Goal: Information Seeking & Learning: Find specific fact

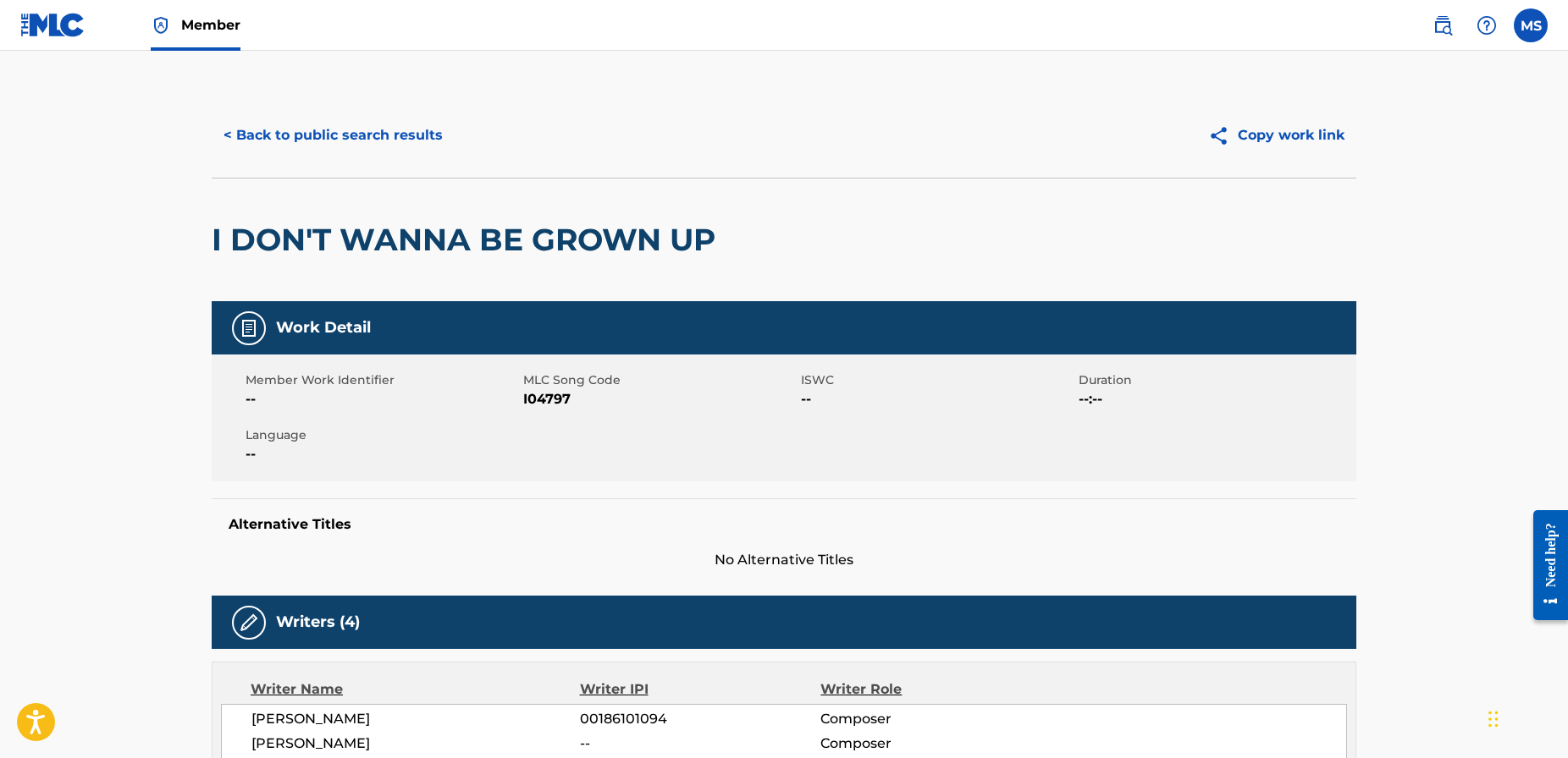
click at [366, 139] on button "< Back to public search results" at bounding box center [333, 135] width 243 height 42
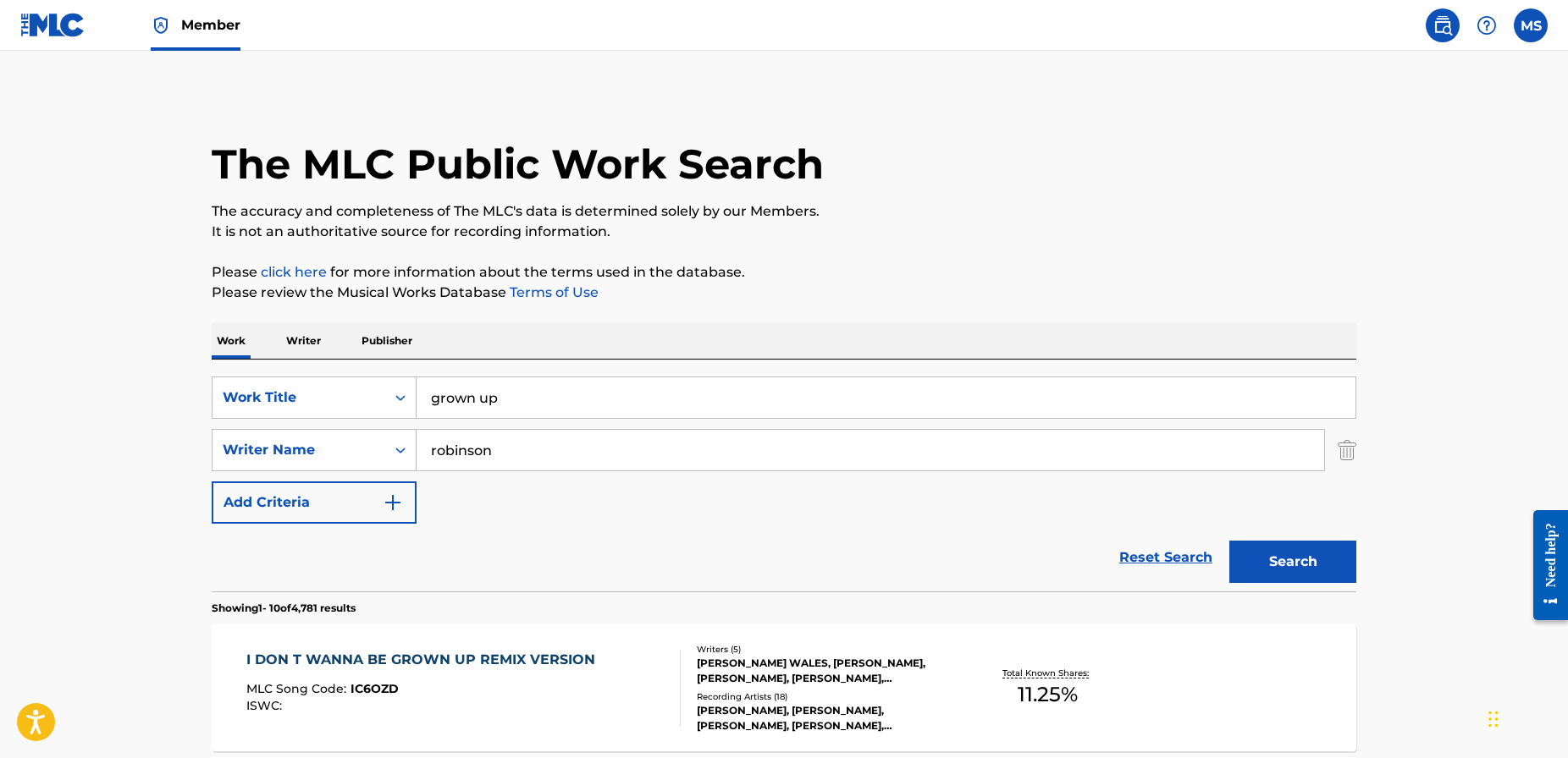
scroll to position [248, 0]
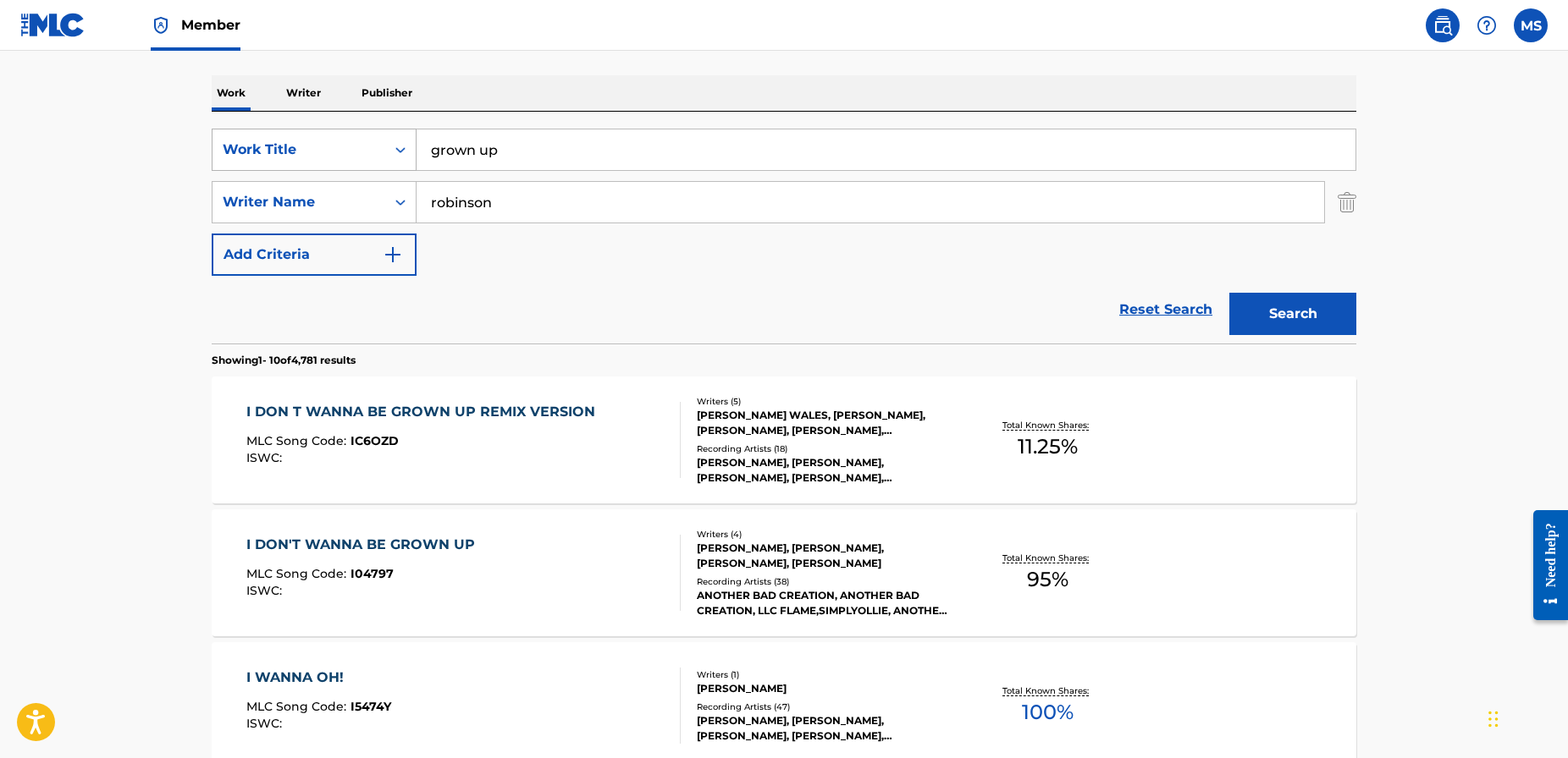
drag, startPoint x: 540, startPoint y: 162, endPoint x: 393, endPoint y: 138, distance: 148.9
click at [393, 138] on div "SearchWithCriteriad1b797b6-780c-41b3-8154-56046b8bb1bc Work Title grown up" at bounding box center [784, 149] width 1144 height 42
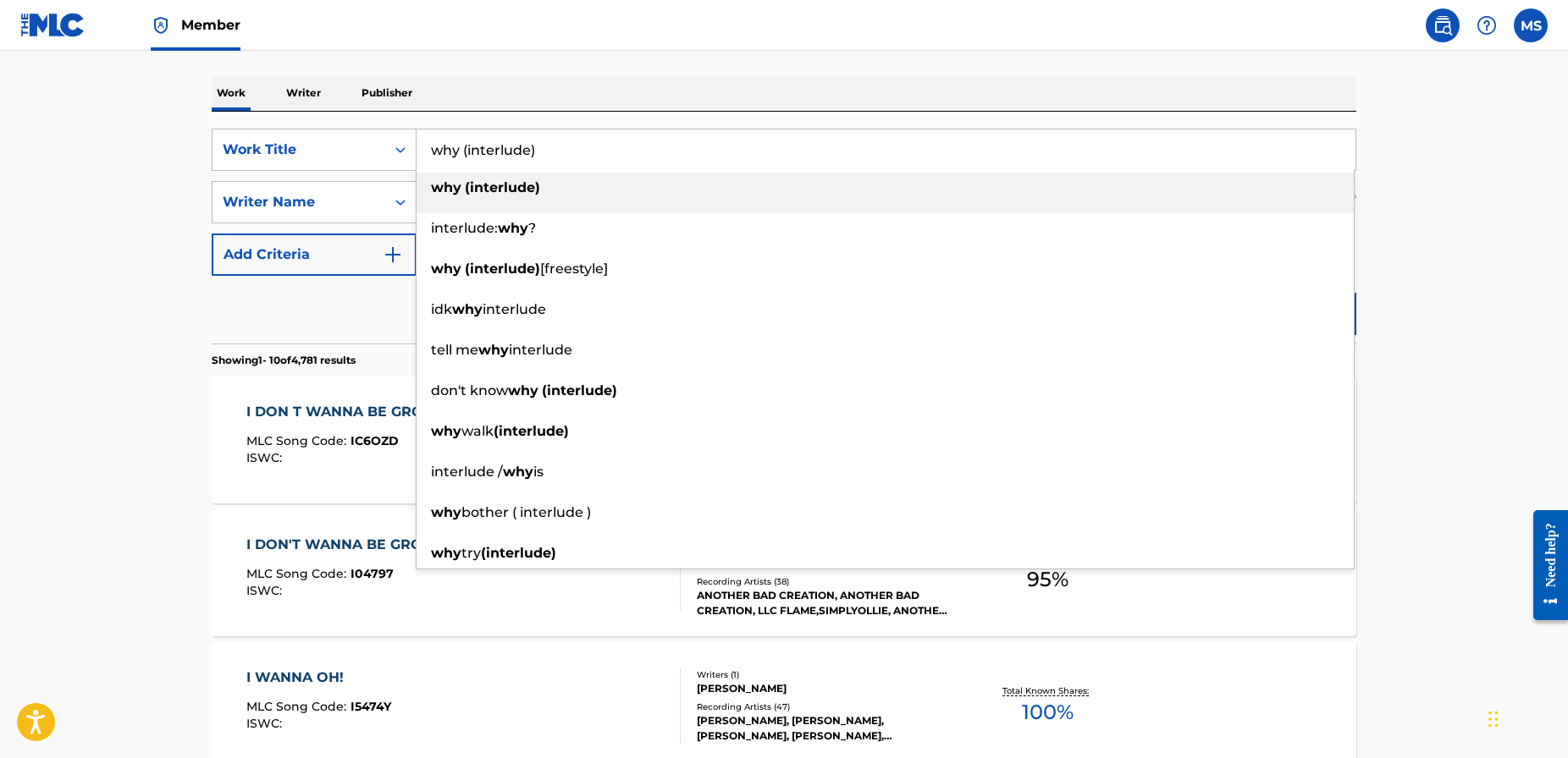
type input "why (interlude)"
click at [478, 190] on strong "(interlude)" at bounding box center [502, 187] width 76 height 16
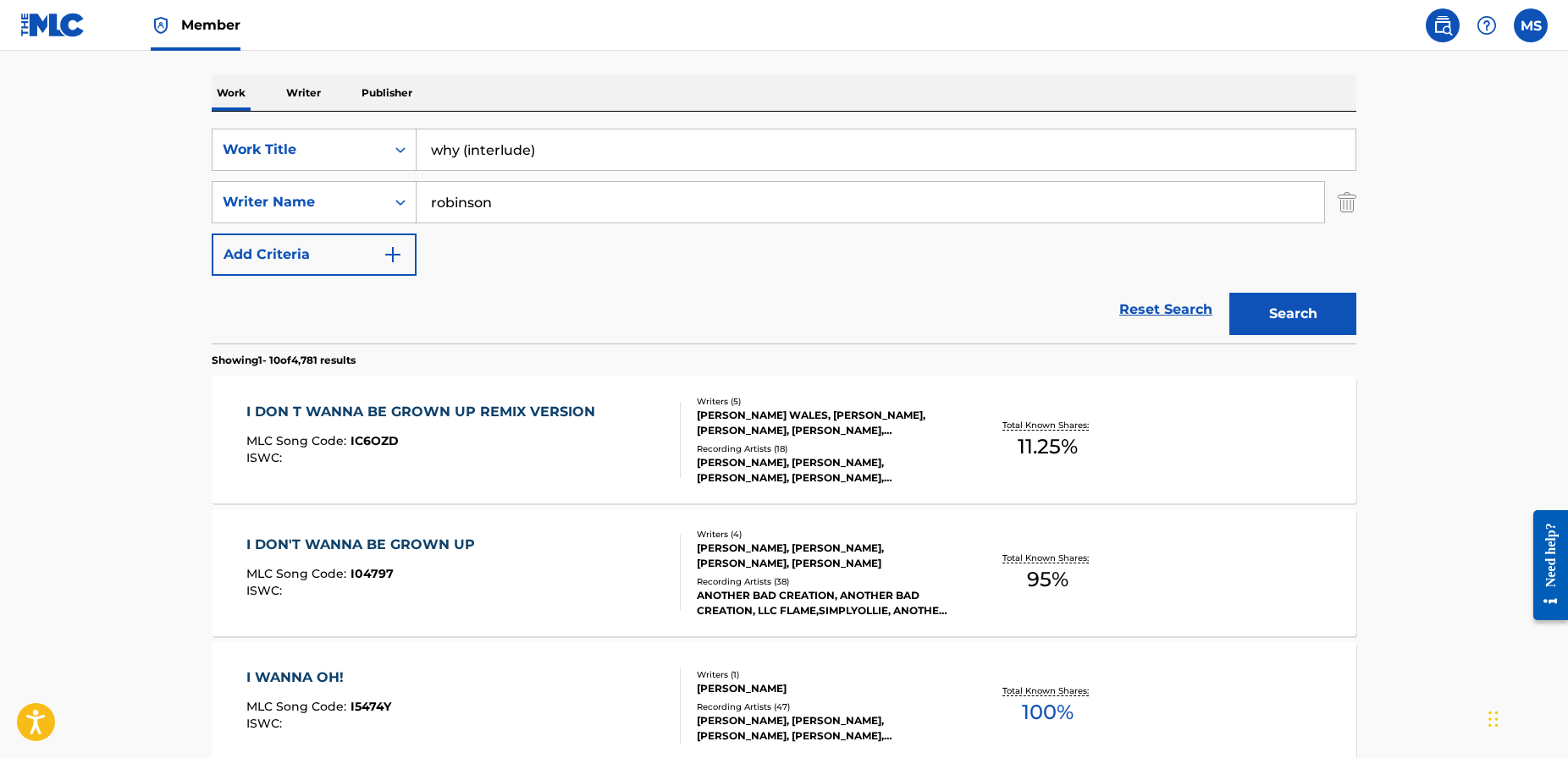
click at [1272, 311] on button "Search" at bounding box center [1291, 314] width 126 height 42
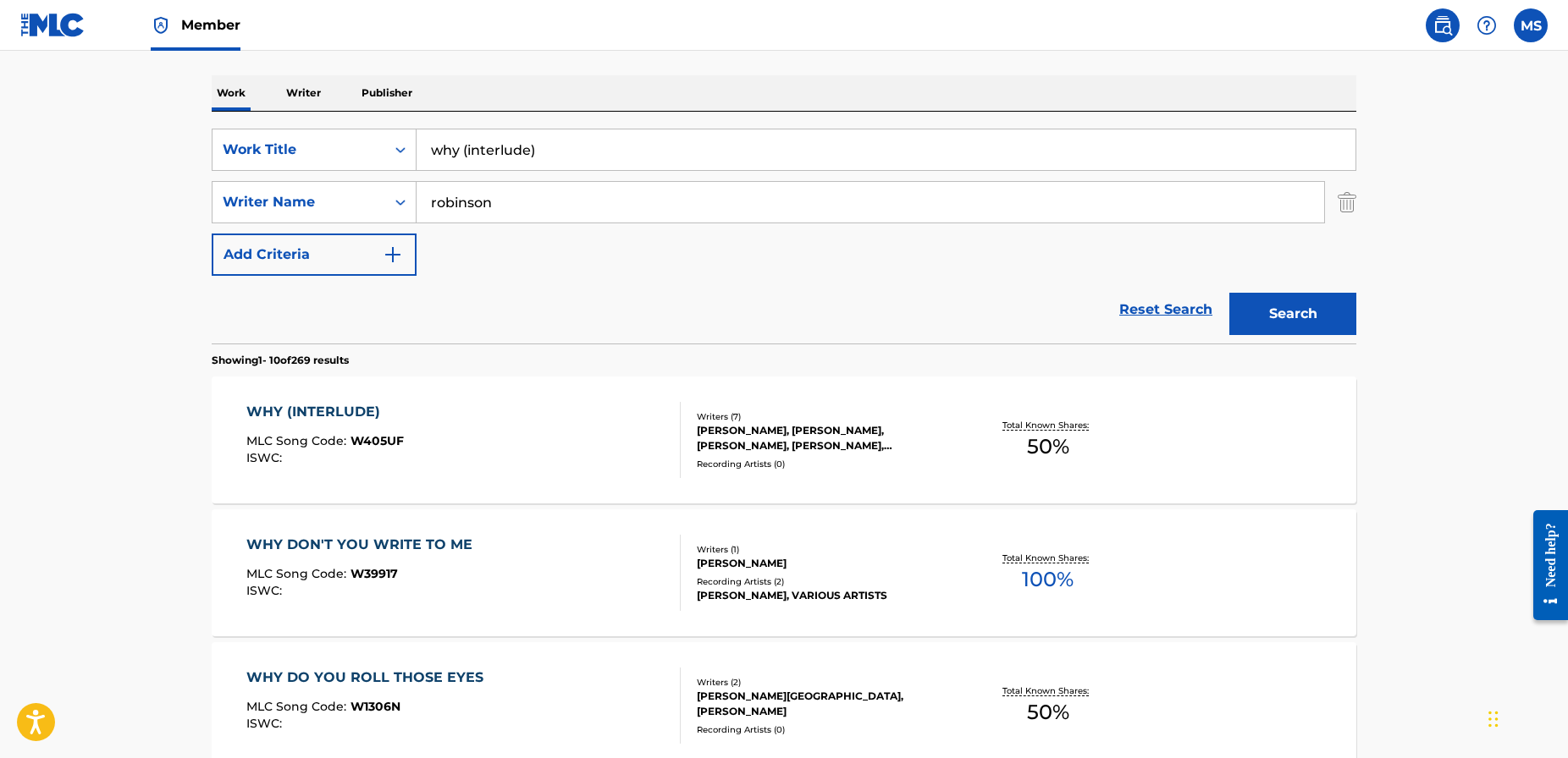
scroll to position [247, 0]
click at [338, 414] on div "WHY (INTERLUDE)" at bounding box center [325, 413] width 158 height 21
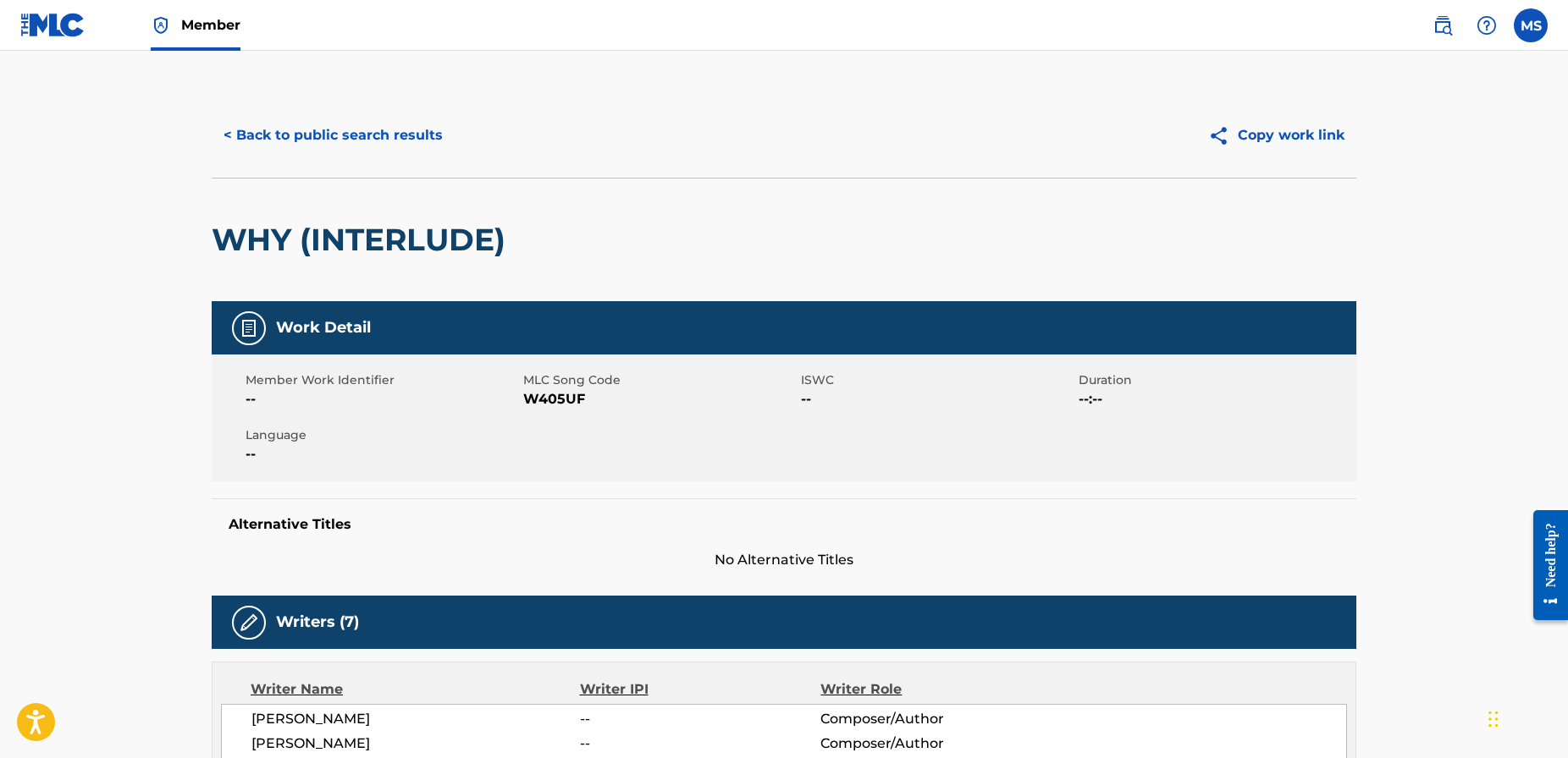
click at [373, 134] on button "< Back to public search results" at bounding box center [333, 135] width 243 height 42
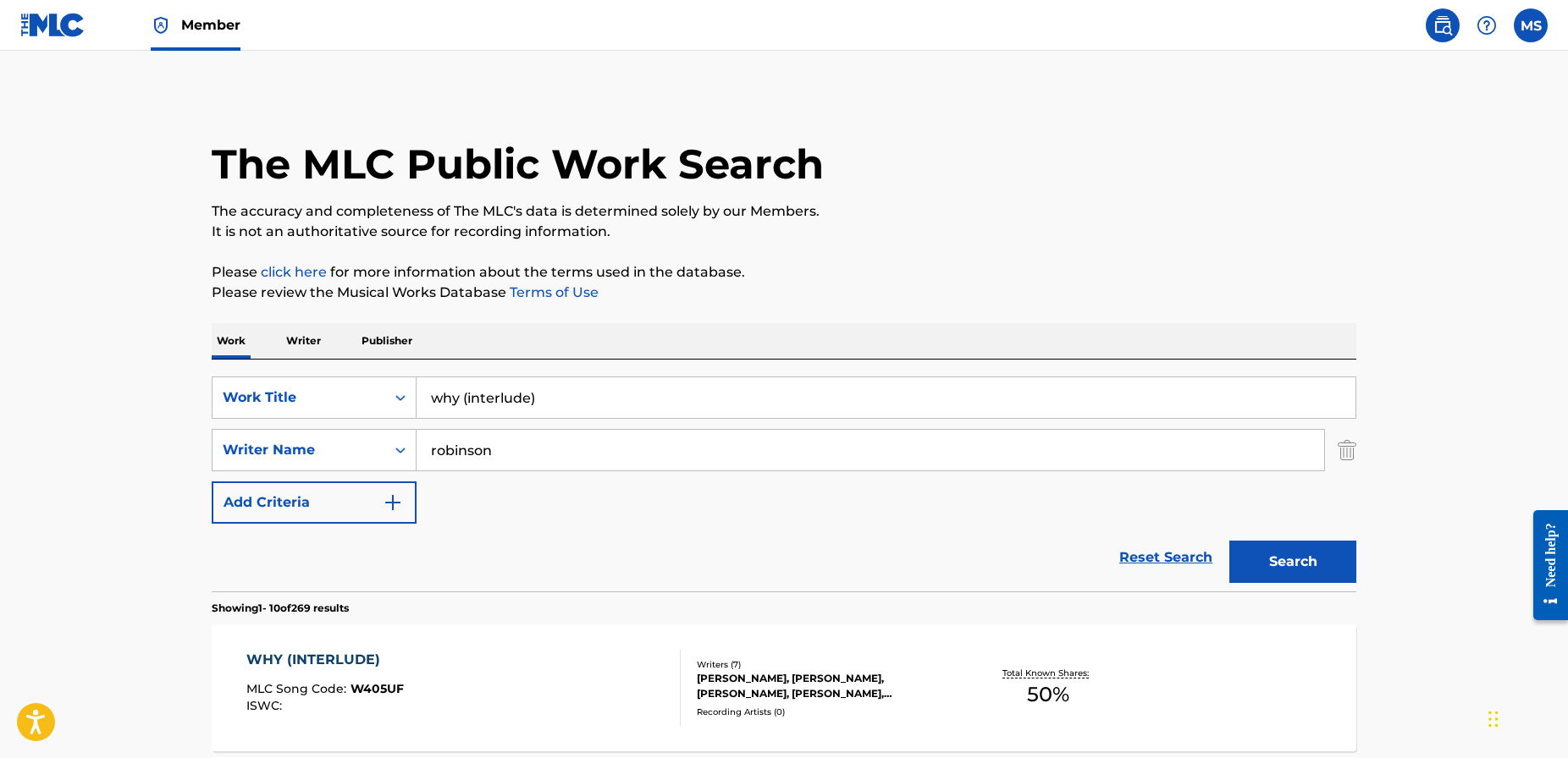
scroll to position [247, 0]
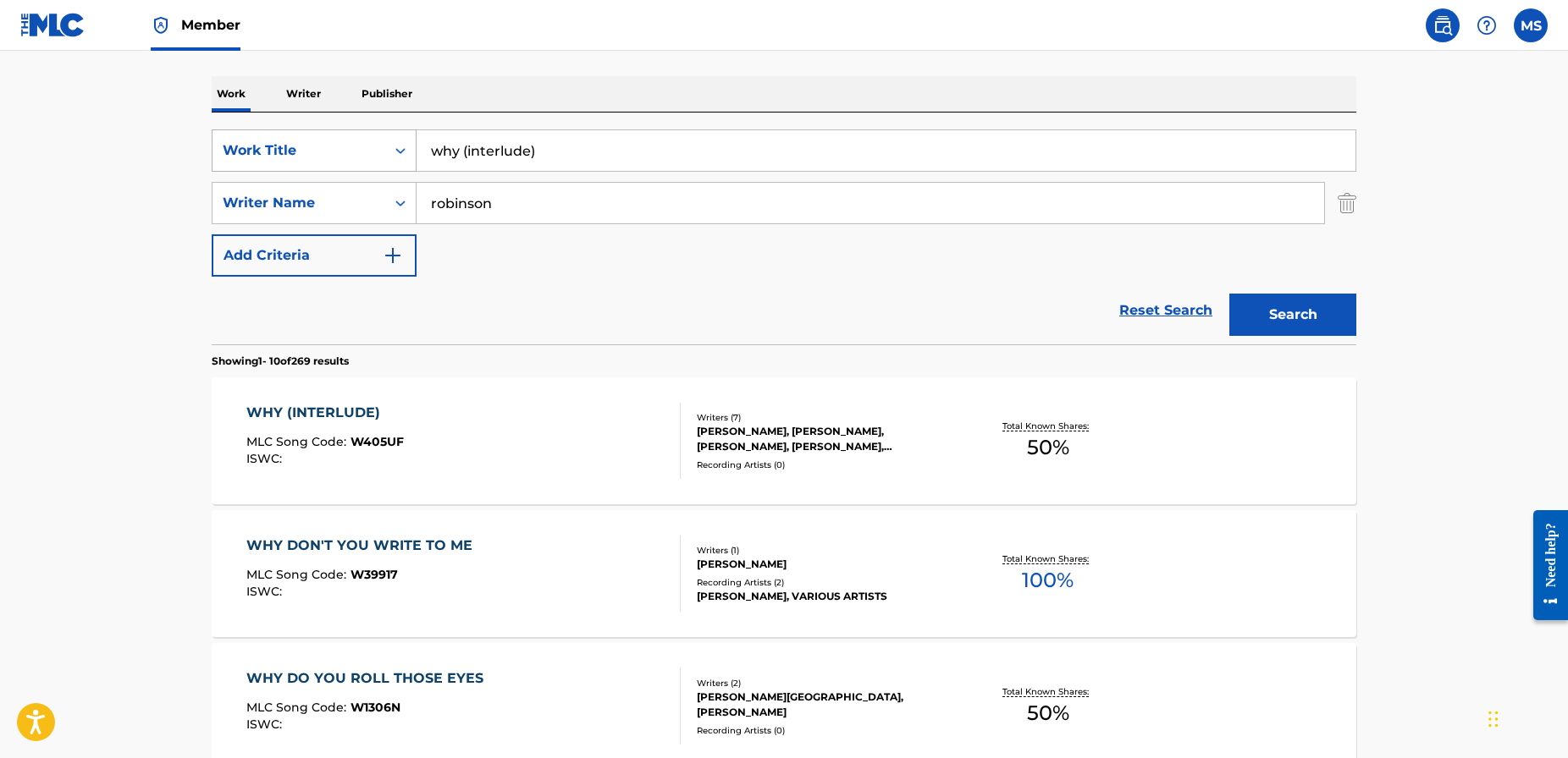
drag, startPoint x: 550, startPoint y: 151, endPoint x: 366, endPoint y: 136, distance: 184.6
click at [366, 136] on div "SearchWithCriteriad1b797b6-780c-41b3-8154-56046b8bb1bc Work Title why (interlud…" at bounding box center [784, 150] width 1144 height 42
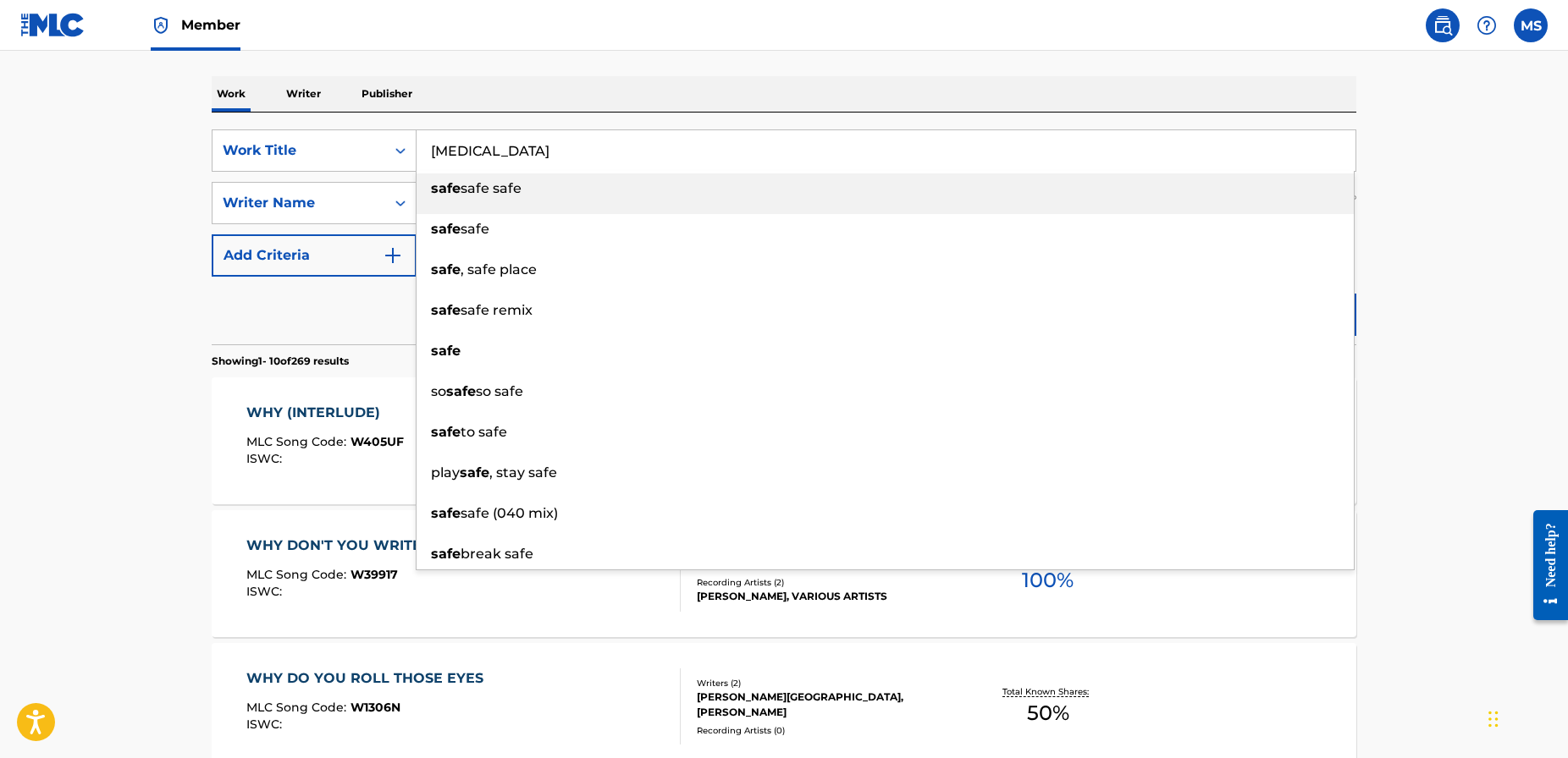
type input "[MEDICAL_DATA]"
click at [535, 76] on div "Work Writer Publisher" at bounding box center [784, 94] width 1144 height 35
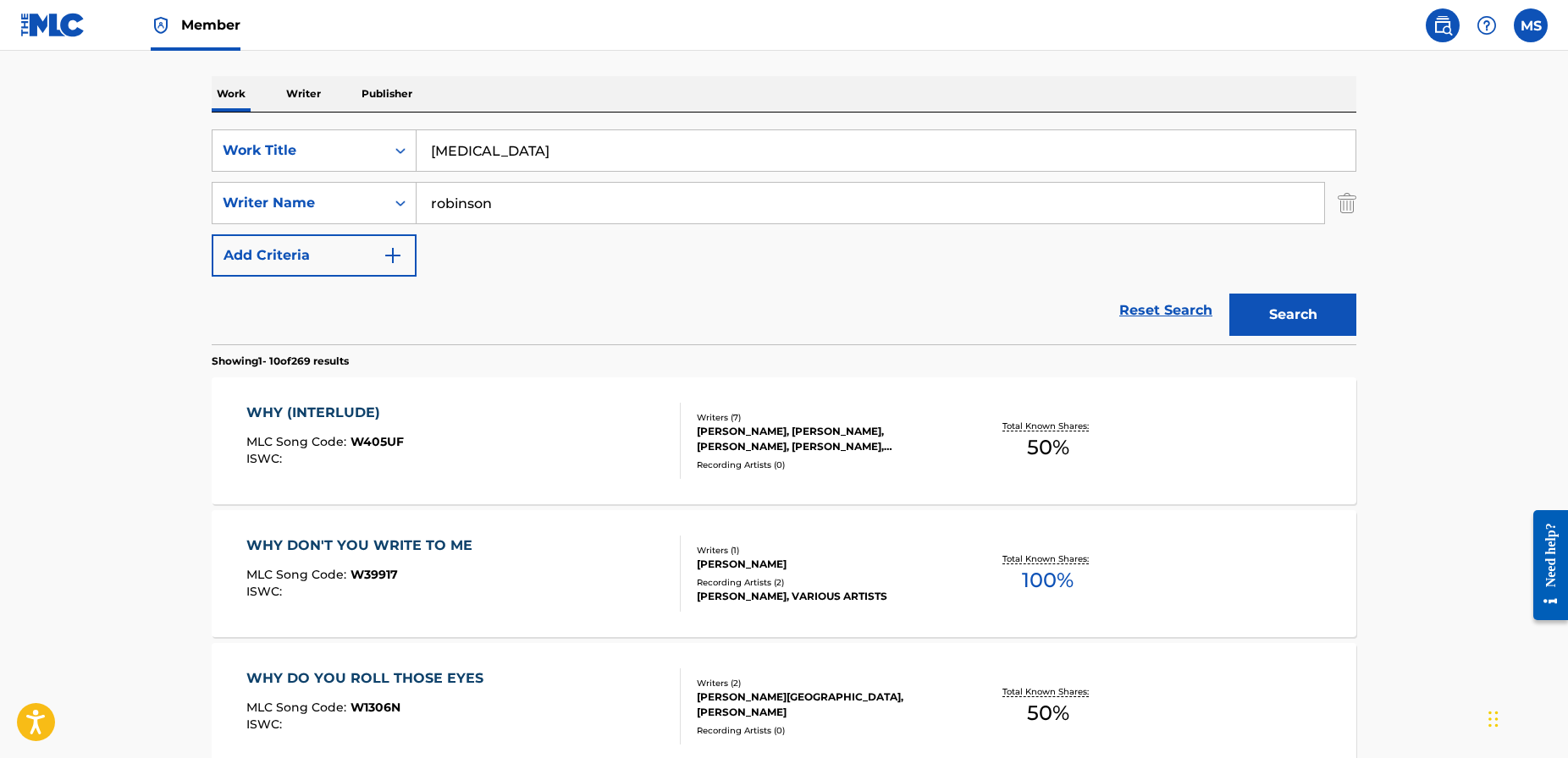
click at [1289, 315] on button "Search" at bounding box center [1291, 315] width 126 height 42
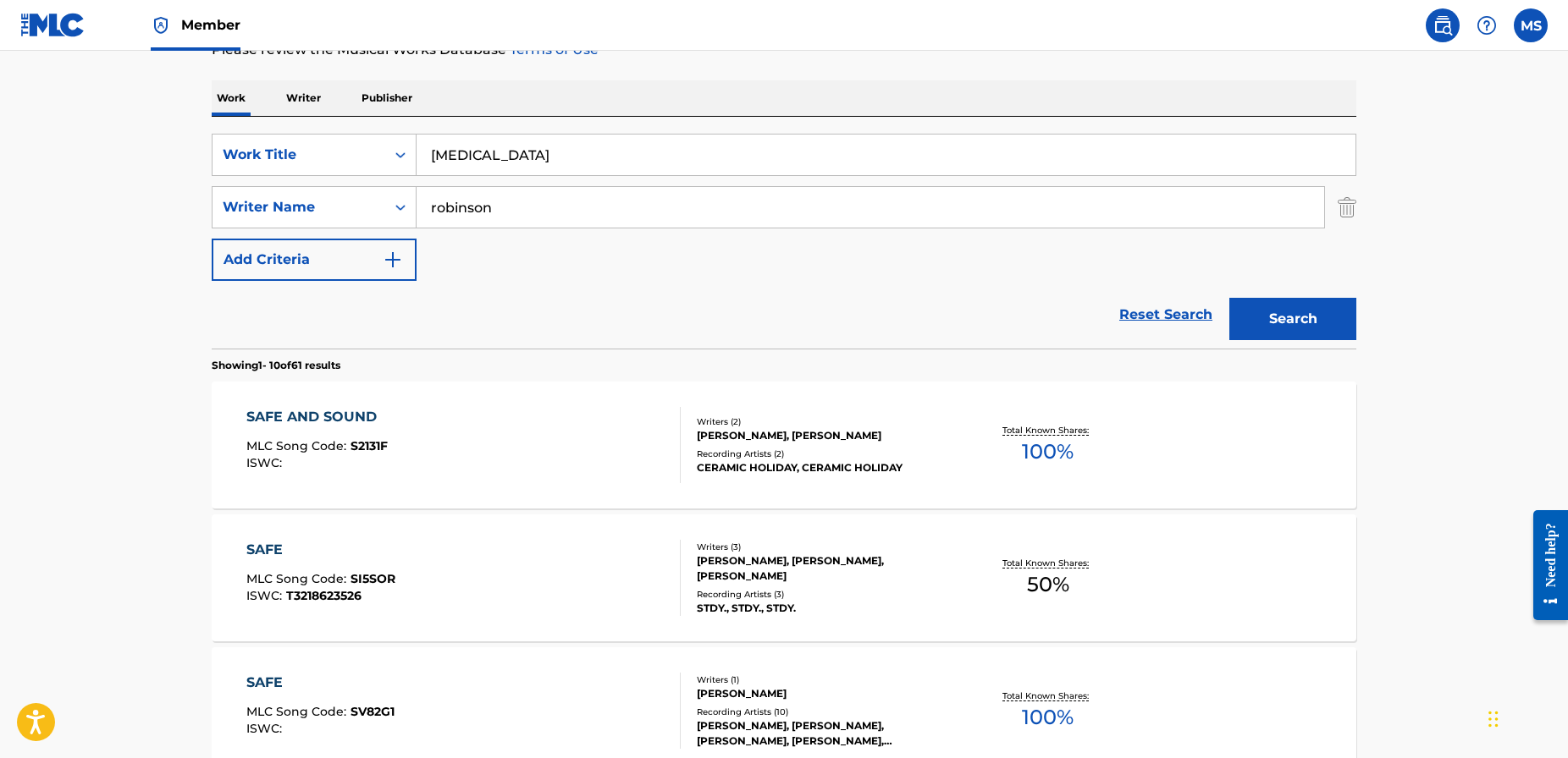
scroll to position [246, 0]
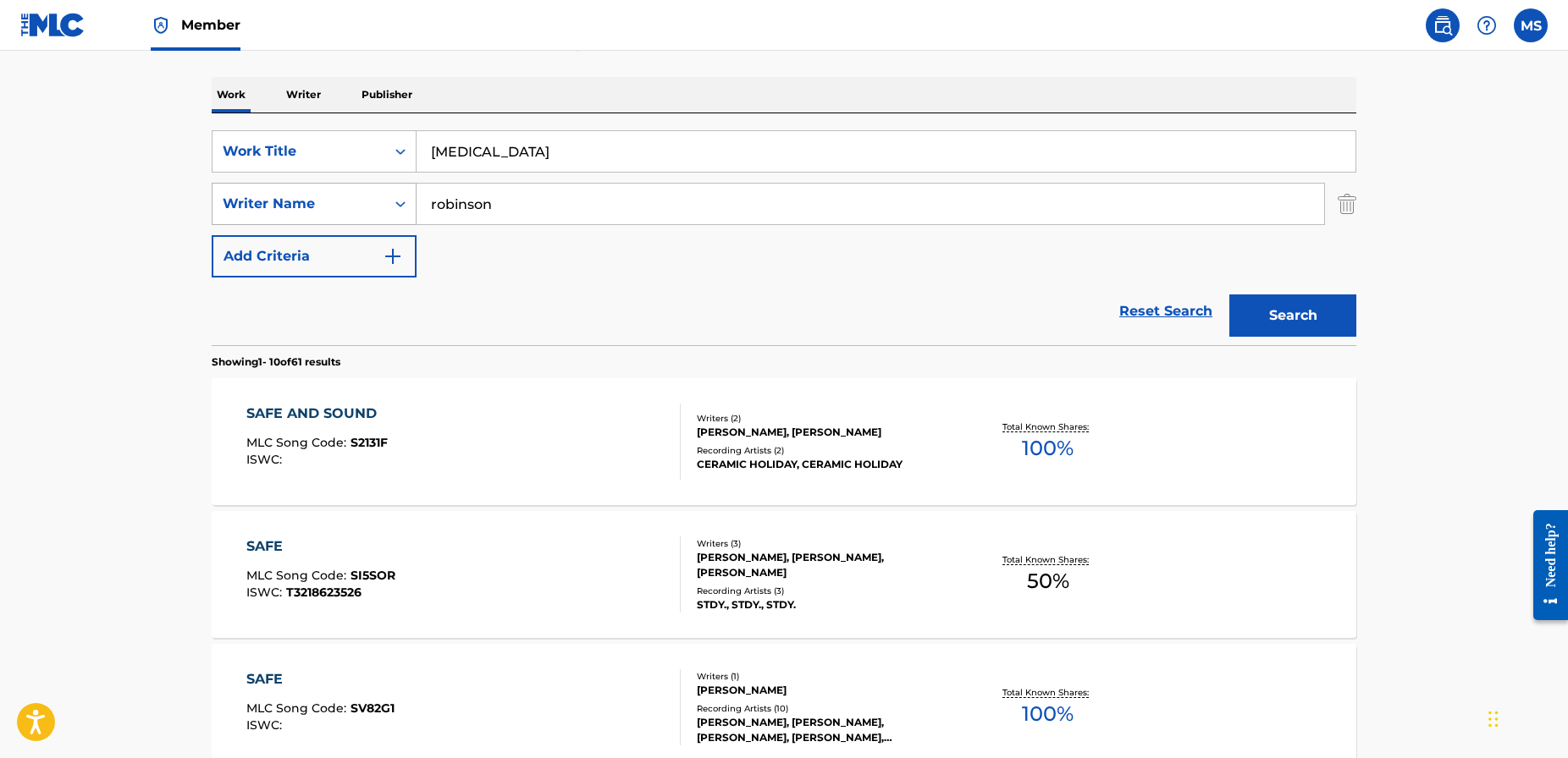
drag, startPoint x: 504, startPoint y: 204, endPoint x: 354, endPoint y: 182, distance: 151.6
click at [355, 182] on div "SearchWithCriteria7d9569c6-6ab7-40a6-80a1-451641c7c136 Writer Name [PERSON_NAME]" at bounding box center [784, 203] width 1144 height 42
type input "[PERSON_NAME]"
click at [1229, 294] on button "Search" at bounding box center [1291, 315] width 126 height 42
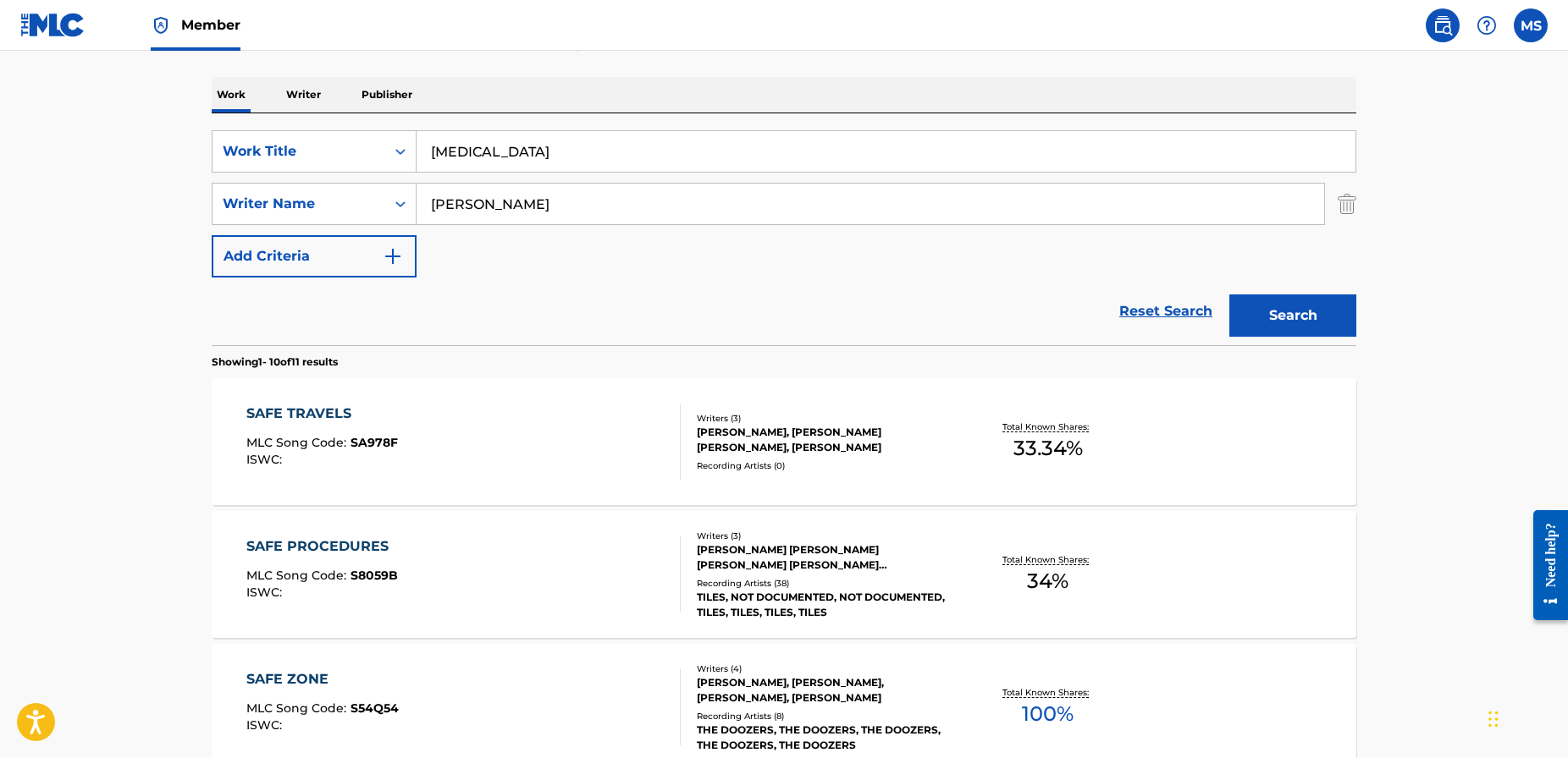
drag, startPoint x: 462, startPoint y: 141, endPoint x: 346, endPoint y: 116, distance: 118.7
click at [349, 118] on div "SearchWithCriteriad1b797b6-780c-41b3-8154-56046b8bb1bc Work Title [MEDICAL_DATA…" at bounding box center [784, 229] width 1144 height 232
drag, startPoint x: 622, startPoint y: 148, endPoint x: 374, endPoint y: 134, distance: 248.4
click at [374, 135] on div "SearchWithCriteriad1b797b6-780c-41b3-8154-56046b8bb1bc Work Title don't worry a…" at bounding box center [784, 151] width 1144 height 42
type input "so amazing"
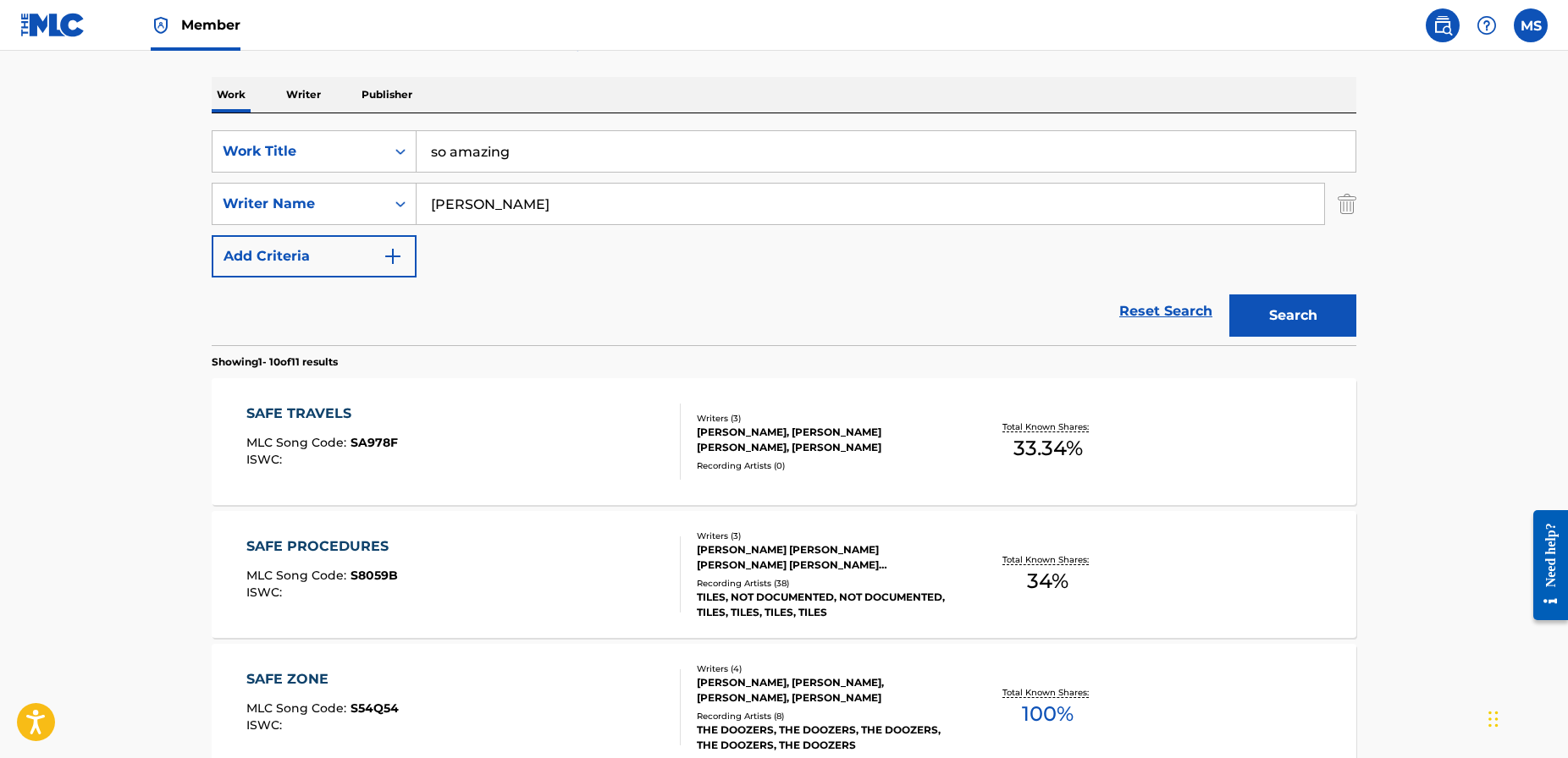
click at [1294, 328] on button "Search" at bounding box center [1291, 315] width 126 height 42
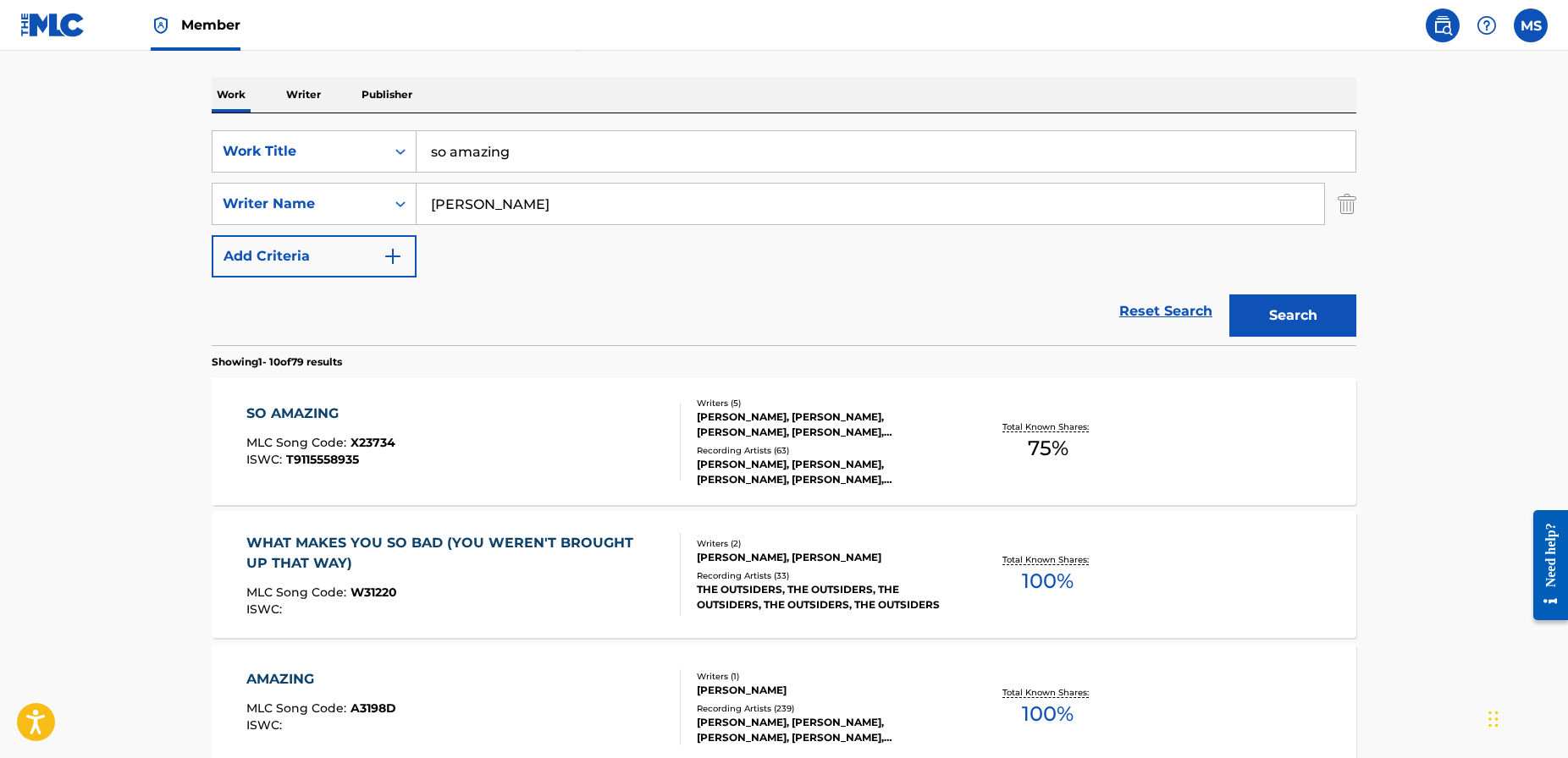
click at [325, 415] on div "SO AMAZING" at bounding box center [321, 414] width 149 height 21
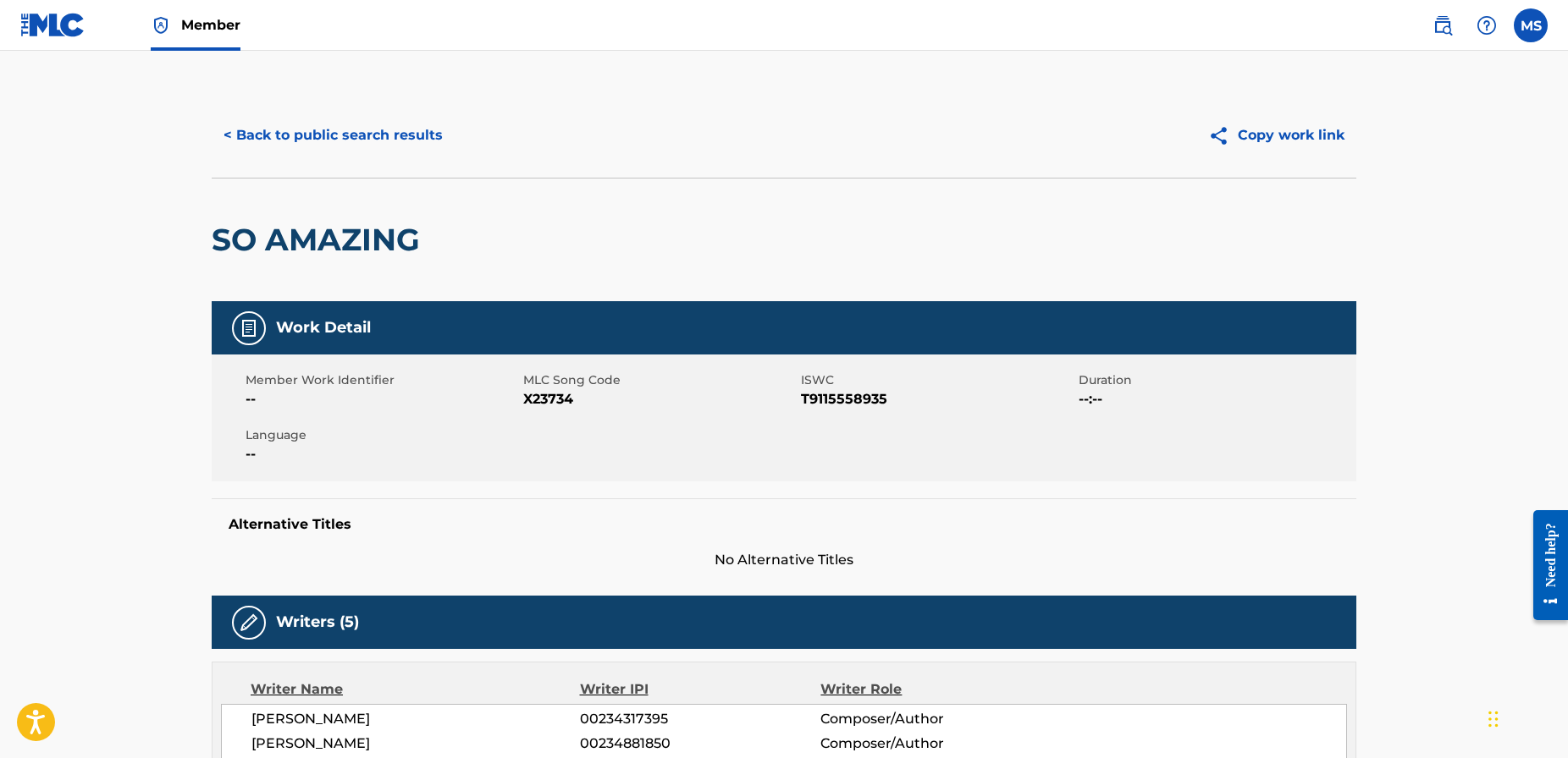
click at [393, 133] on button "< Back to public search results" at bounding box center [333, 135] width 243 height 42
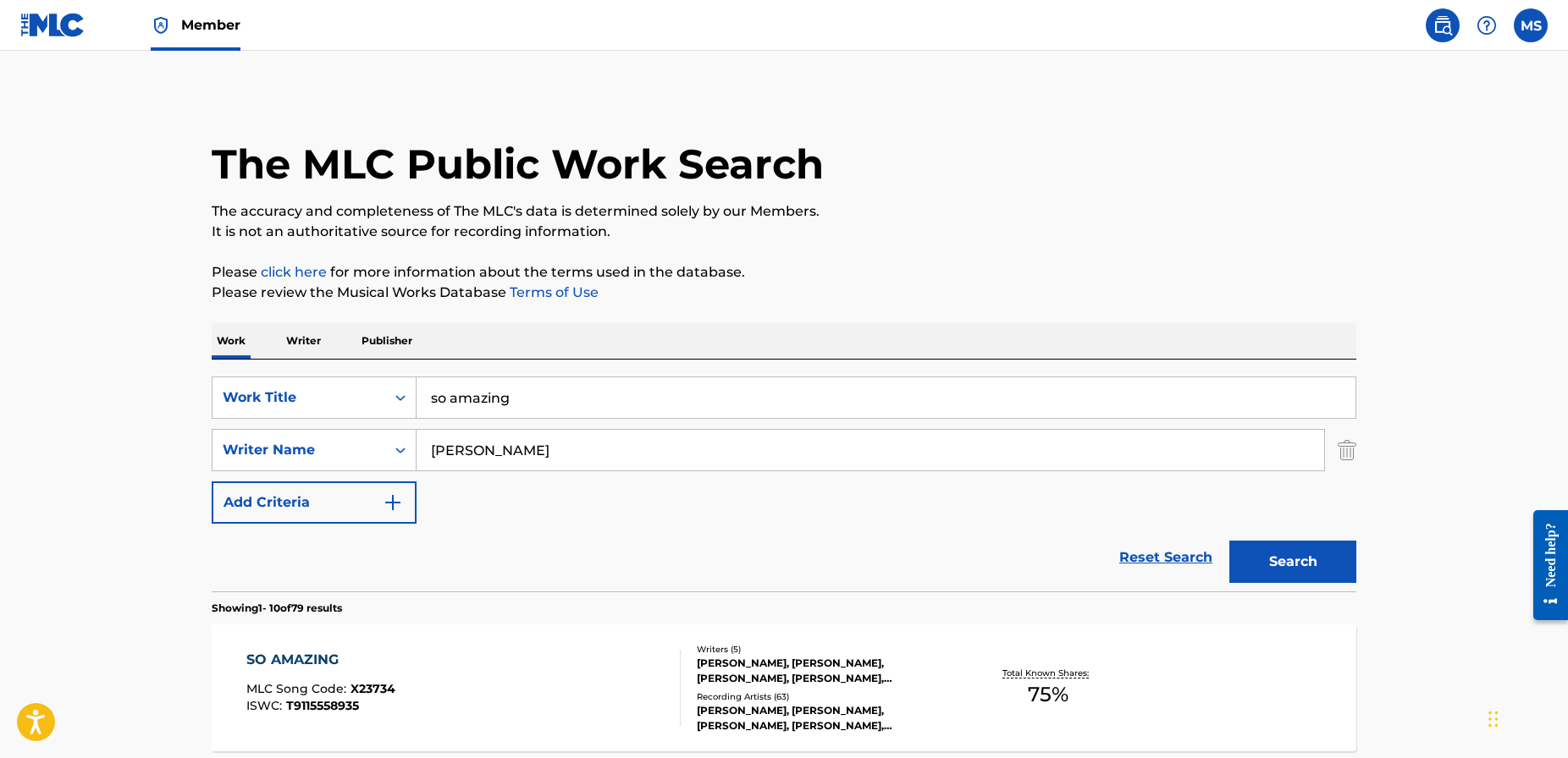
scroll to position [246, 0]
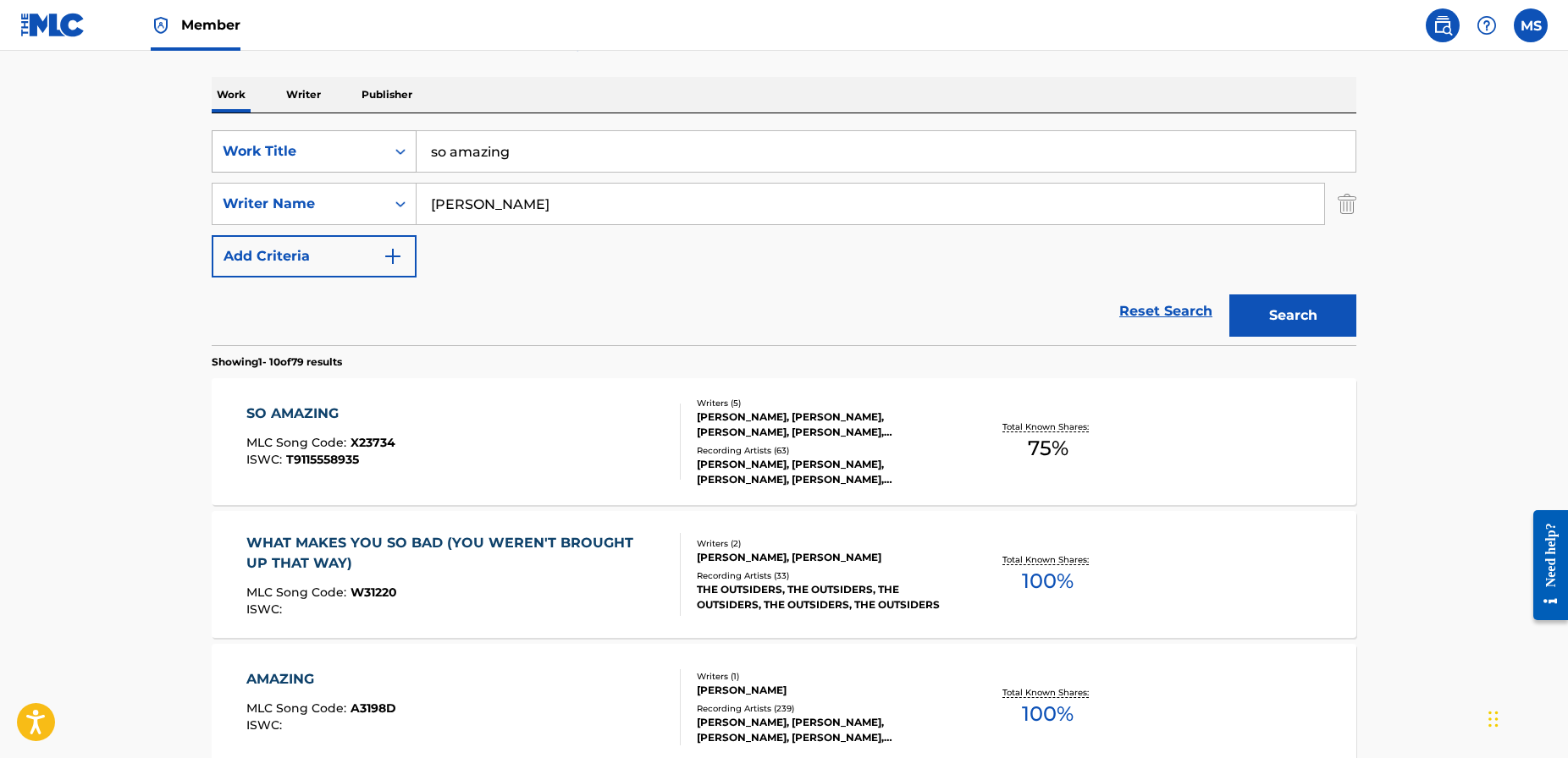
drag, startPoint x: 559, startPoint y: 155, endPoint x: 379, endPoint y: 142, distance: 180.5
click at [379, 142] on div "SearchWithCriteriad1b797b6-780c-41b3-8154-56046b8bb1bc Work Title so amazing" at bounding box center [784, 151] width 1144 height 42
drag, startPoint x: 457, startPoint y: 156, endPoint x: 393, endPoint y: 139, distance: 66.2
click at [391, 140] on div "SearchWithCriteriad1b797b6-780c-41b3-8154-56046b8bb1bc Work Title like like you" at bounding box center [784, 151] width 1144 height 42
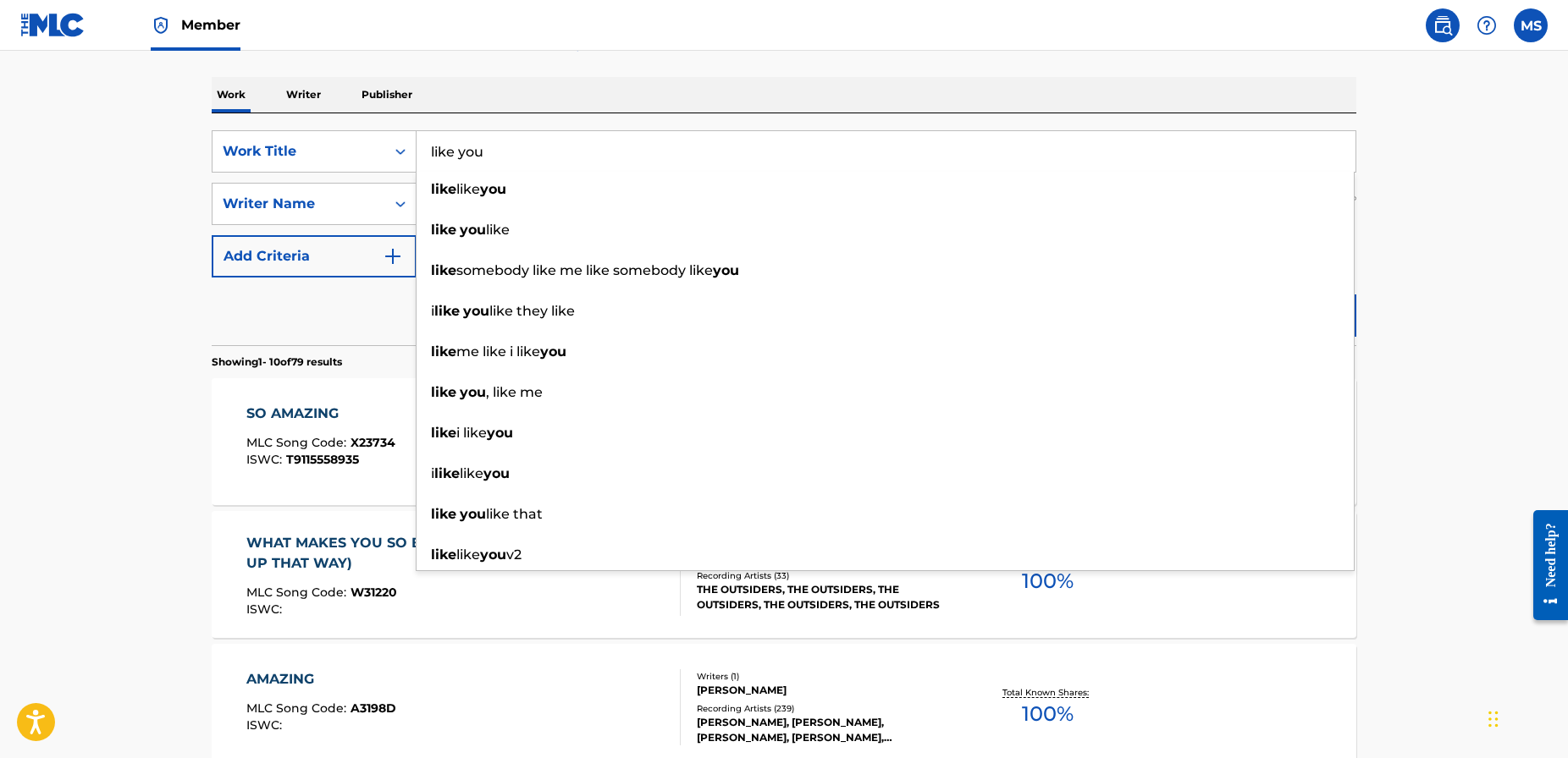
type input "like you"
click at [971, 107] on div "Work Writer Publisher" at bounding box center [784, 95] width 1144 height 35
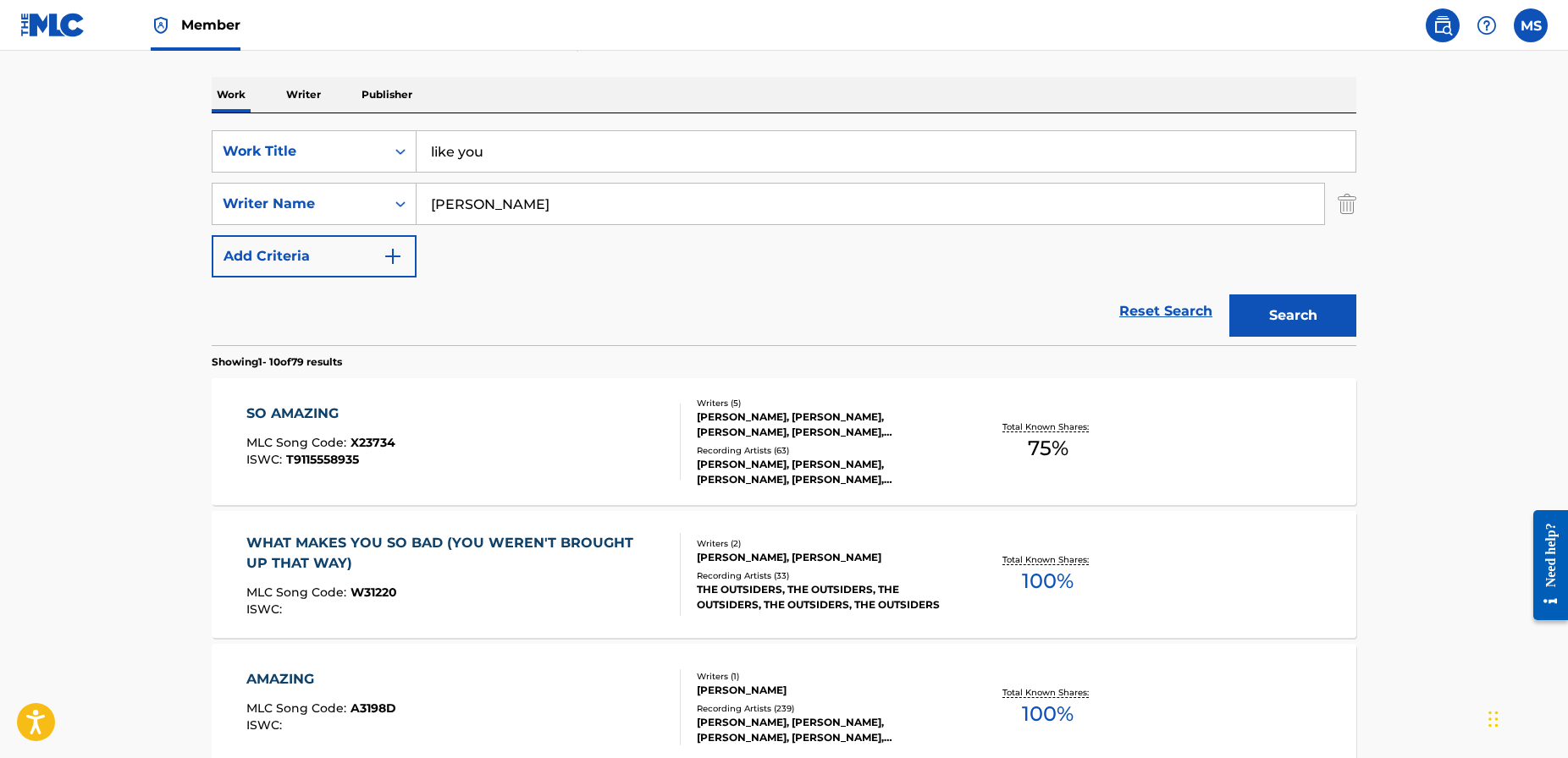
click at [1308, 314] on button "Search" at bounding box center [1291, 315] width 126 height 42
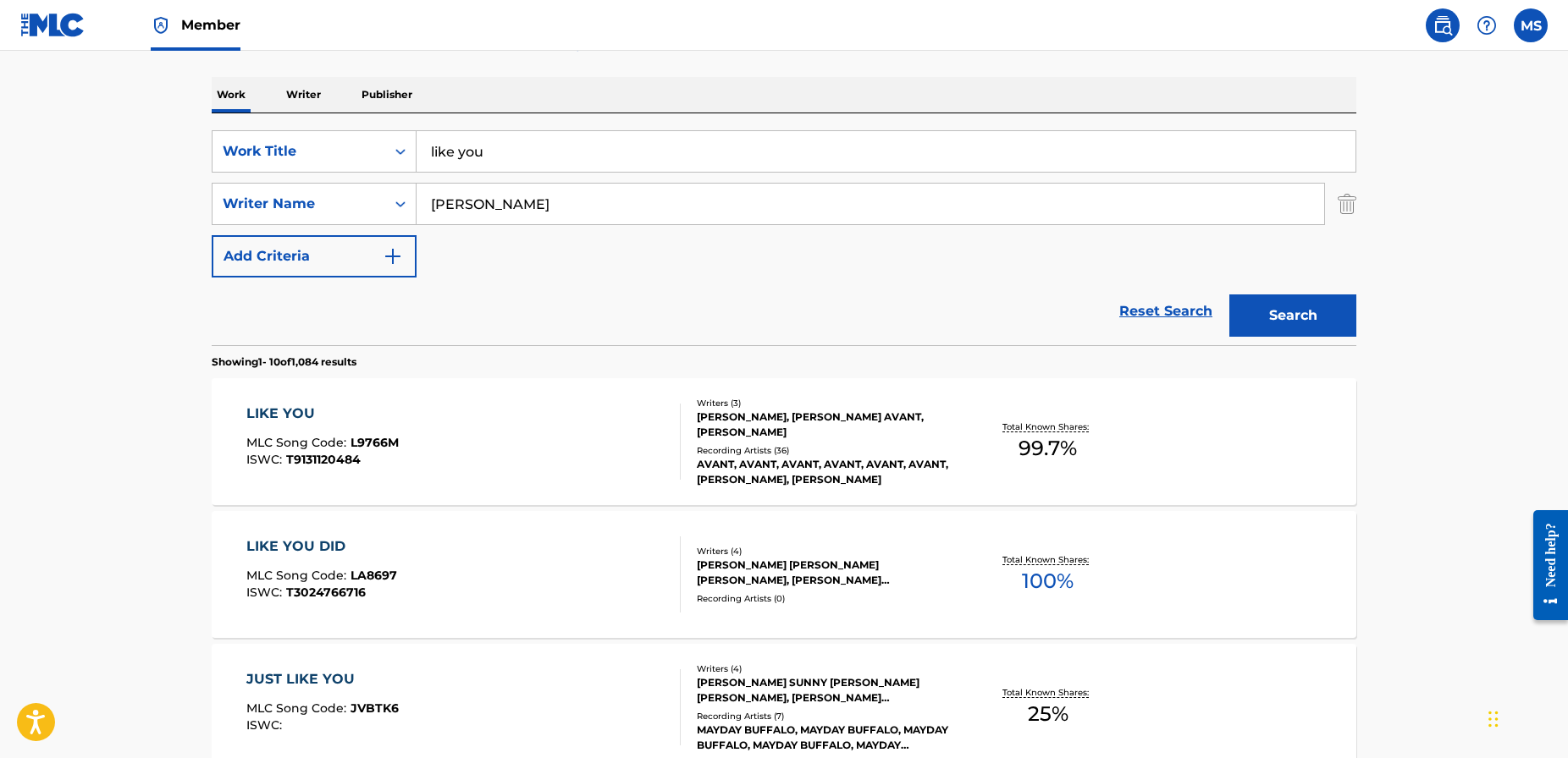
click at [281, 410] on div "LIKE YOU" at bounding box center [322, 414] width 152 height 21
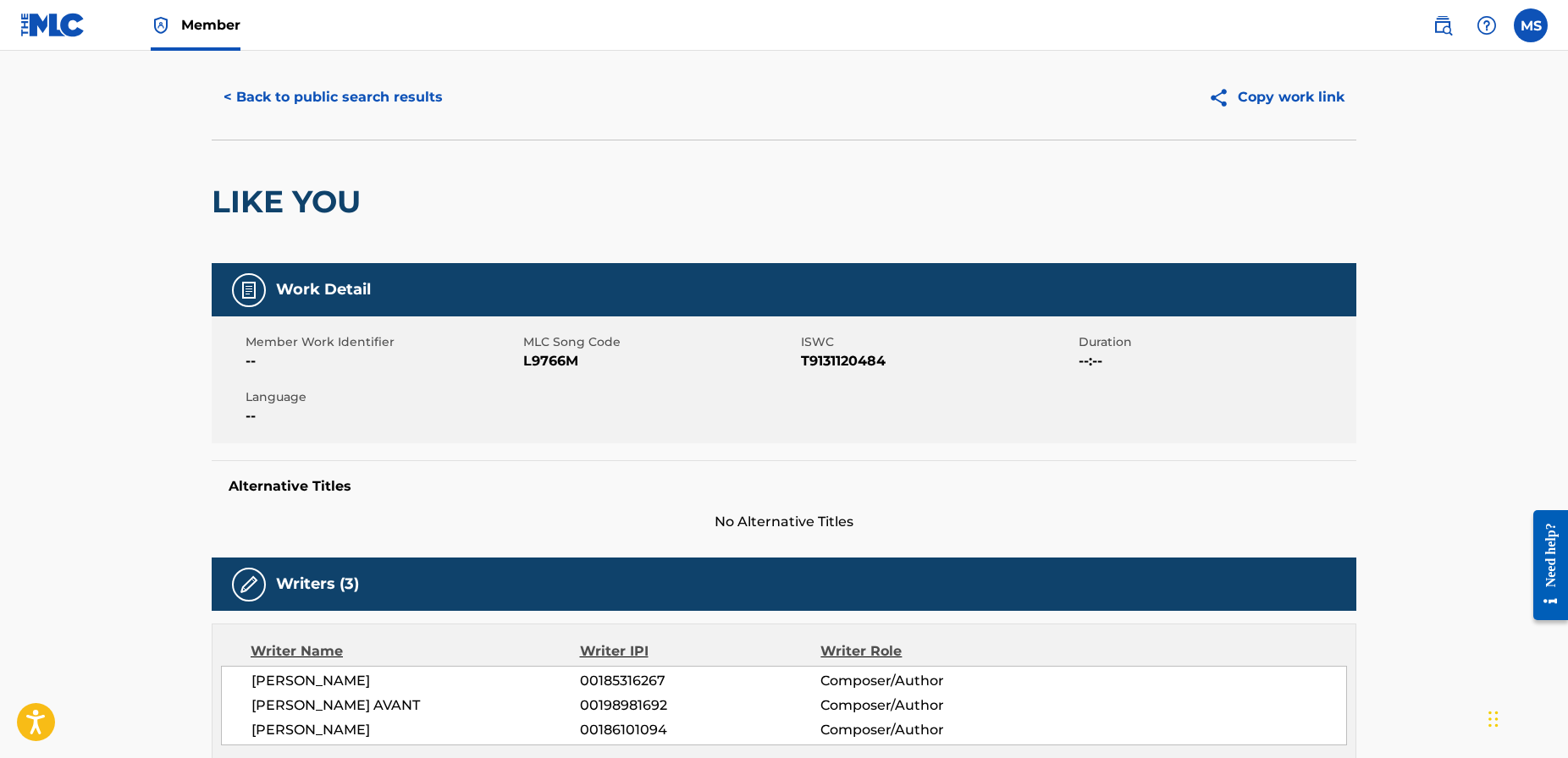
scroll to position [55, 0]
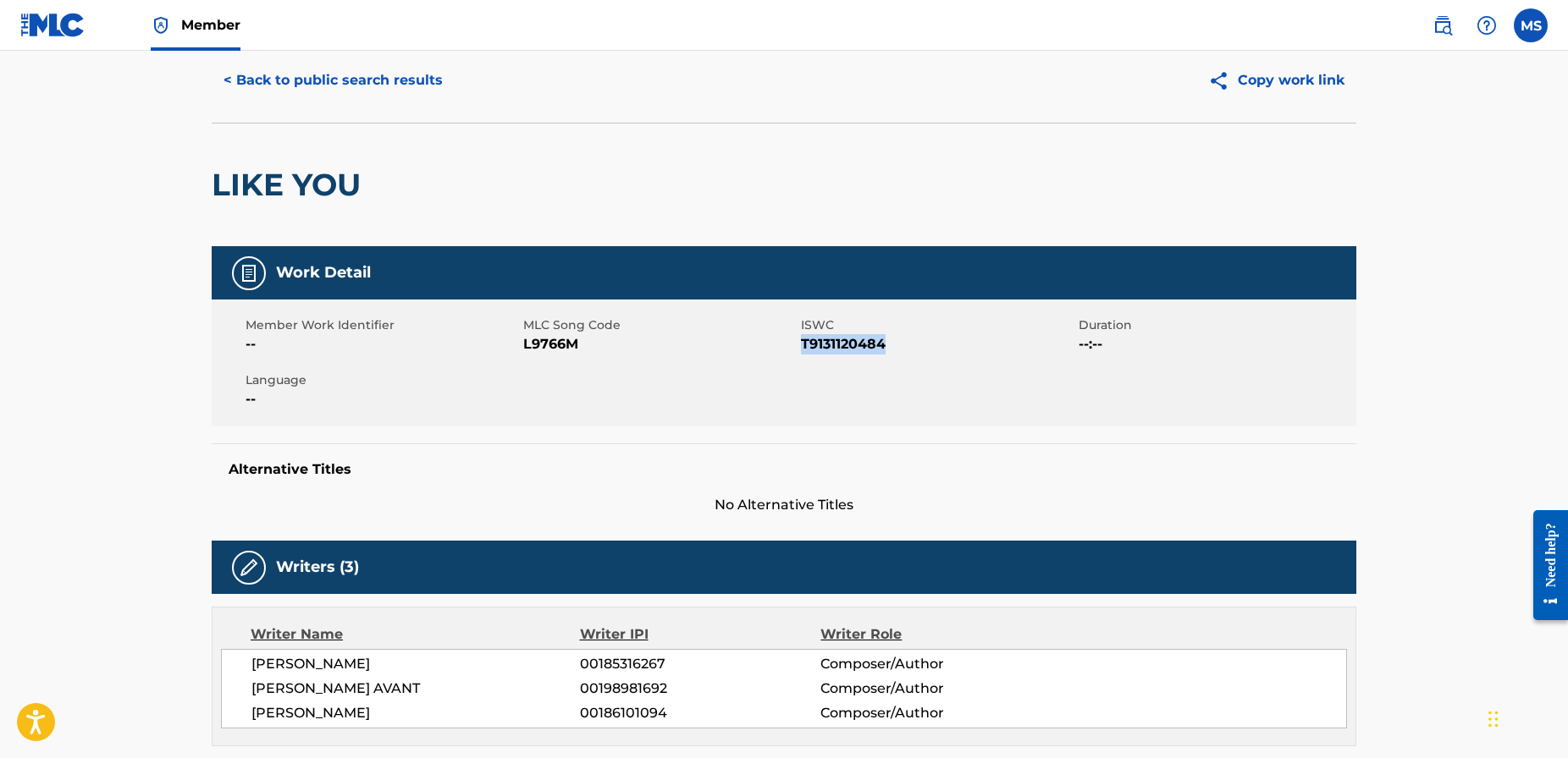
drag, startPoint x: 889, startPoint y: 341, endPoint x: 809, endPoint y: 344, distance: 80.1
click at [801, 344] on span "T9131120484" at bounding box center [937, 344] width 274 height 21
copy span "T9131120484"
click at [386, 82] on button "< Back to public search results" at bounding box center [333, 79] width 243 height 42
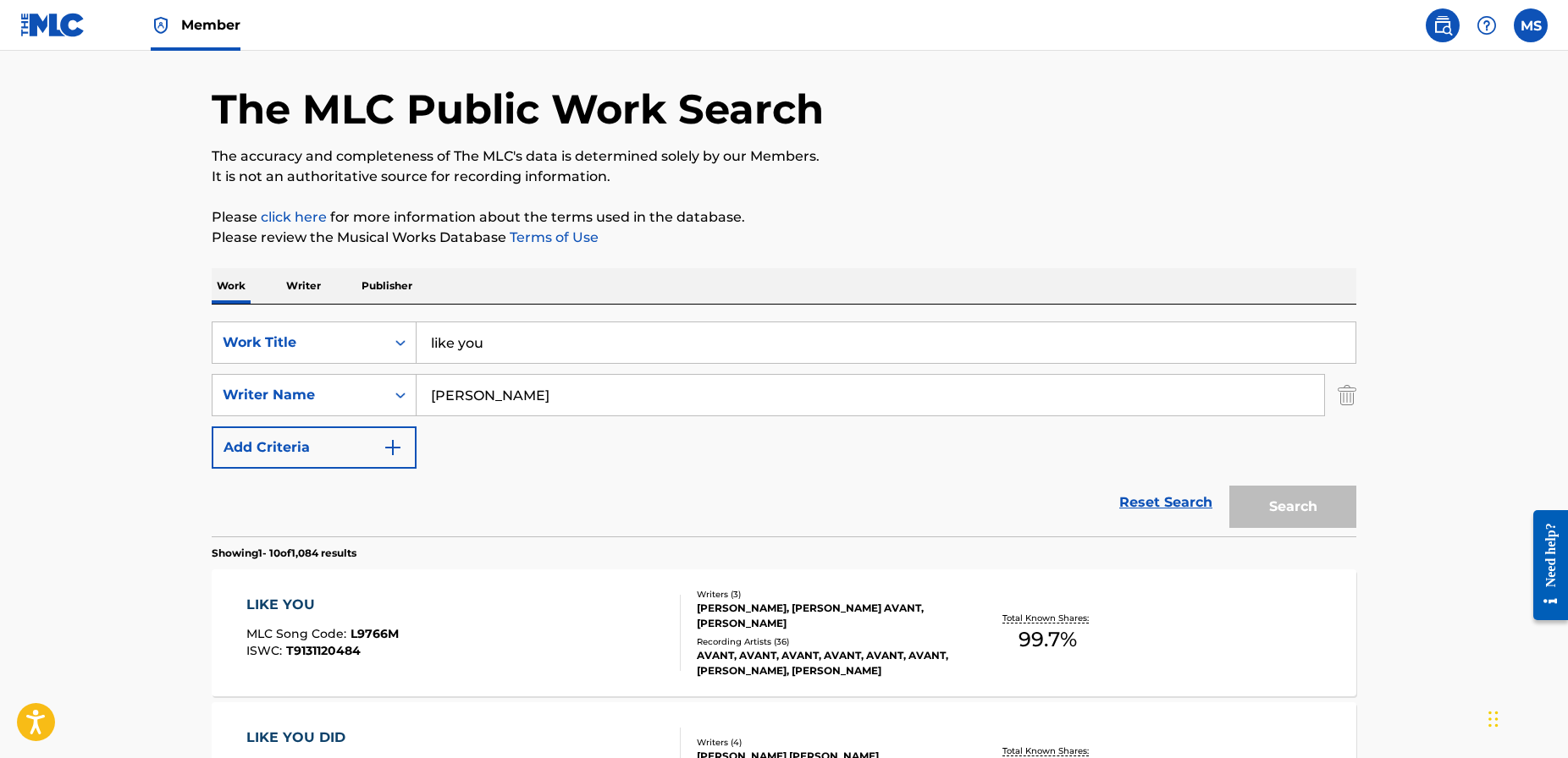
scroll to position [246, 0]
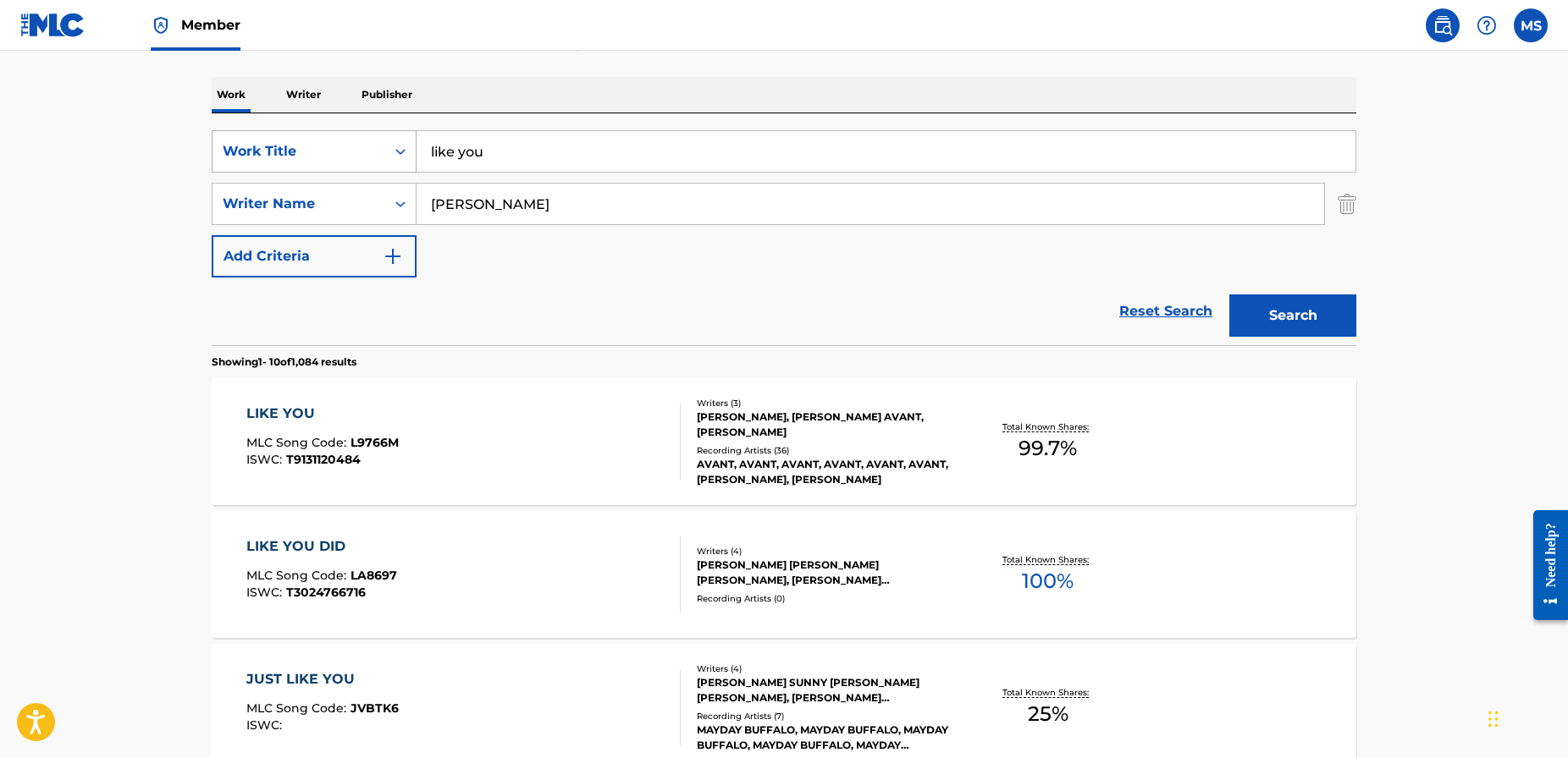
drag, startPoint x: 486, startPoint y: 157, endPoint x: 375, endPoint y: 147, distance: 111.4
click at [375, 147] on div "SearchWithCriteriad1b797b6-780c-41b3-8154-56046b8bb1bc Work Title like you" at bounding box center [784, 151] width 1144 height 42
type input "gonna give you"
click at [1274, 310] on button "Search" at bounding box center [1291, 315] width 126 height 42
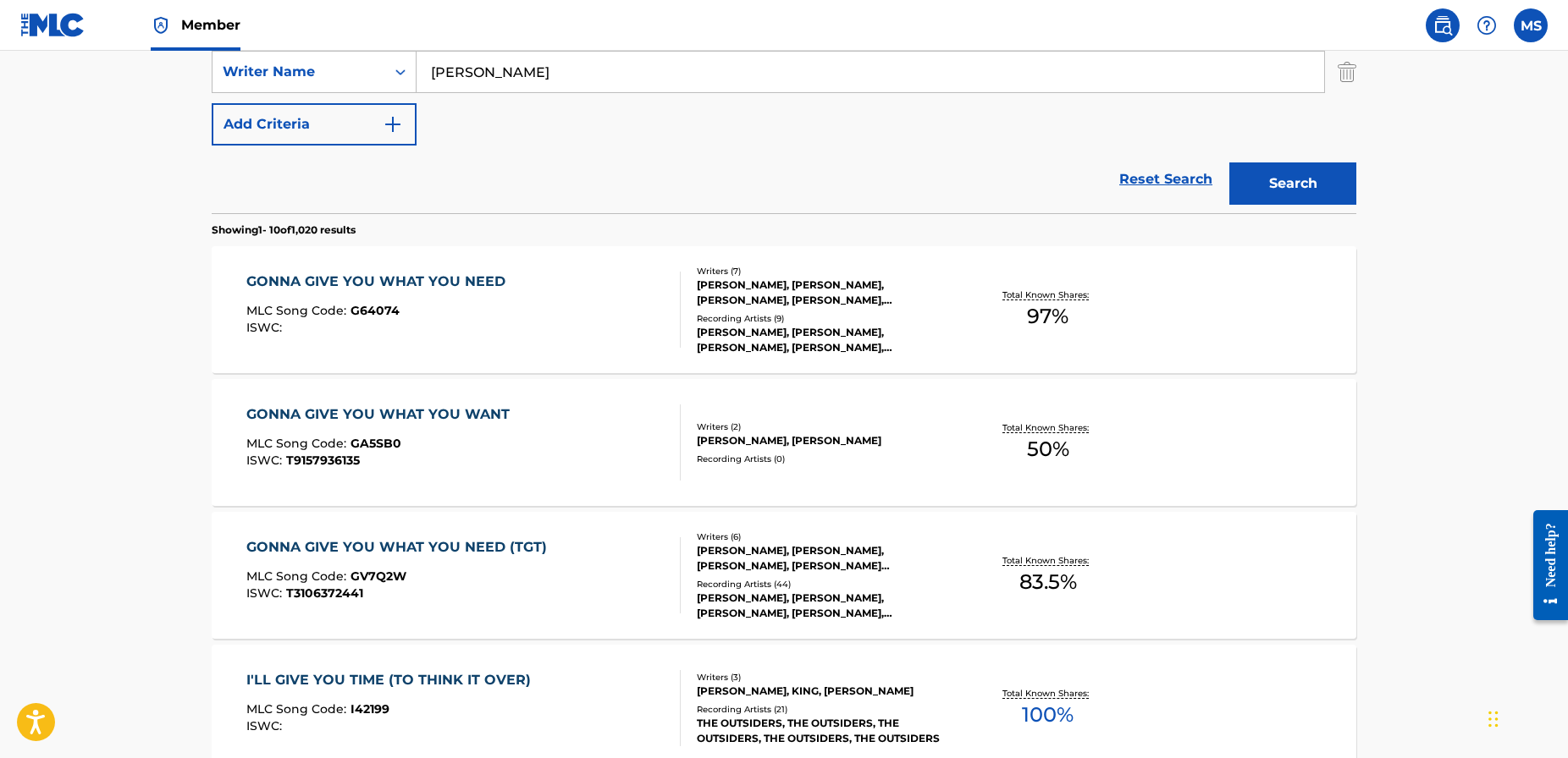
scroll to position [386, 0]
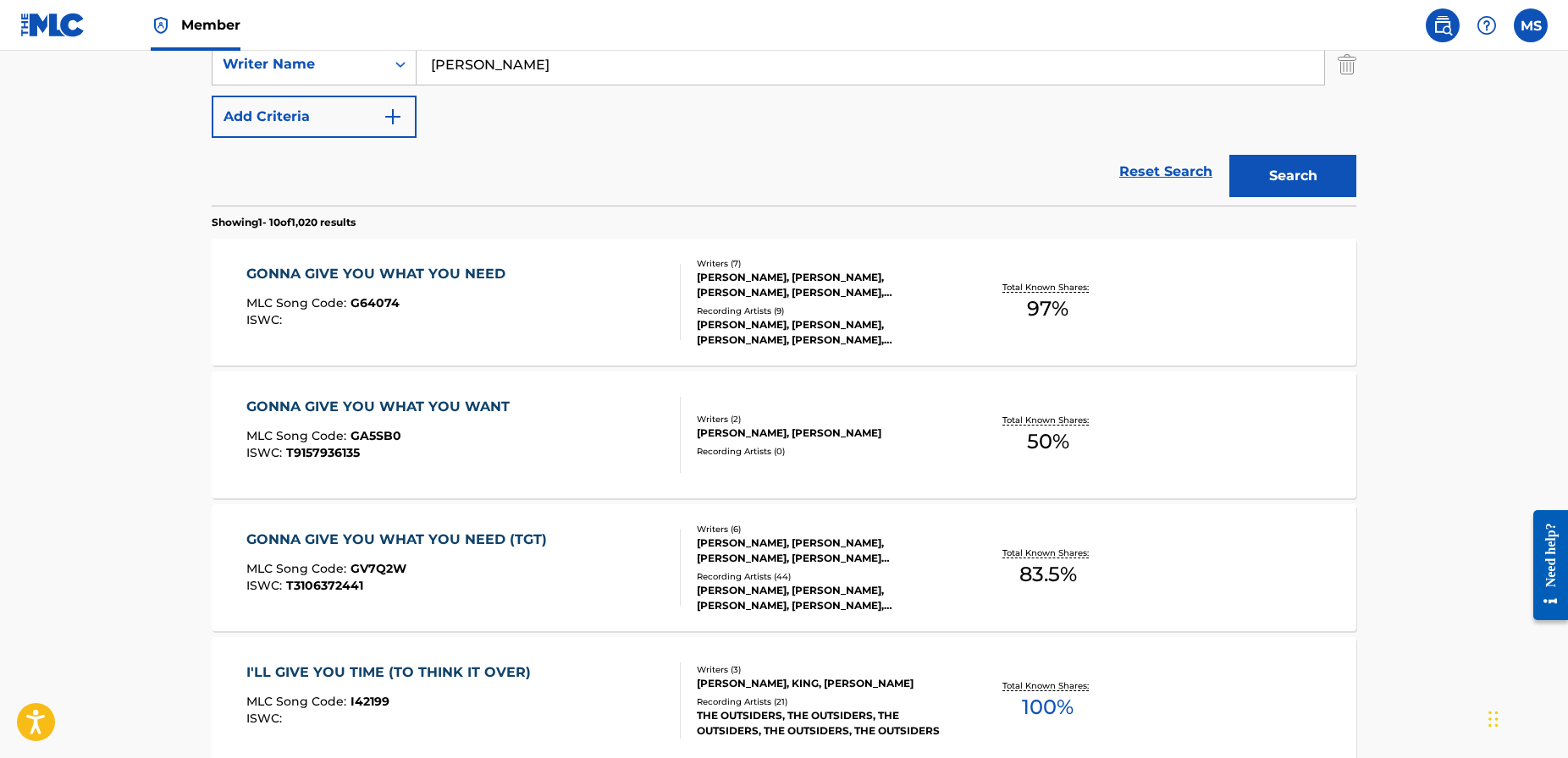
click at [432, 541] on div "GONNA GIVE YOU WHAT YOU NEED (TGT)" at bounding box center [400, 539] width 309 height 21
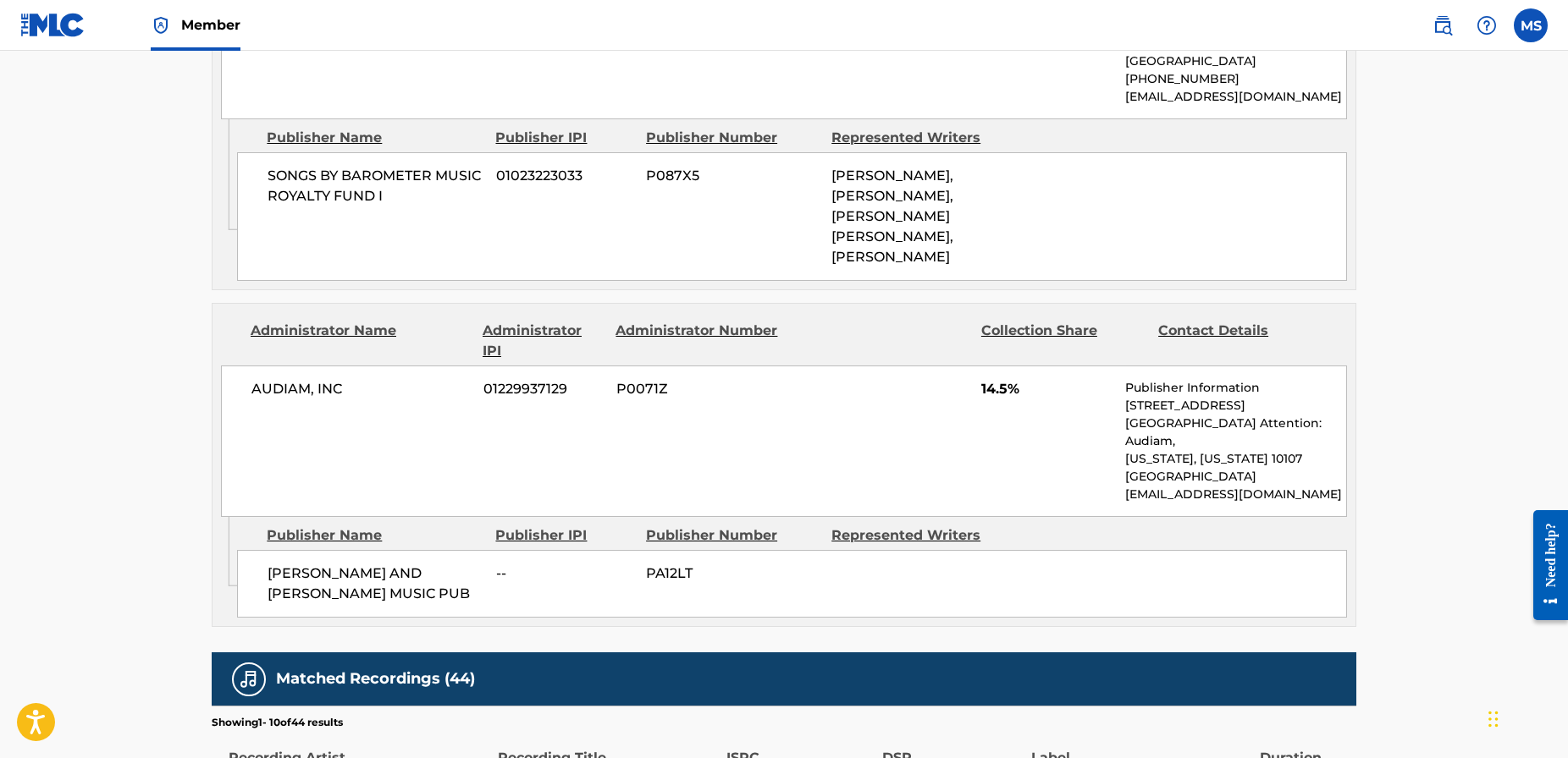
scroll to position [1512, 0]
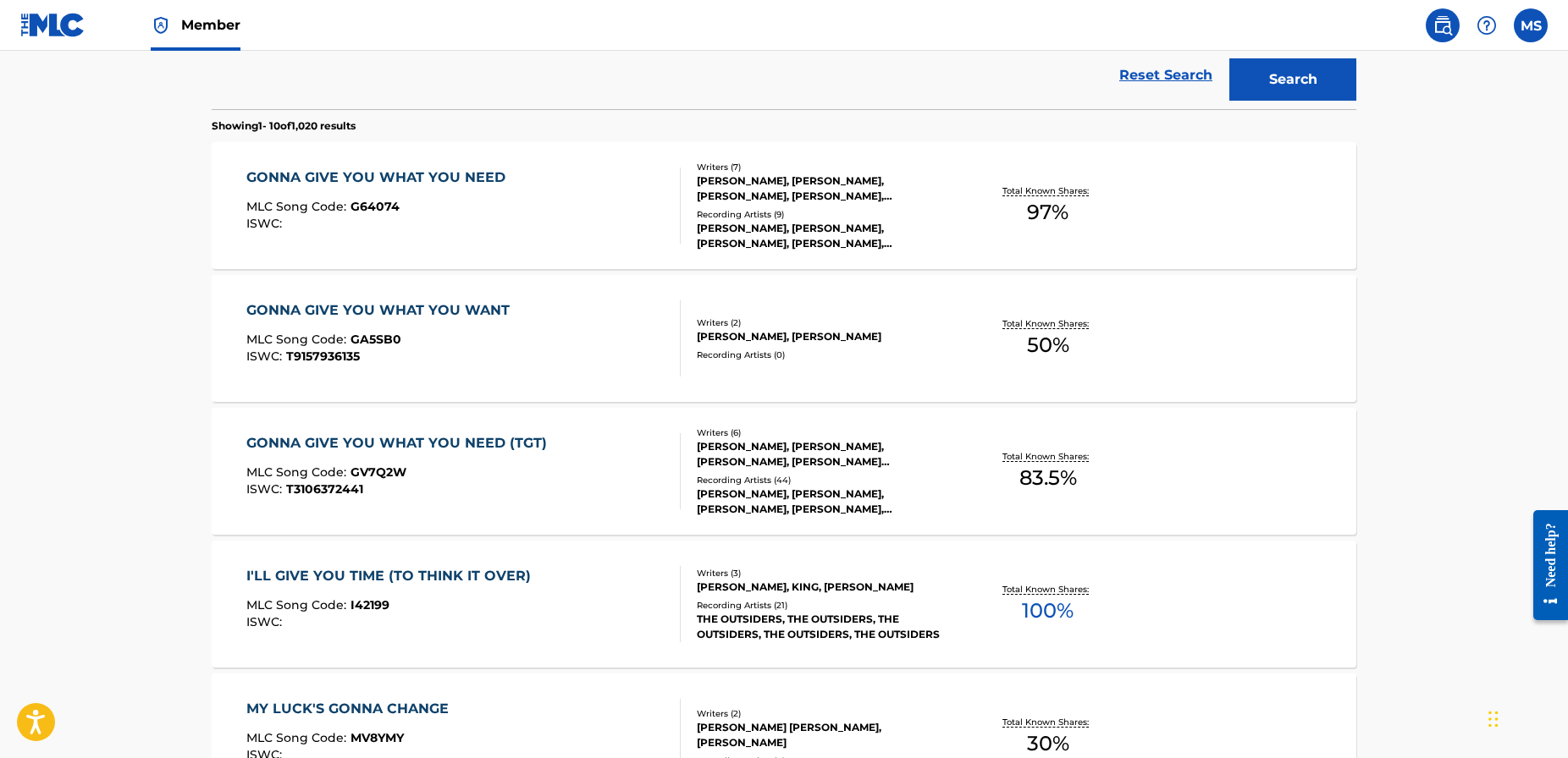
scroll to position [479, 0]
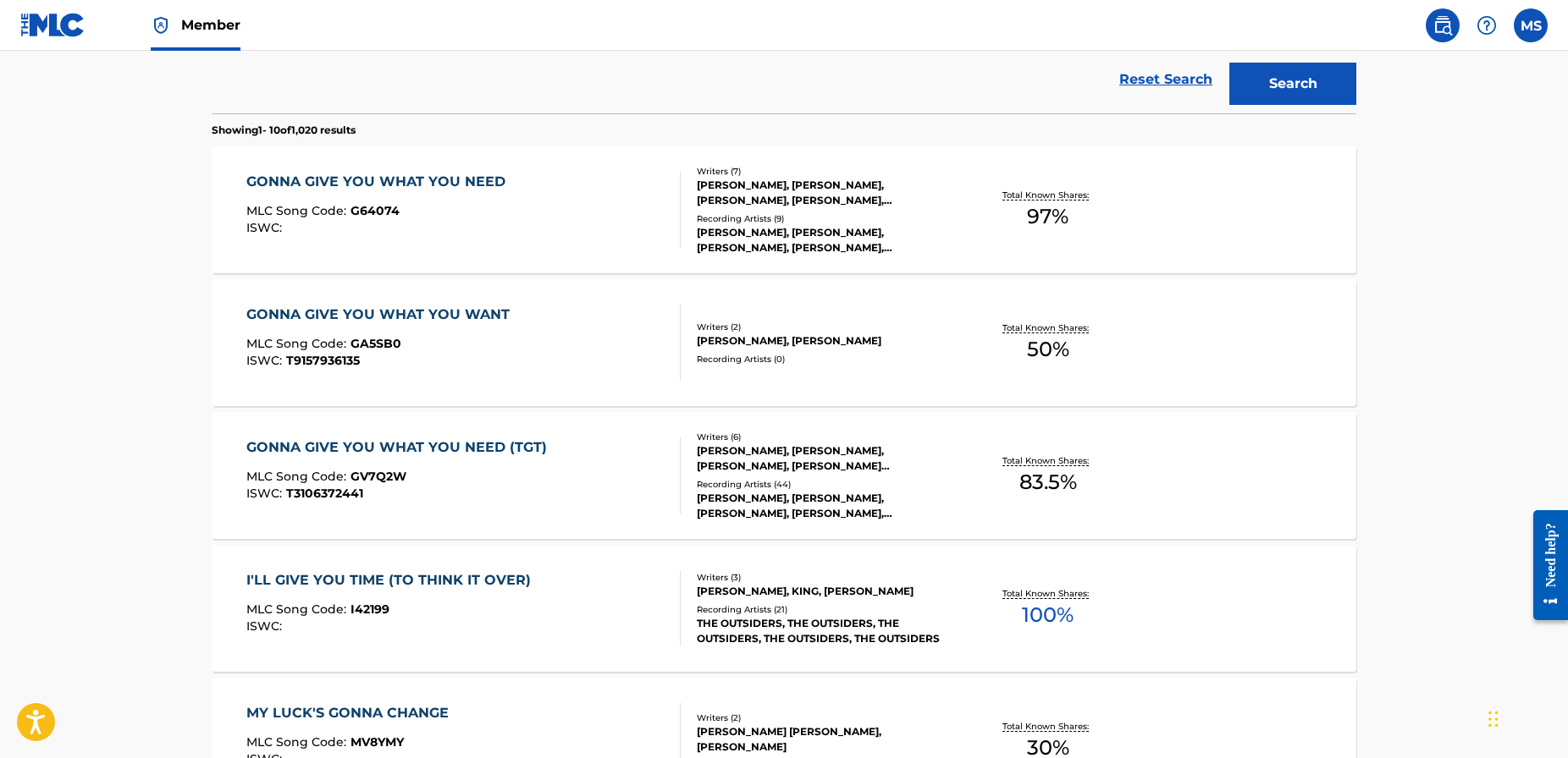
click at [450, 316] on div "GONNA GIVE YOU WHAT YOU WANT" at bounding box center [381, 315] width 272 height 21
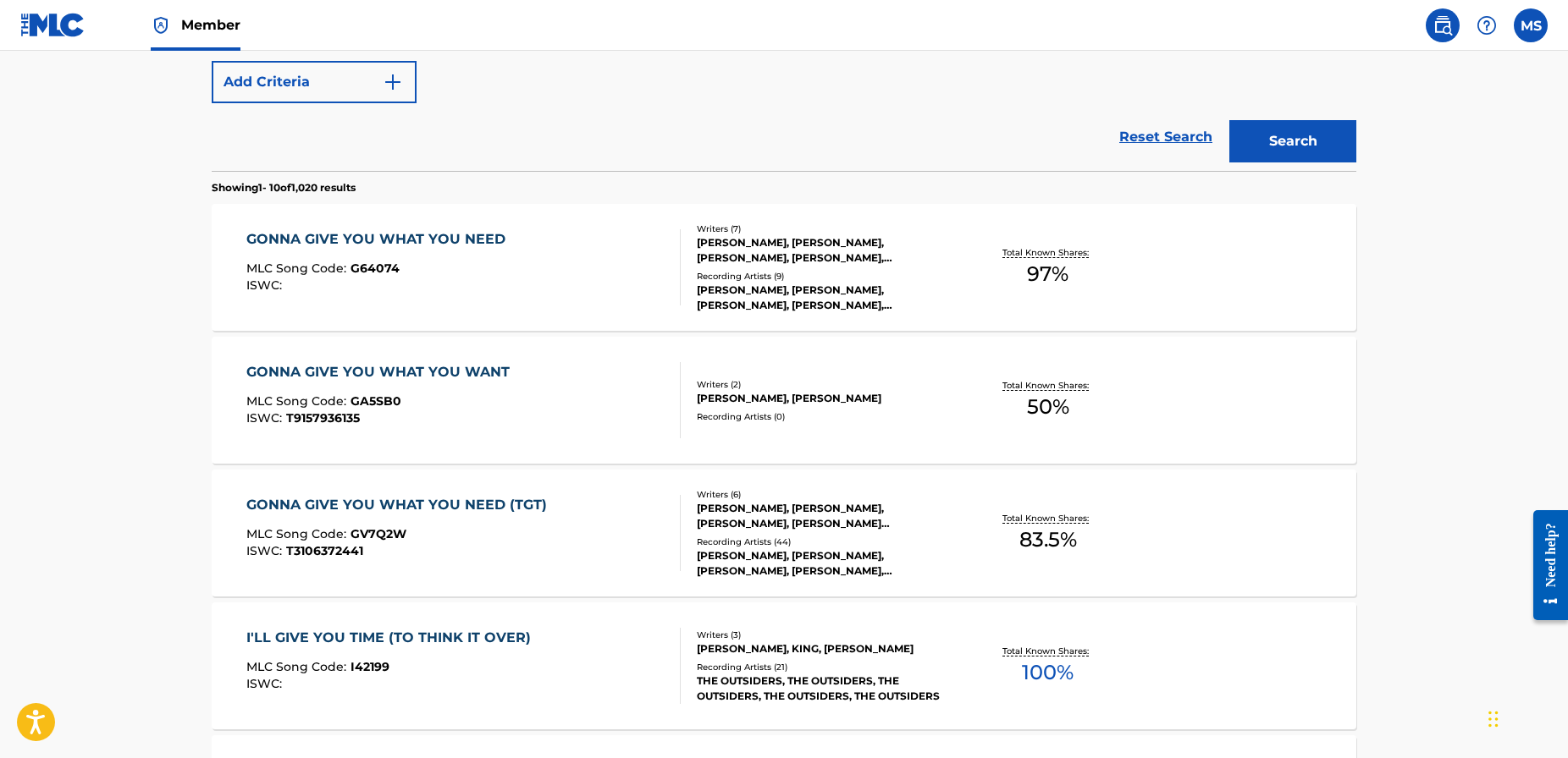
scroll to position [409, 0]
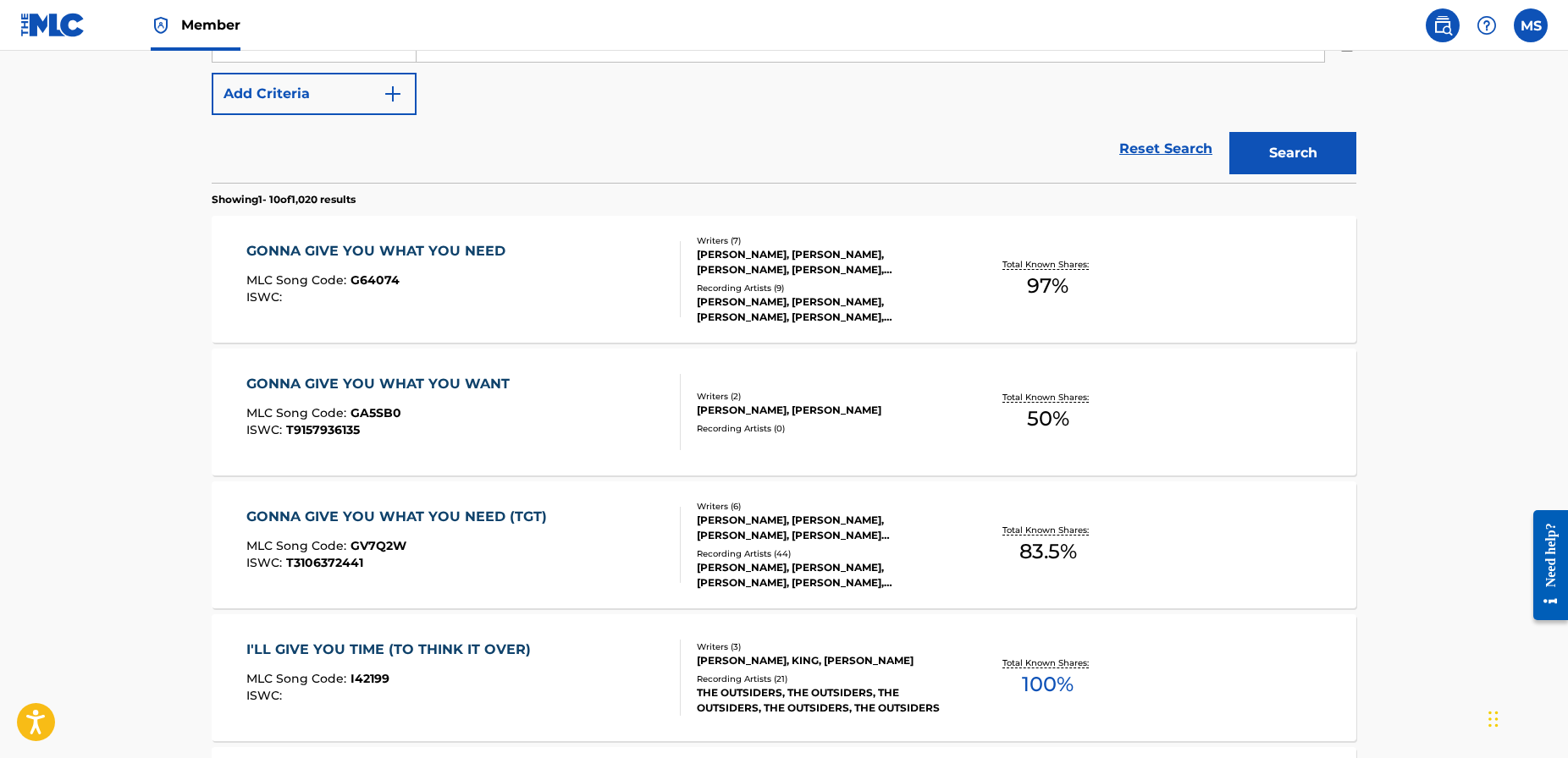
click at [492, 515] on div "GONNA GIVE YOU WHAT YOU NEED (TGT)" at bounding box center [400, 517] width 309 height 21
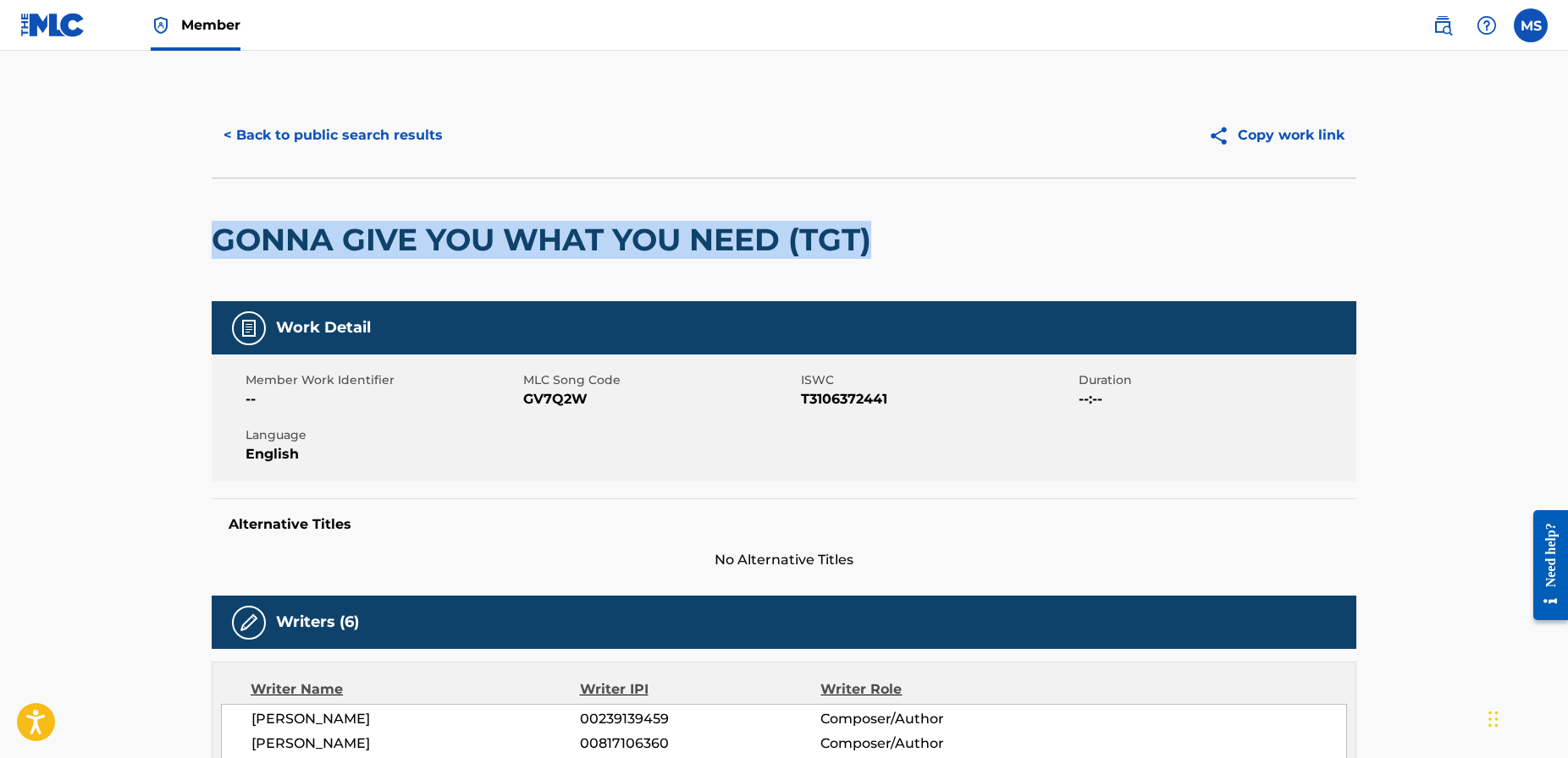
drag, startPoint x: 888, startPoint y: 243, endPoint x: 218, endPoint y: 250, distance: 670.0
click at [218, 250] on div "GONNA GIVE YOU WHAT YOU NEED (TGT)" at bounding box center [784, 239] width 1144 height 124
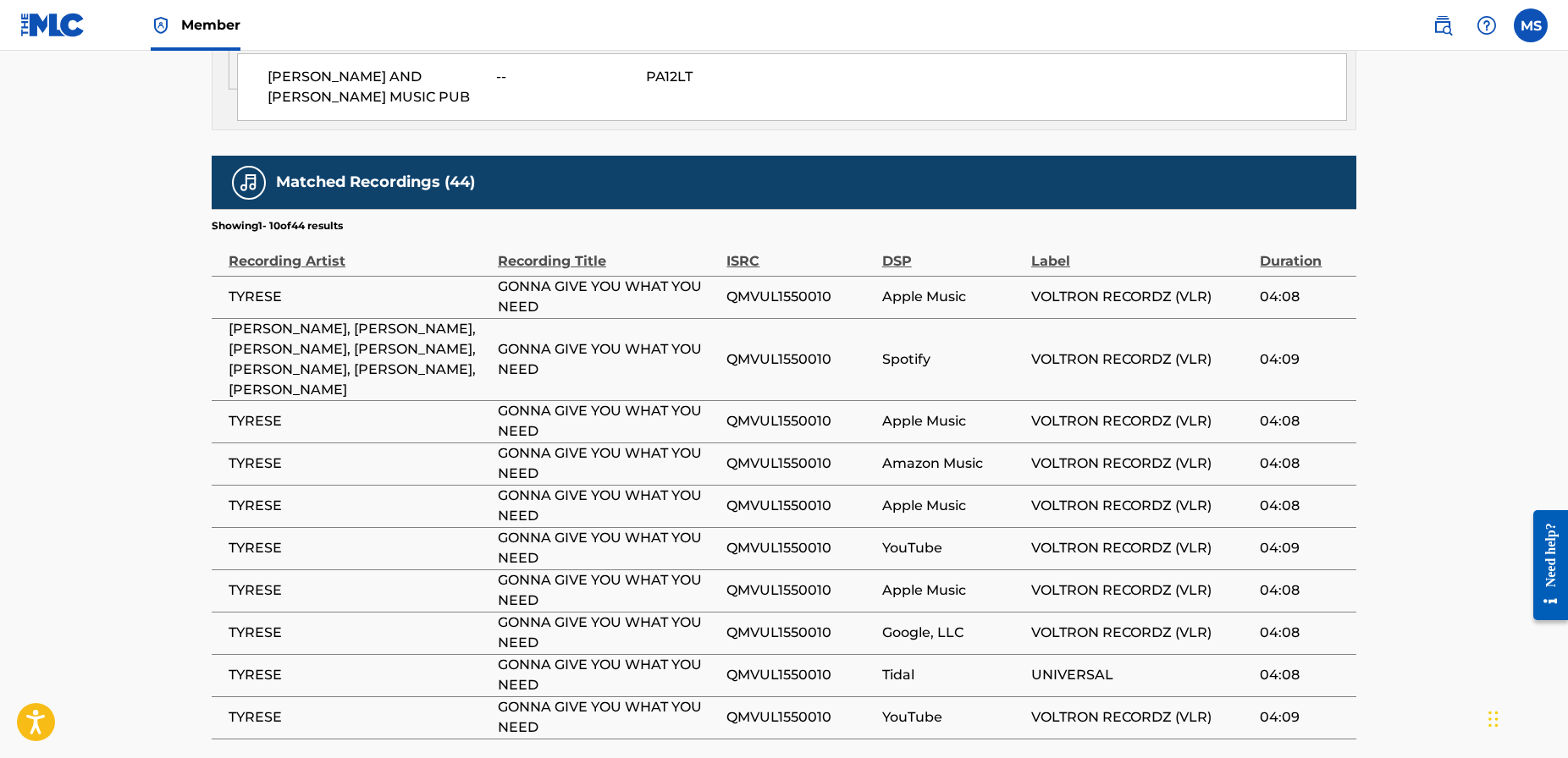
scroll to position [2076, 0]
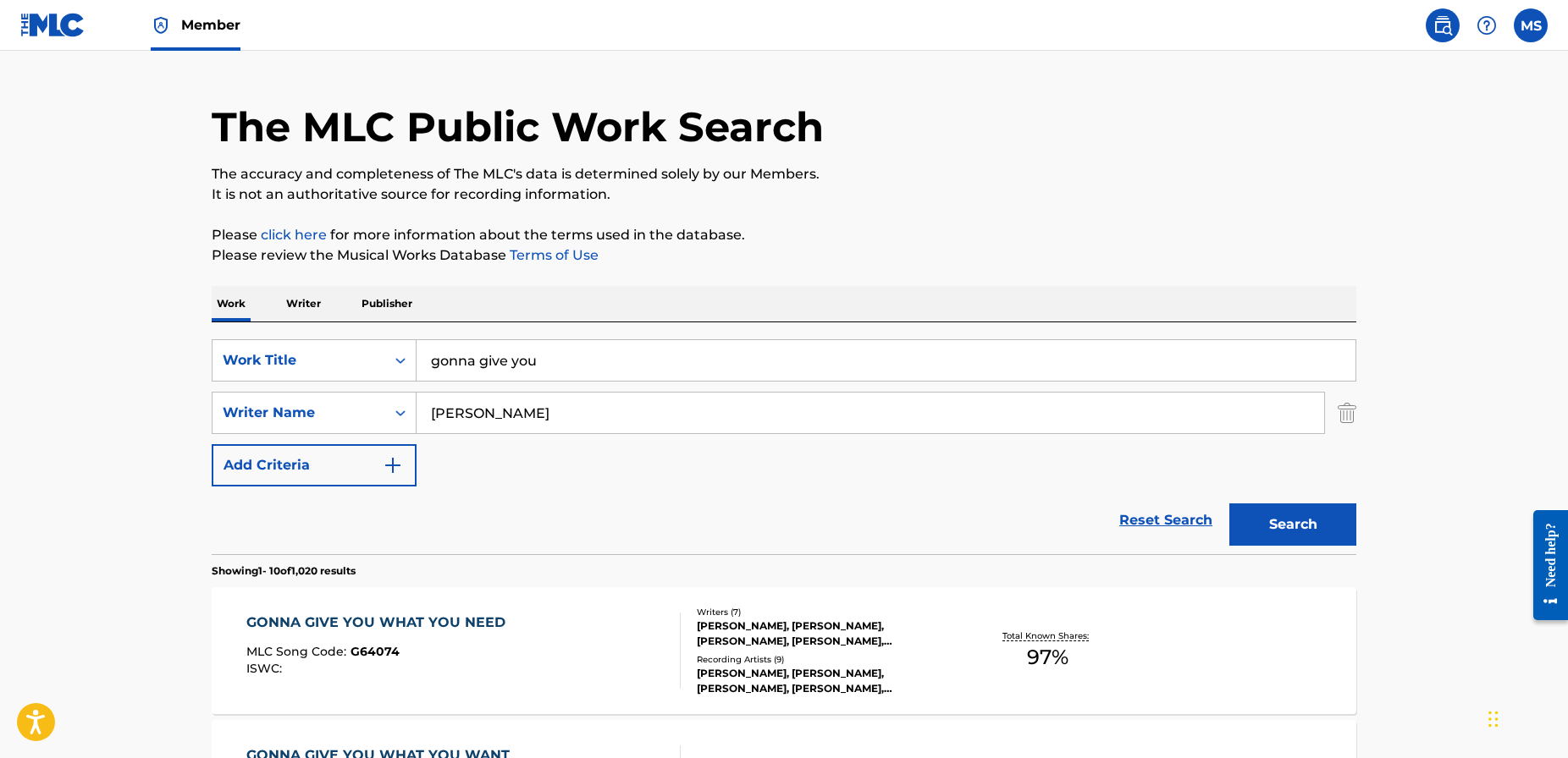
scroll to position [1, 0]
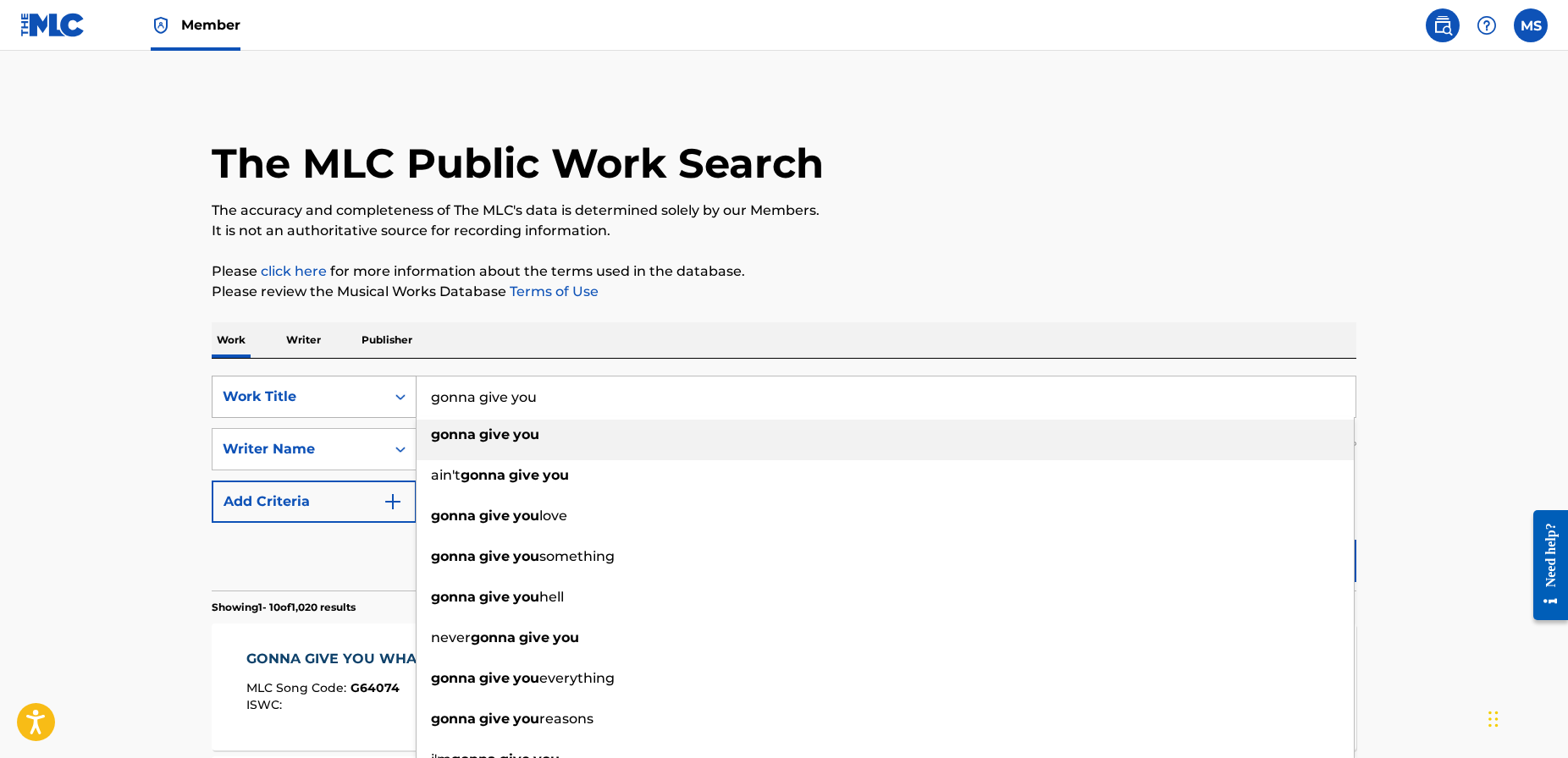
drag, startPoint x: 554, startPoint y: 401, endPoint x: 353, endPoint y: 390, distance: 201.3
click at [352, 393] on div "SearchWithCriteriad1b797b6-780c-41b3-8154-56046b8bb1bc Work Title gonna give yo…" at bounding box center [784, 396] width 1144 height 42
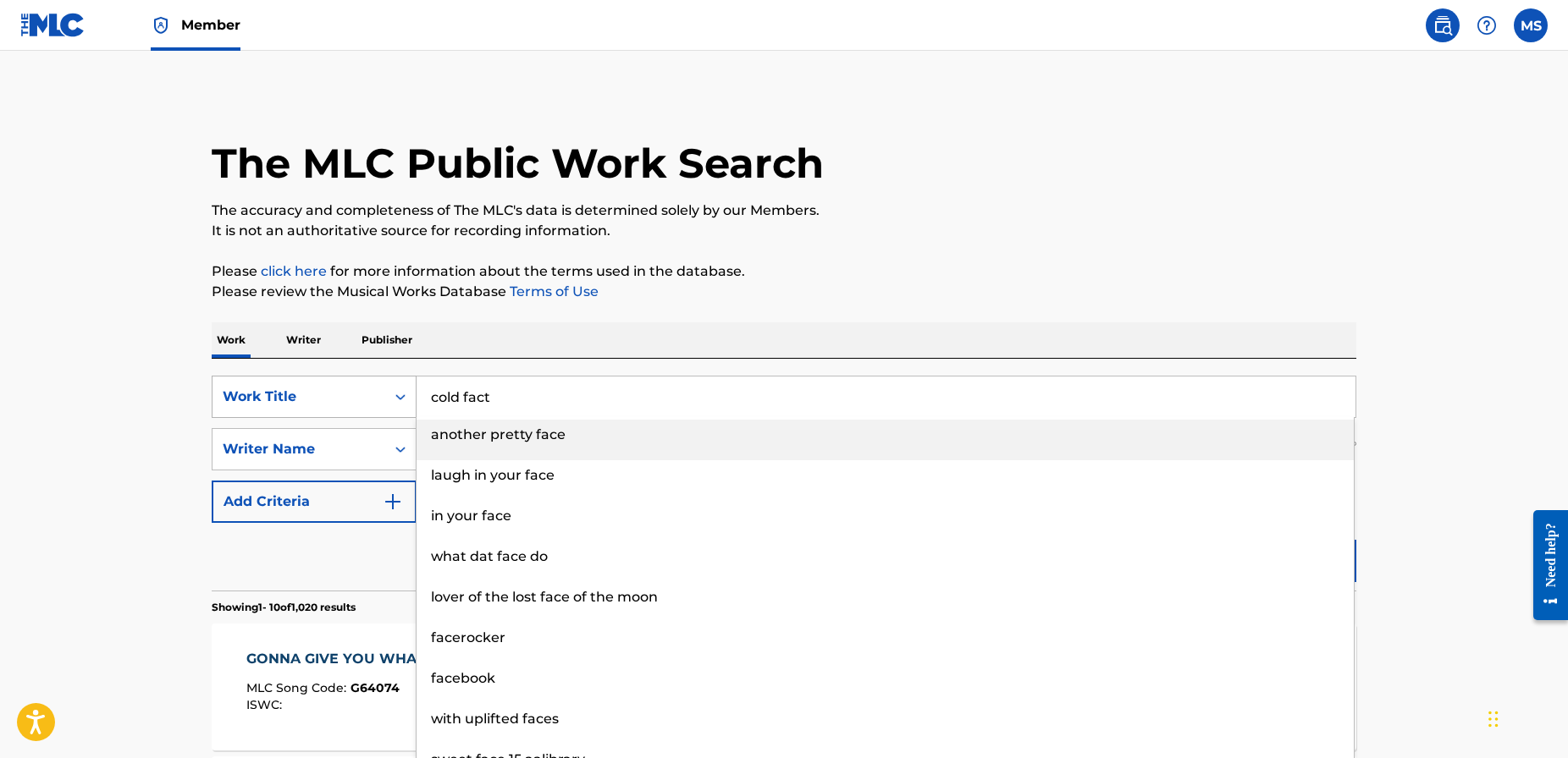
drag, startPoint x: 505, startPoint y: 390, endPoint x: 355, endPoint y: 390, distance: 150.0
click at [355, 390] on div "SearchWithCriteriad1b797b6-780c-41b3-8154-56046b8bb1bc Work Title cold fact ano…" at bounding box center [784, 396] width 1144 height 42
drag, startPoint x: 516, startPoint y: 405, endPoint x: 368, endPoint y: 396, distance: 148.3
click at [368, 396] on div "SearchWithCriteriad1b797b6-780c-41b3-8154-56046b8bb1bc Work Title cold fact ano…" at bounding box center [784, 396] width 1144 height 42
type input "face"
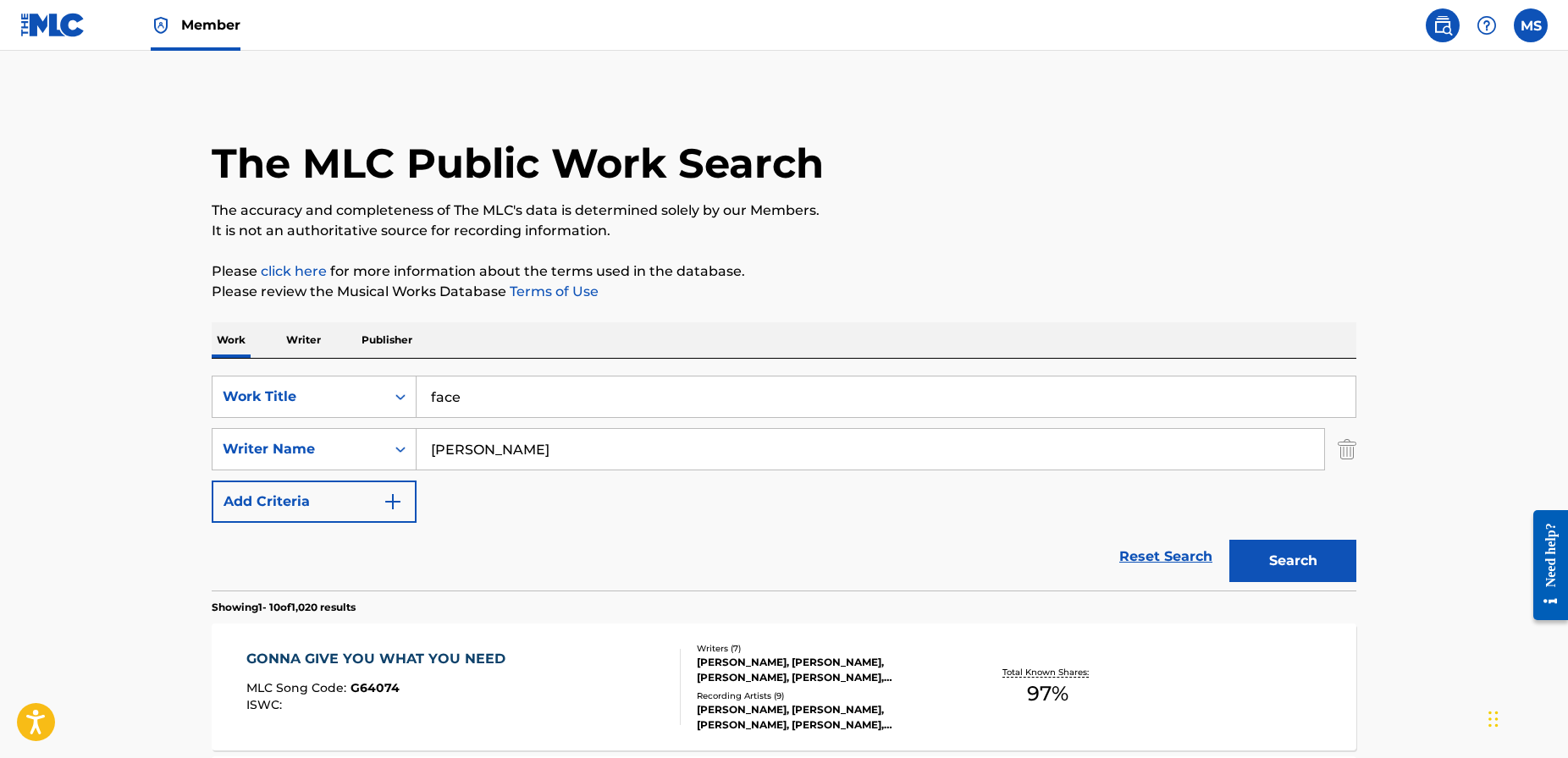
drag, startPoint x: 664, startPoint y: 295, endPoint x: 702, endPoint y: 296, distance: 38.0
click at [668, 294] on p "Please review the Musical Works Database Terms of Use" at bounding box center [784, 291] width 1144 height 21
click at [1266, 552] on button "Search" at bounding box center [1291, 561] width 126 height 42
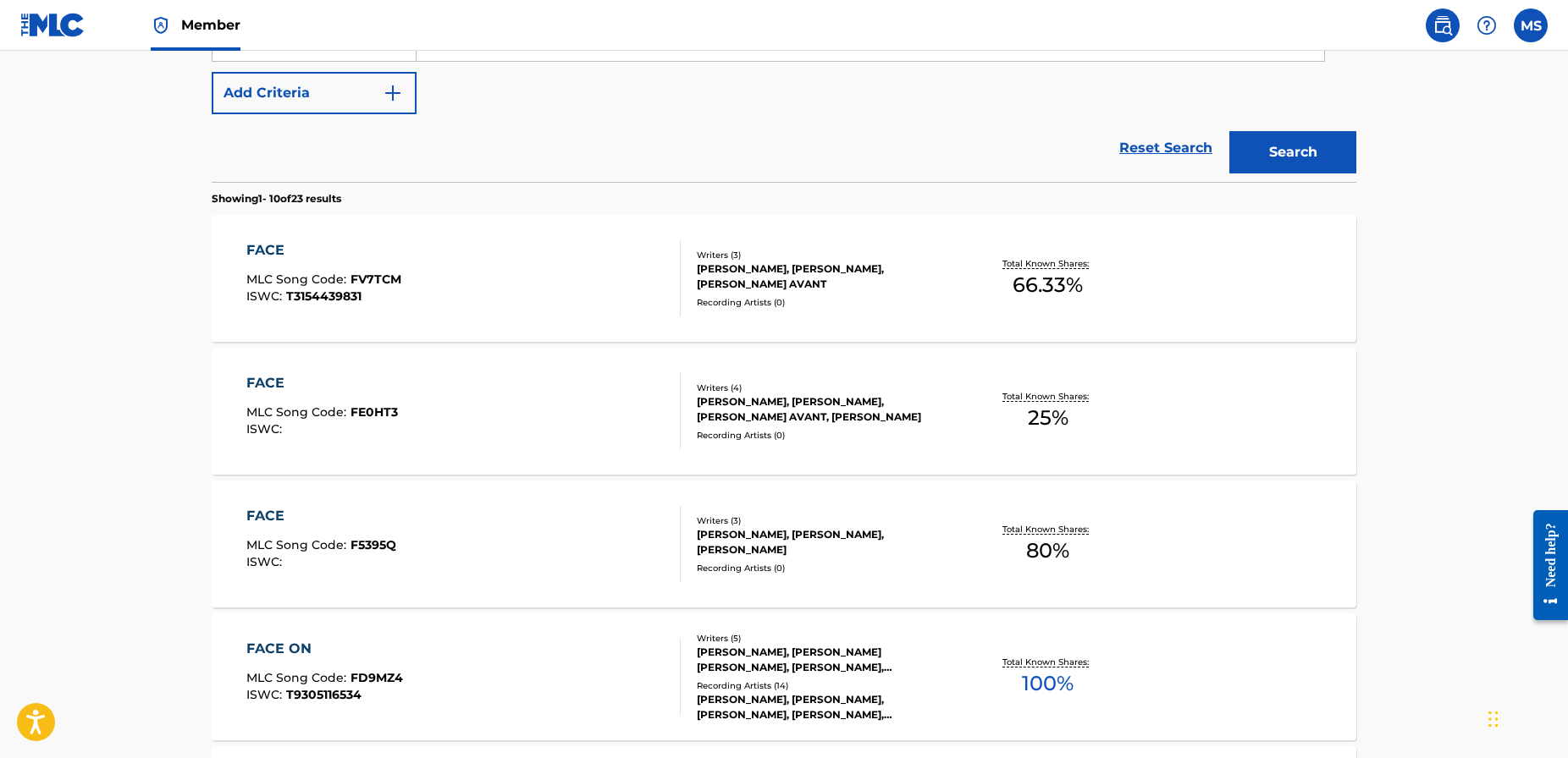
scroll to position [412, 0]
click at [271, 250] on div "FACE" at bounding box center [324, 248] width 155 height 21
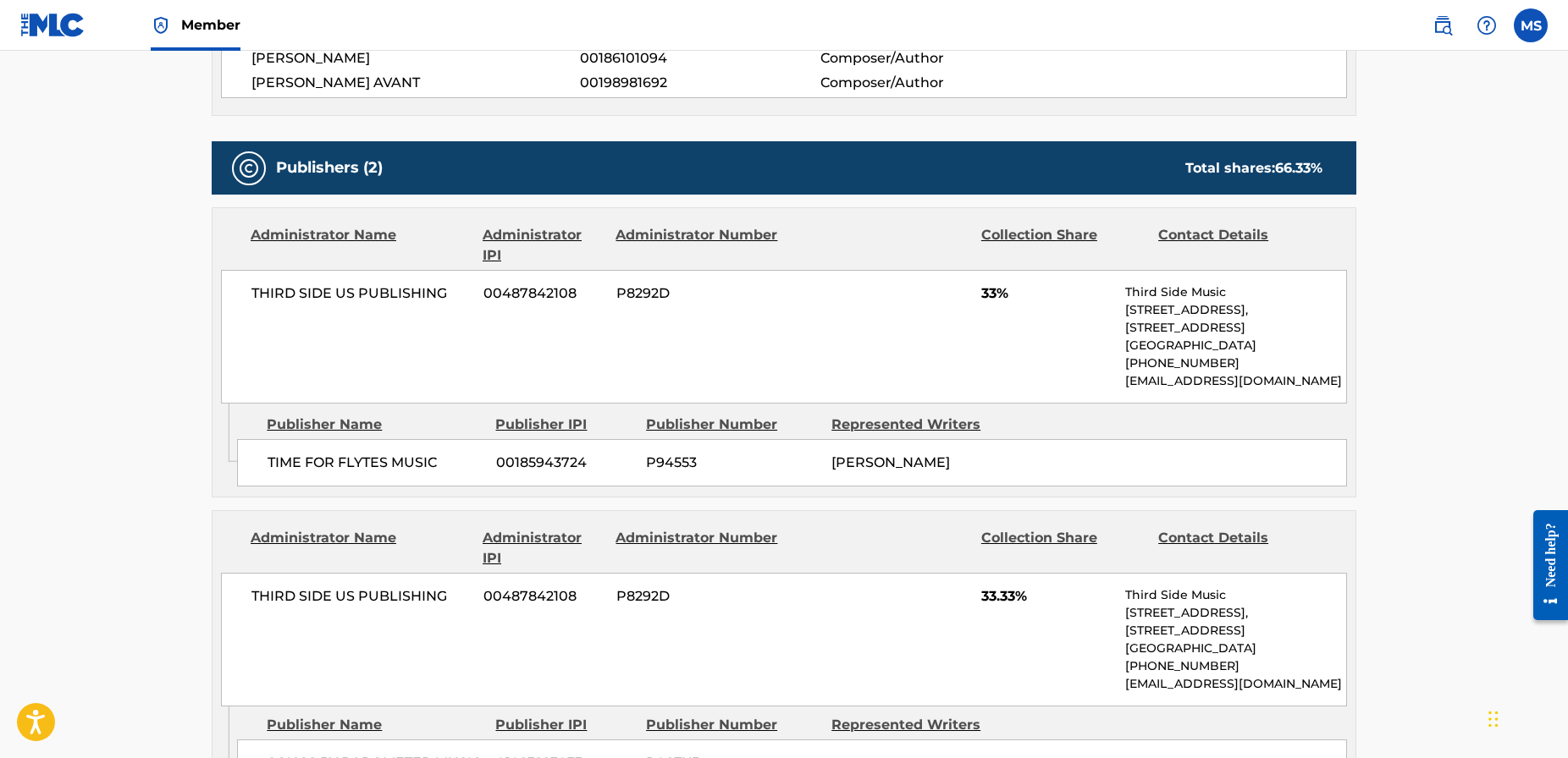
scroll to position [679, 0]
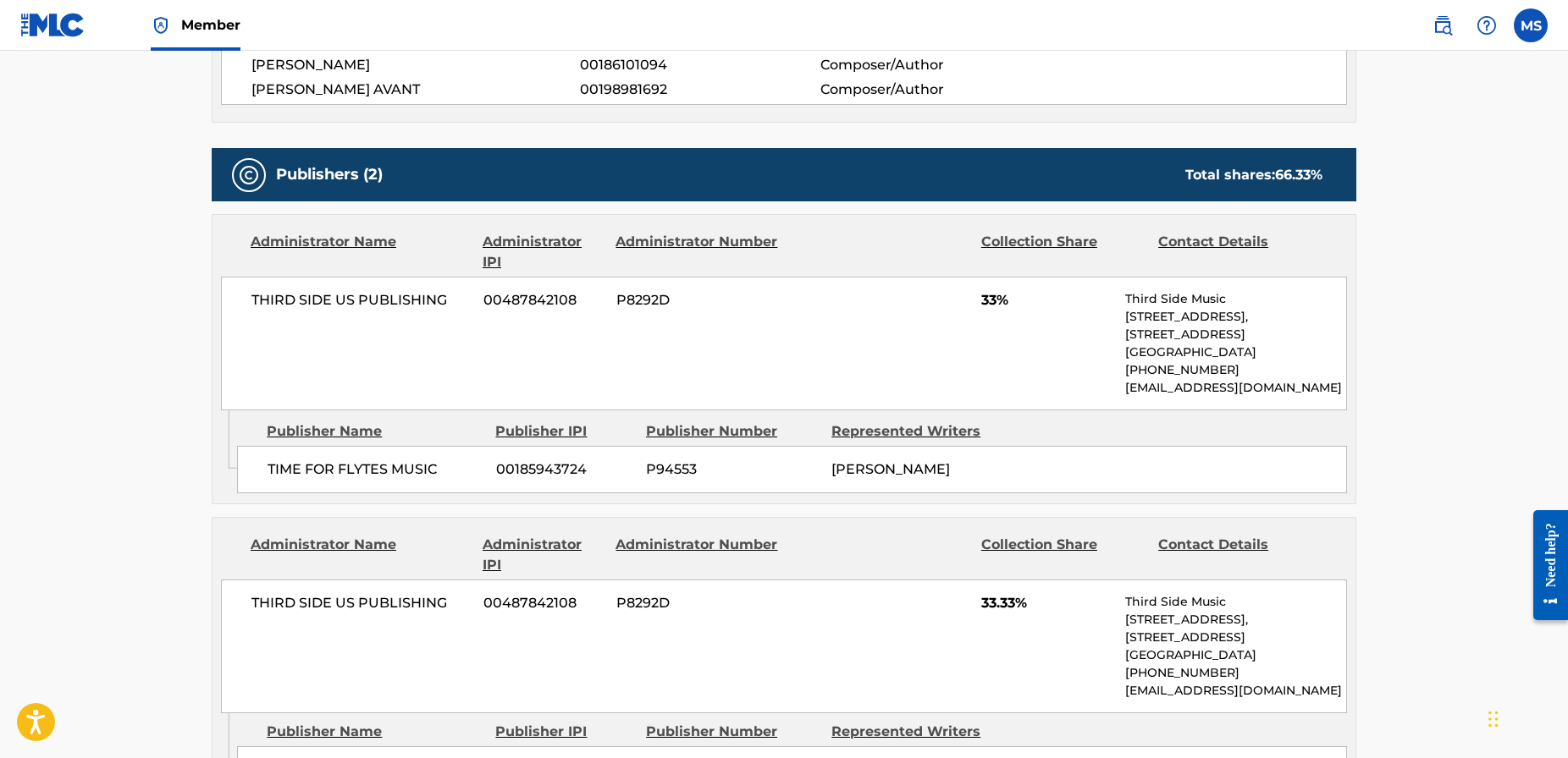
scroll to position [508, 0]
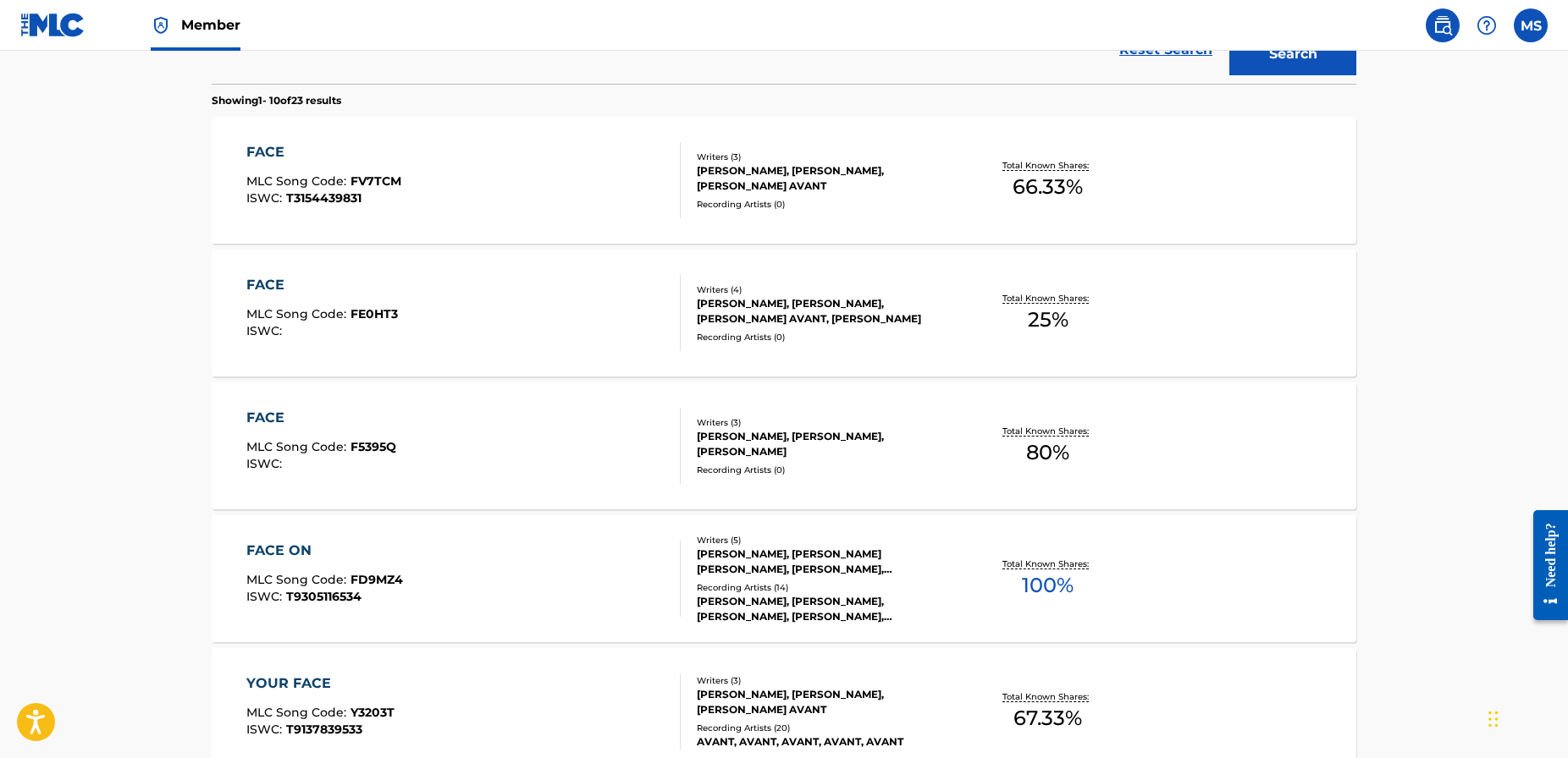
click at [262, 282] on div "FACE" at bounding box center [322, 285] width 152 height 21
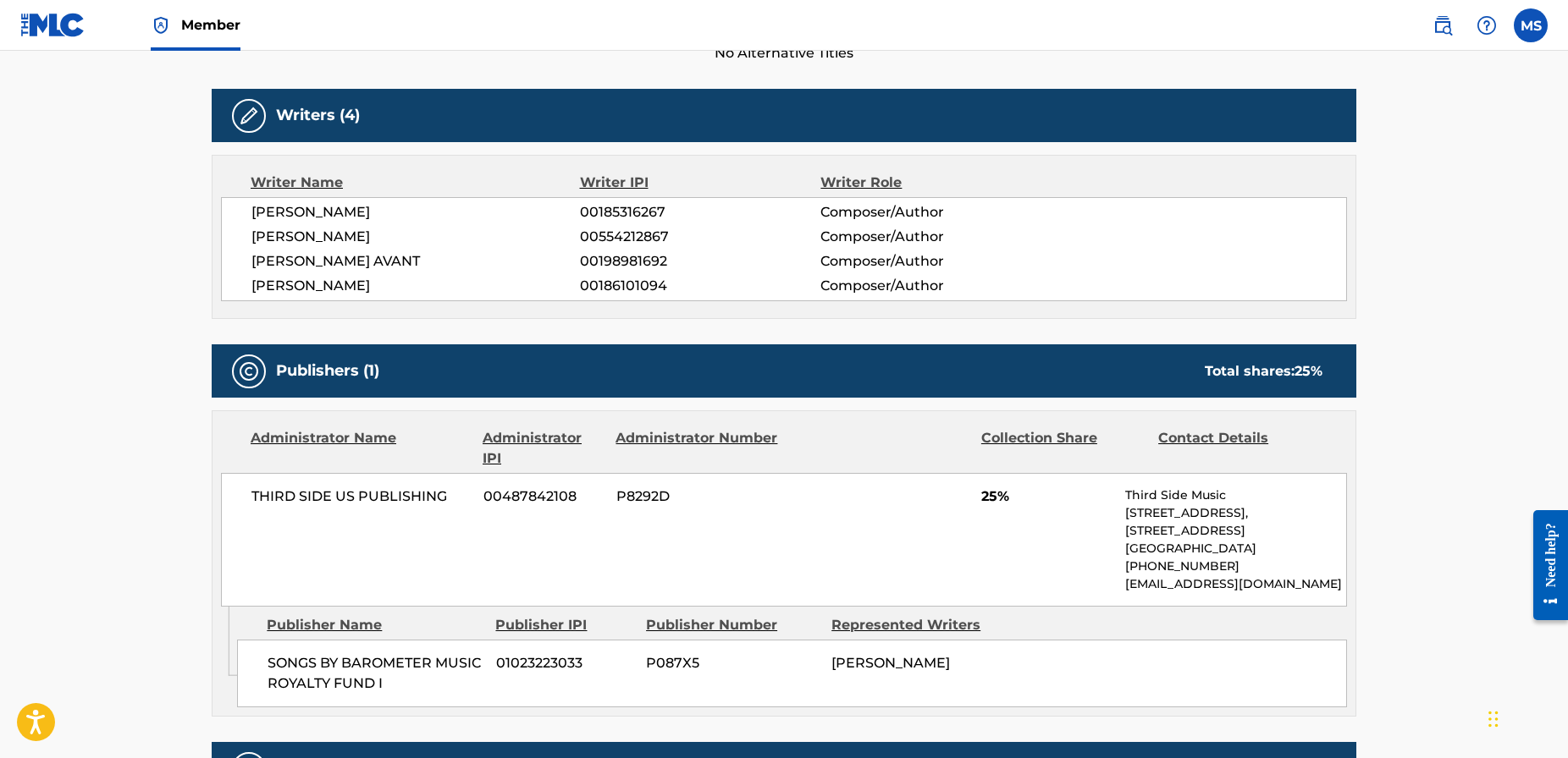
scroll to position [509, 0]
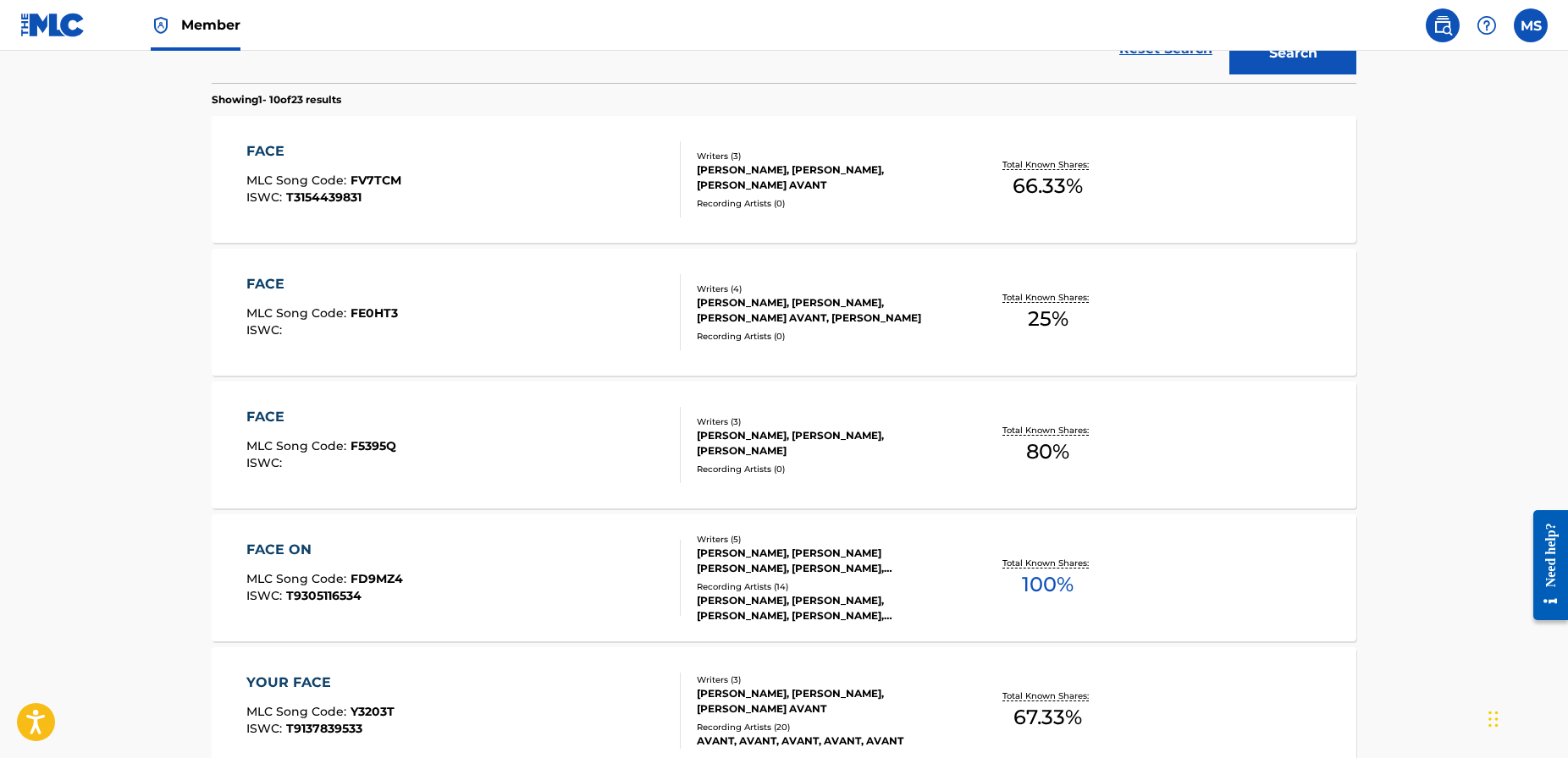
scroll to position [604, 0]
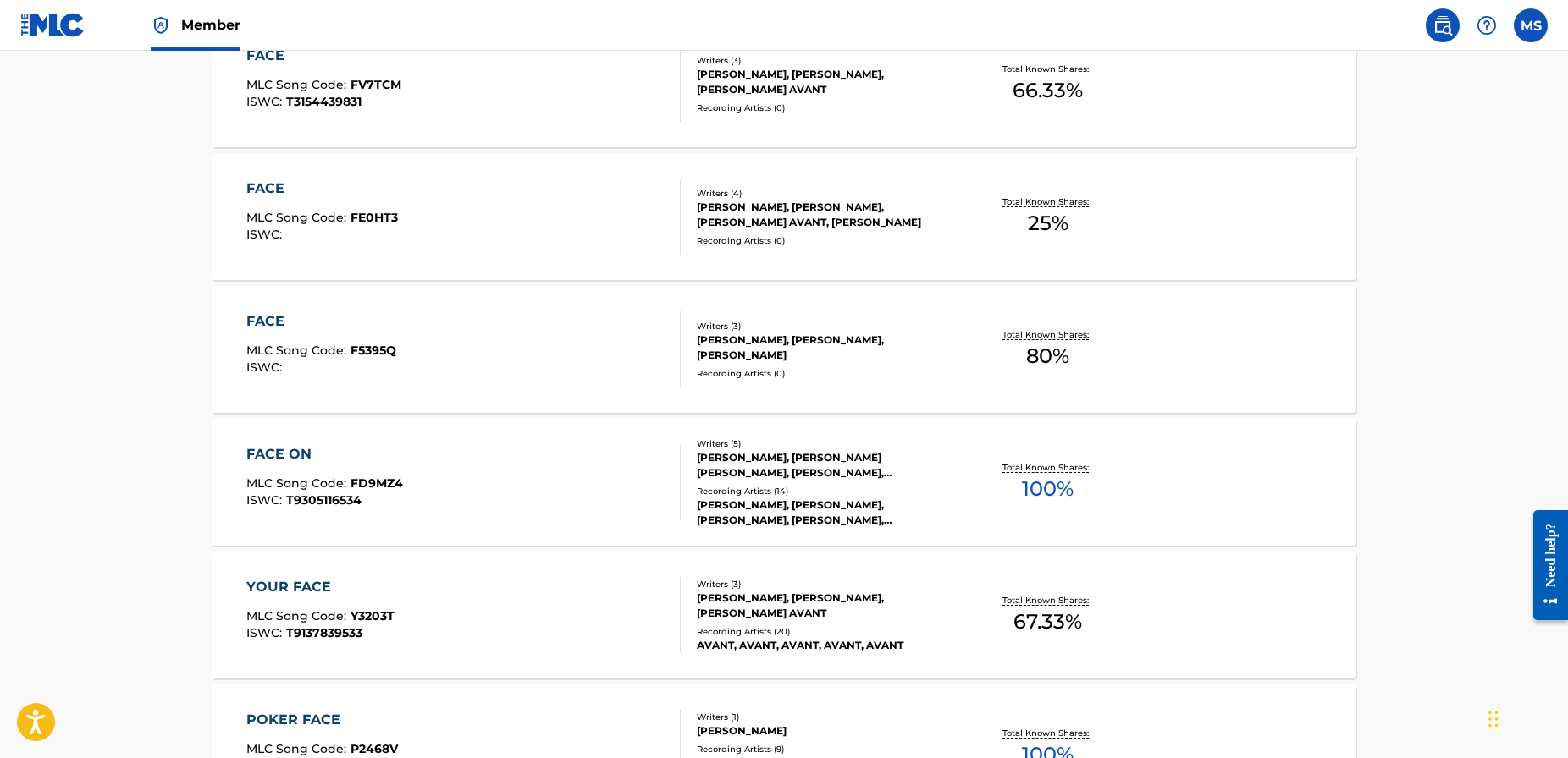
click at [268, 325] on div "FACE" at bounding box center [321, 322] width 150 height 21
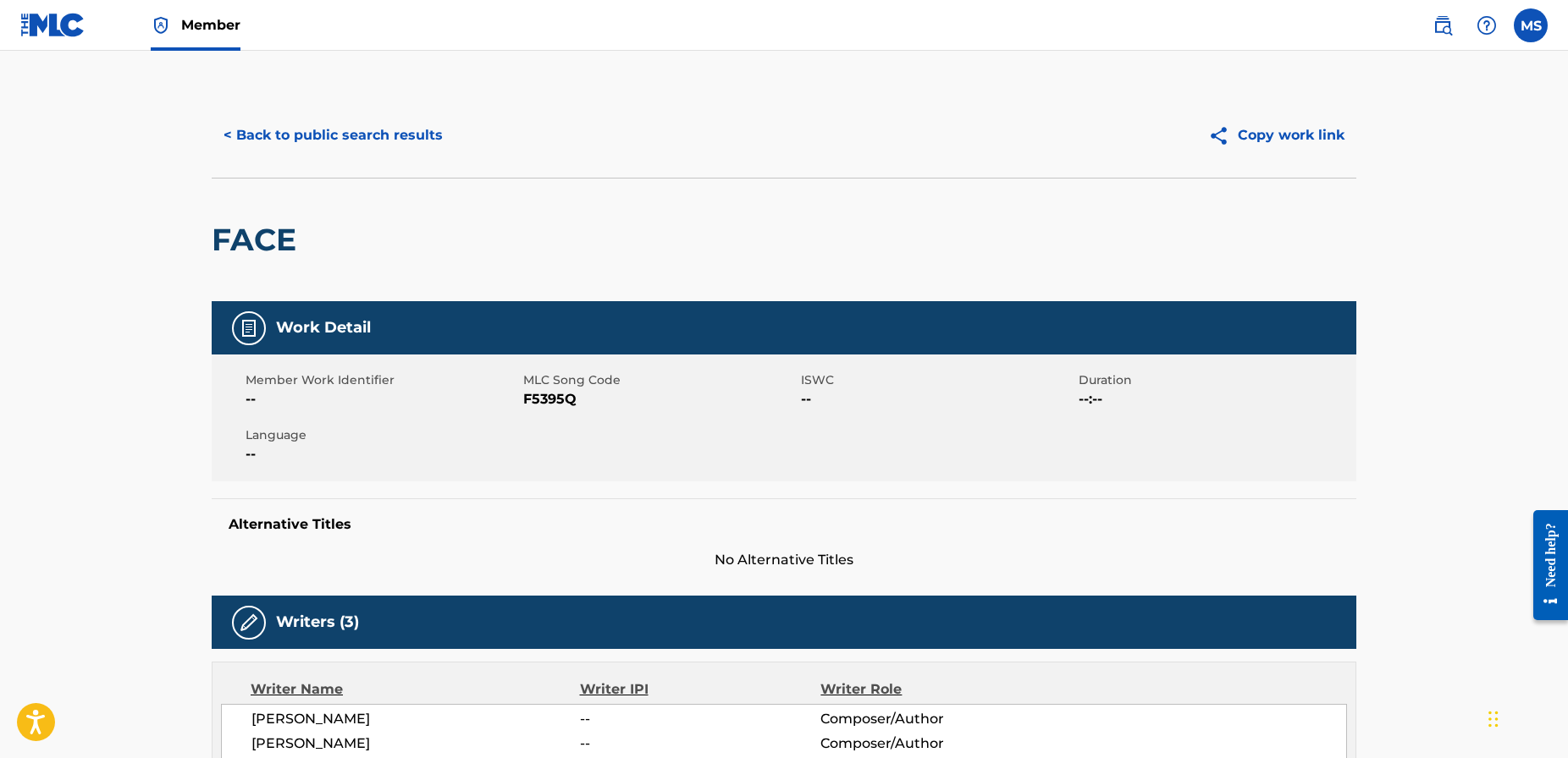
click at [257, 128] on button "< Back to public search results" at bounding box center [333, 135] width 243 height 42
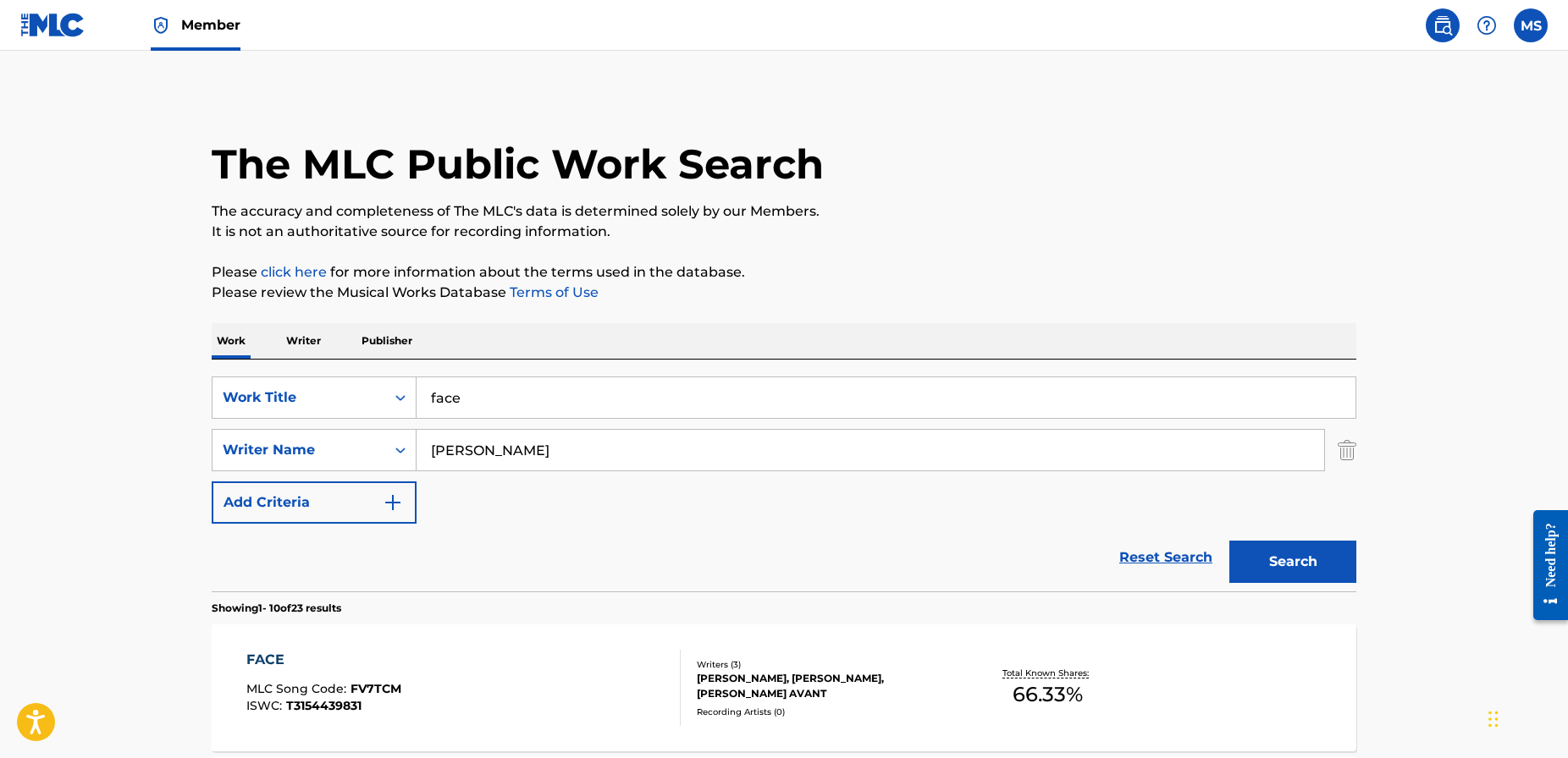
scroll to position [701, 0]
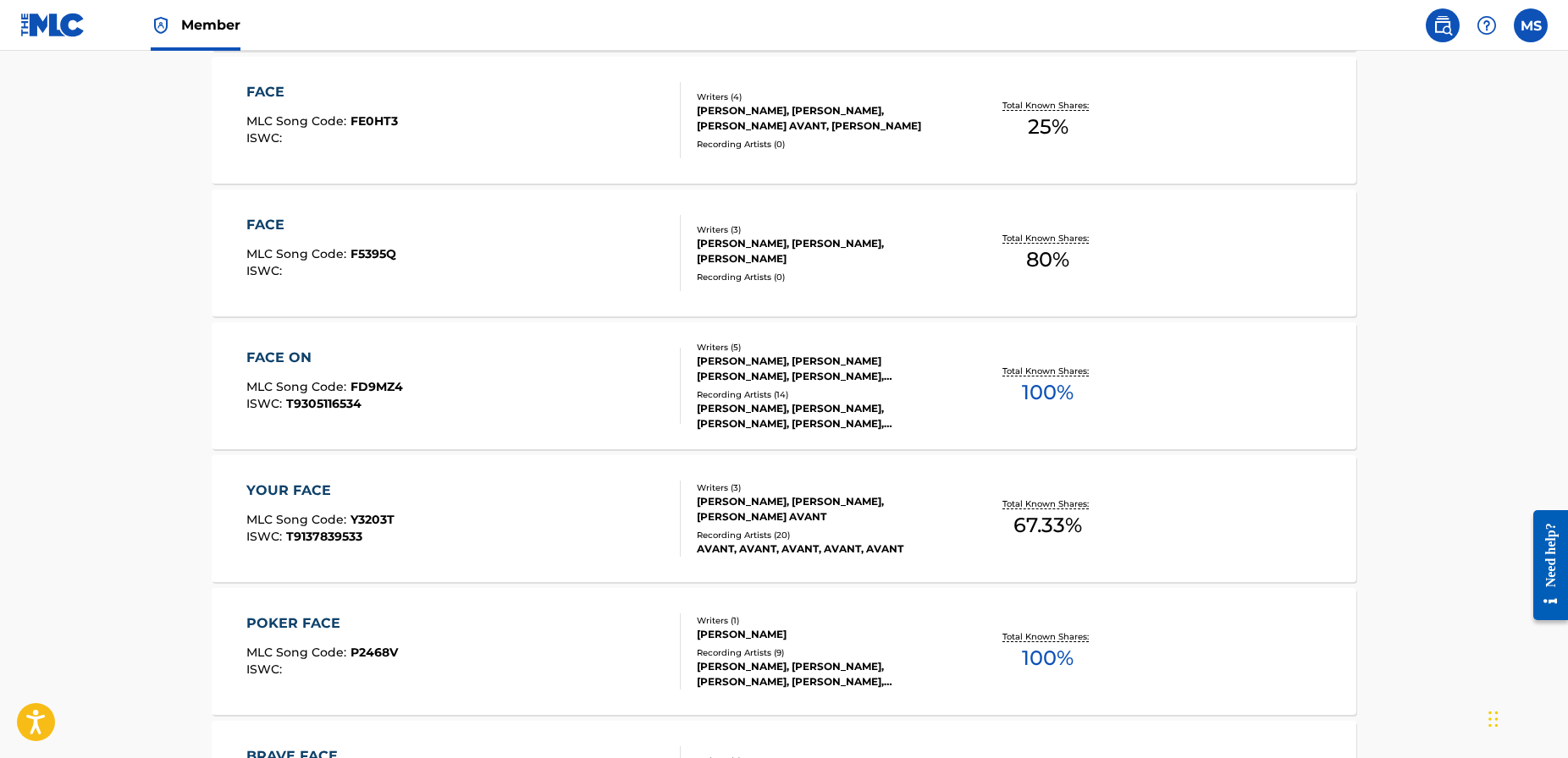
click at [273, 92] on div "FACE" at bounding box center [322, 92] width 152 height 21
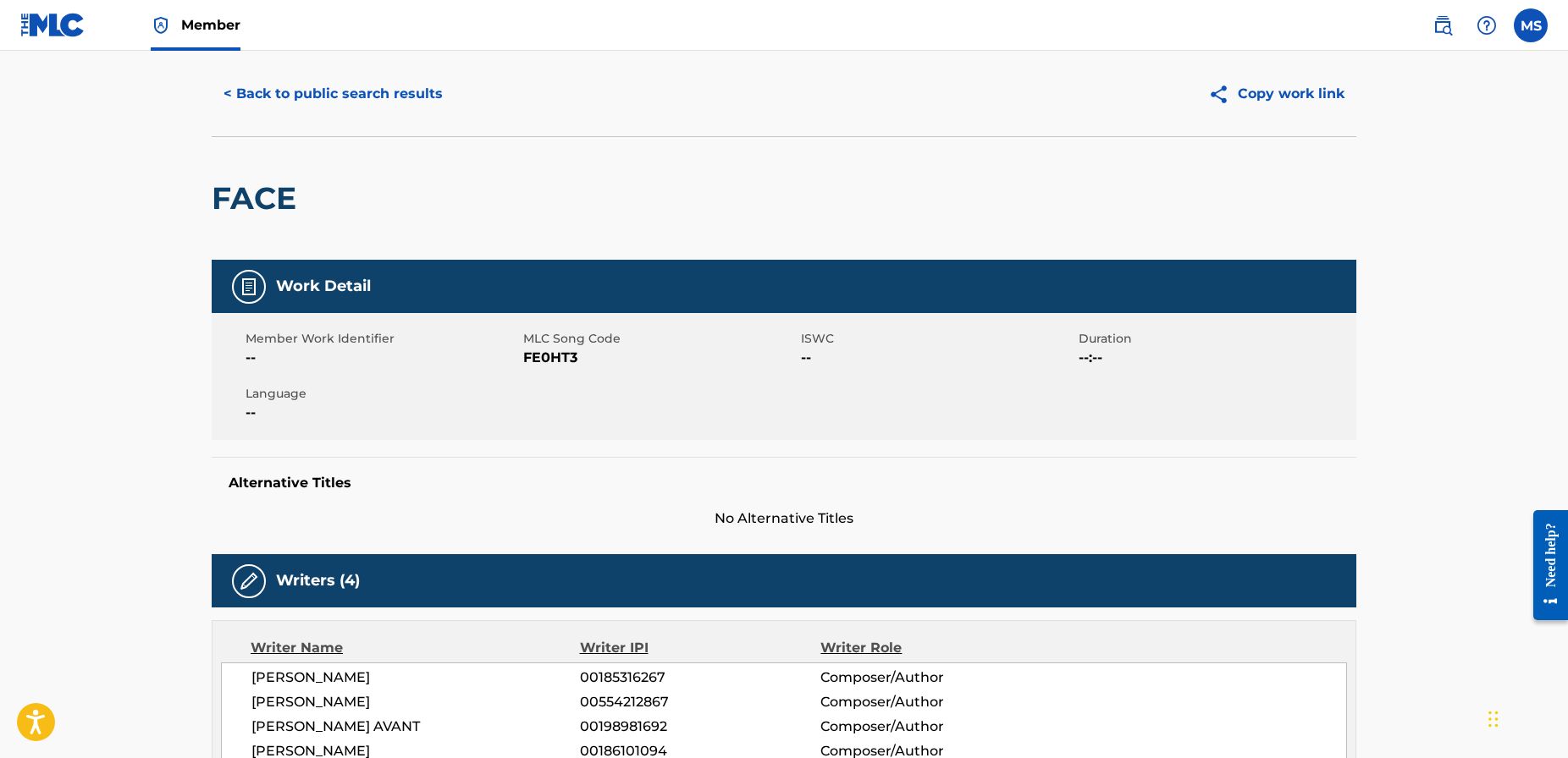
scroll to position [19, 0]
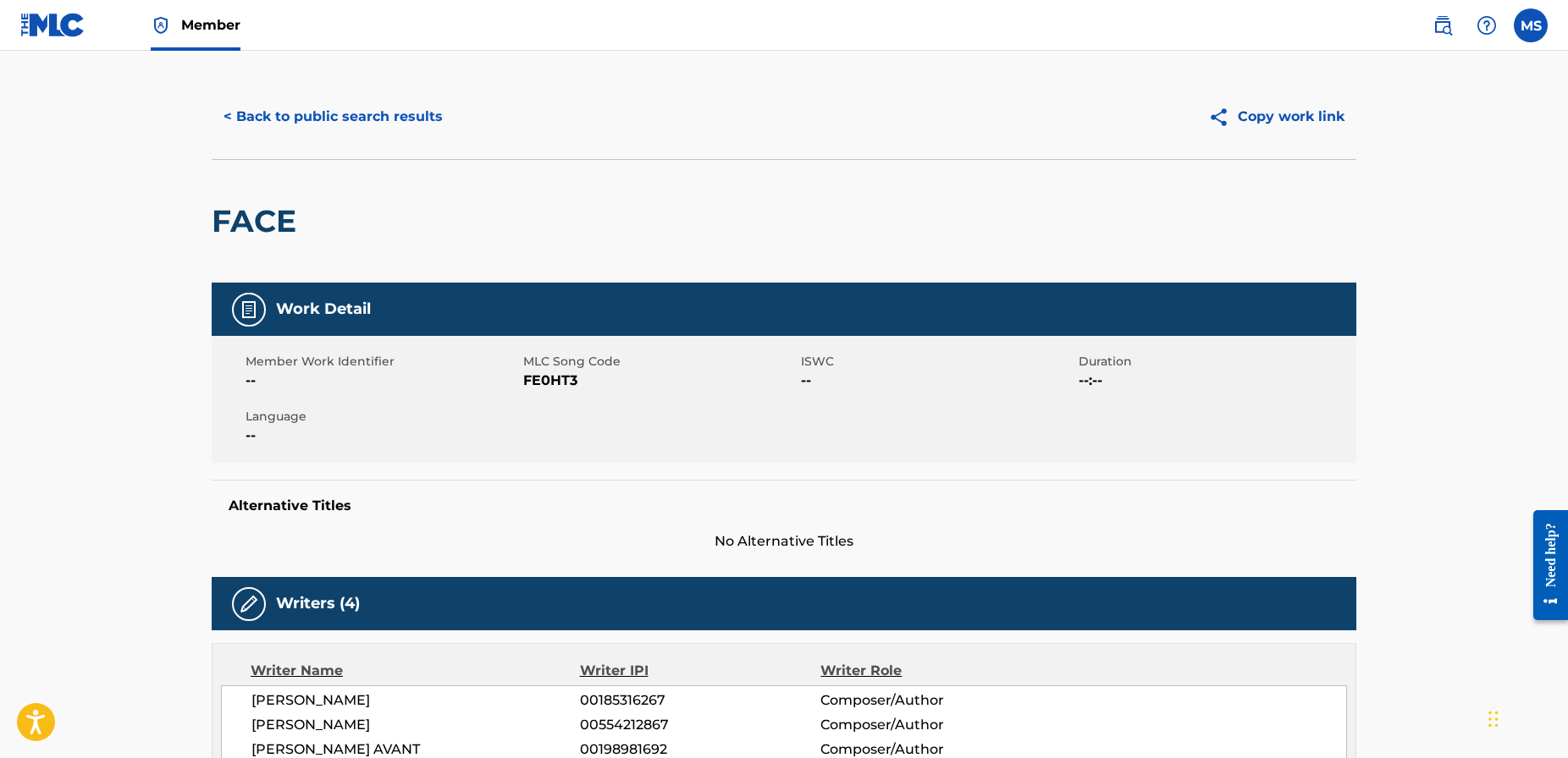
click at [281, 112] on button "< Back to public search results" at bounding box center [333, 117] width 243 height 42
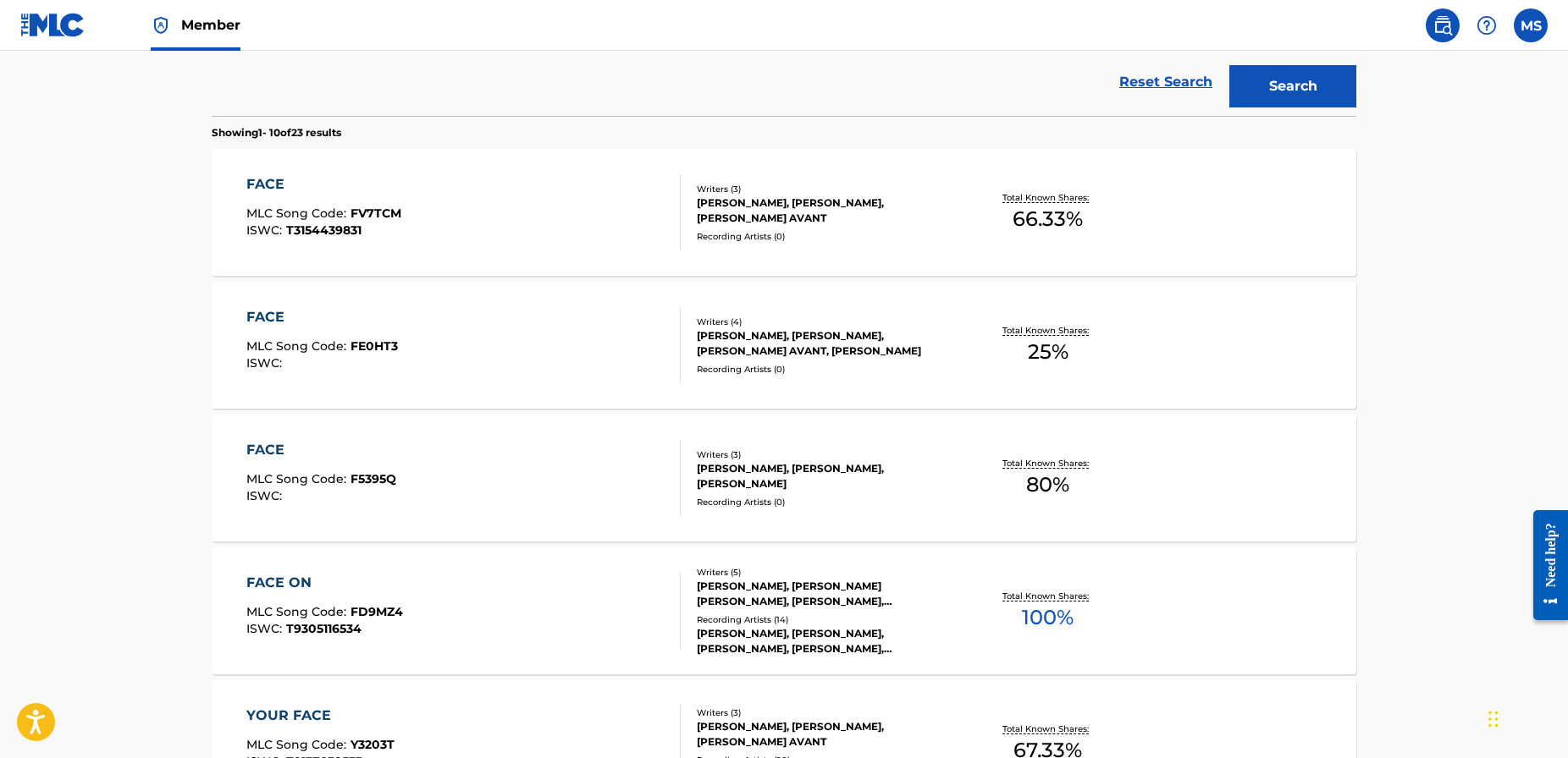
scroll to position [474, 0]
click at [268, 187] on div "FACE" at bounding box center [324, 186] width 155 height 21
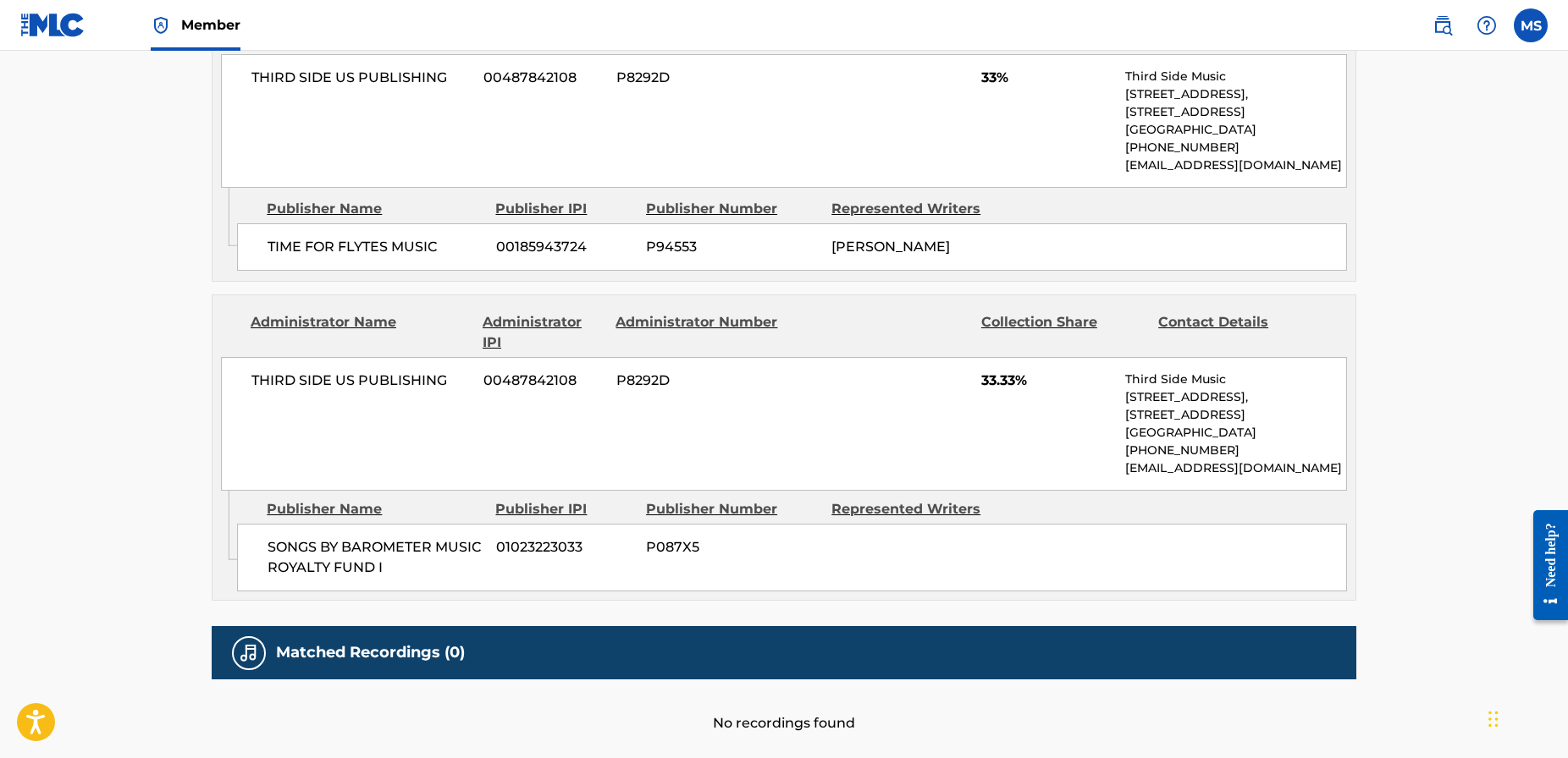
scroll to position [919, 0]
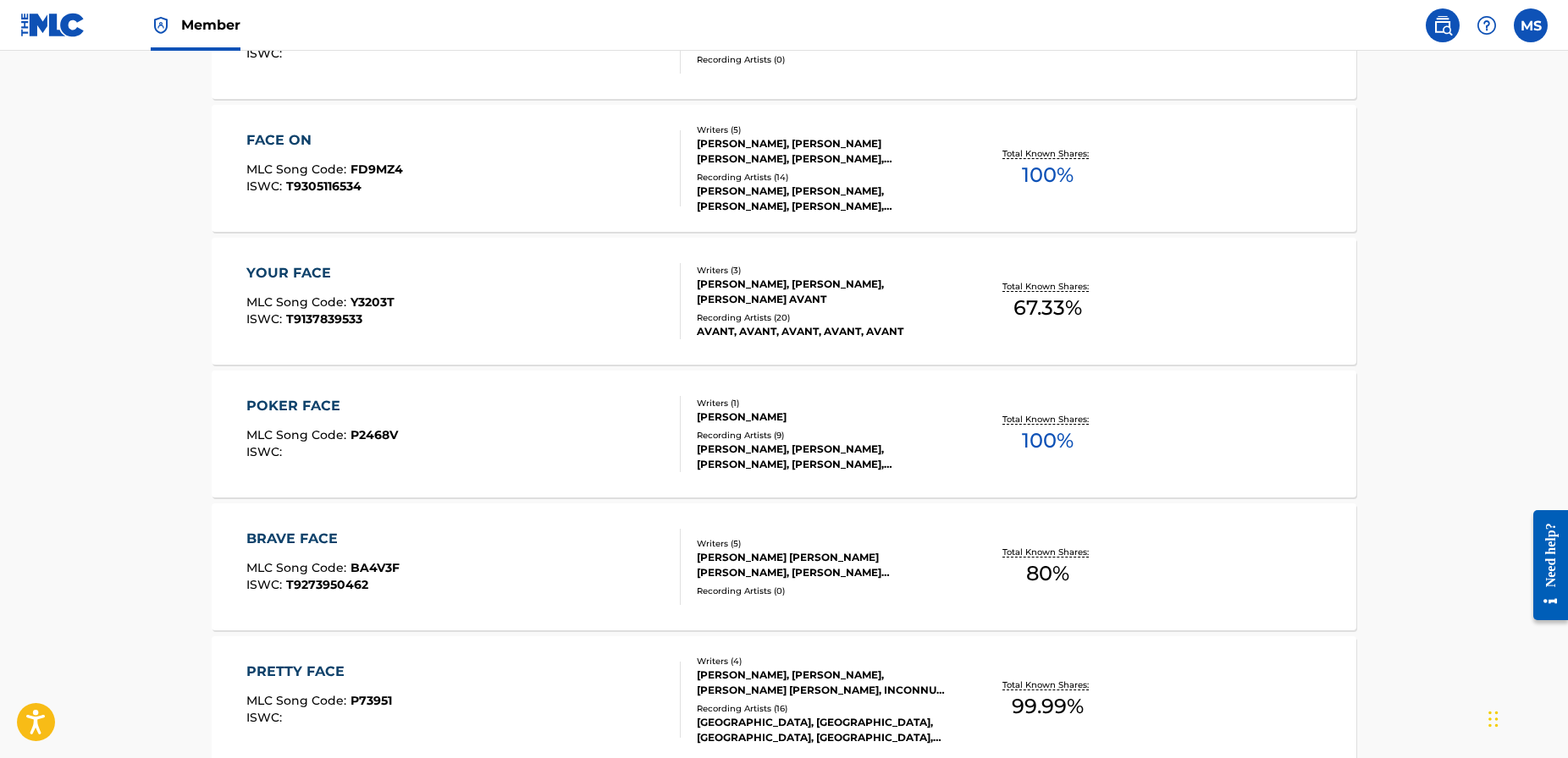
scroll to position [570, 0]
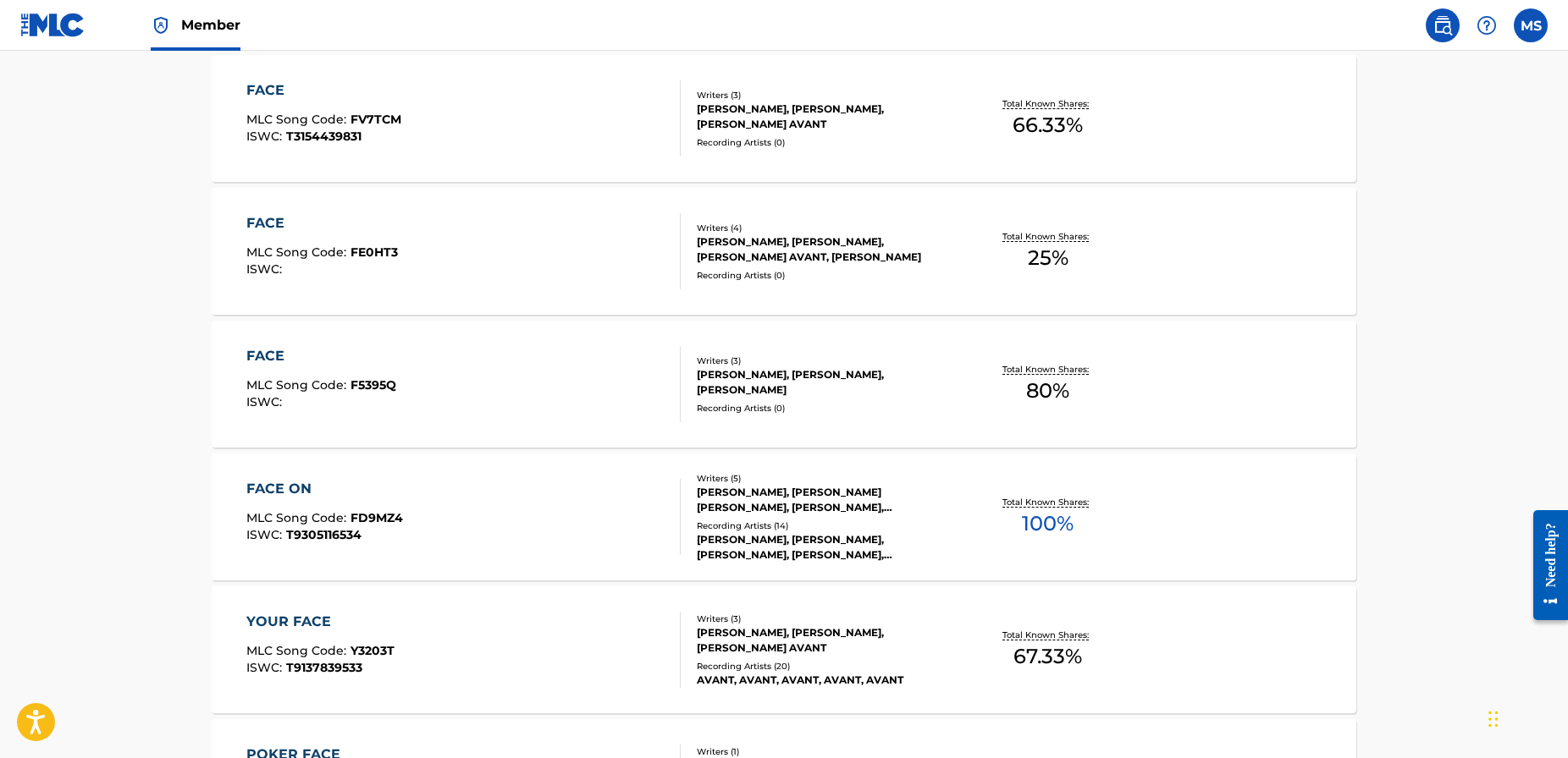
click at [262, 356] on div "FACE" at bounding box center [321, 356] width 150 height 21
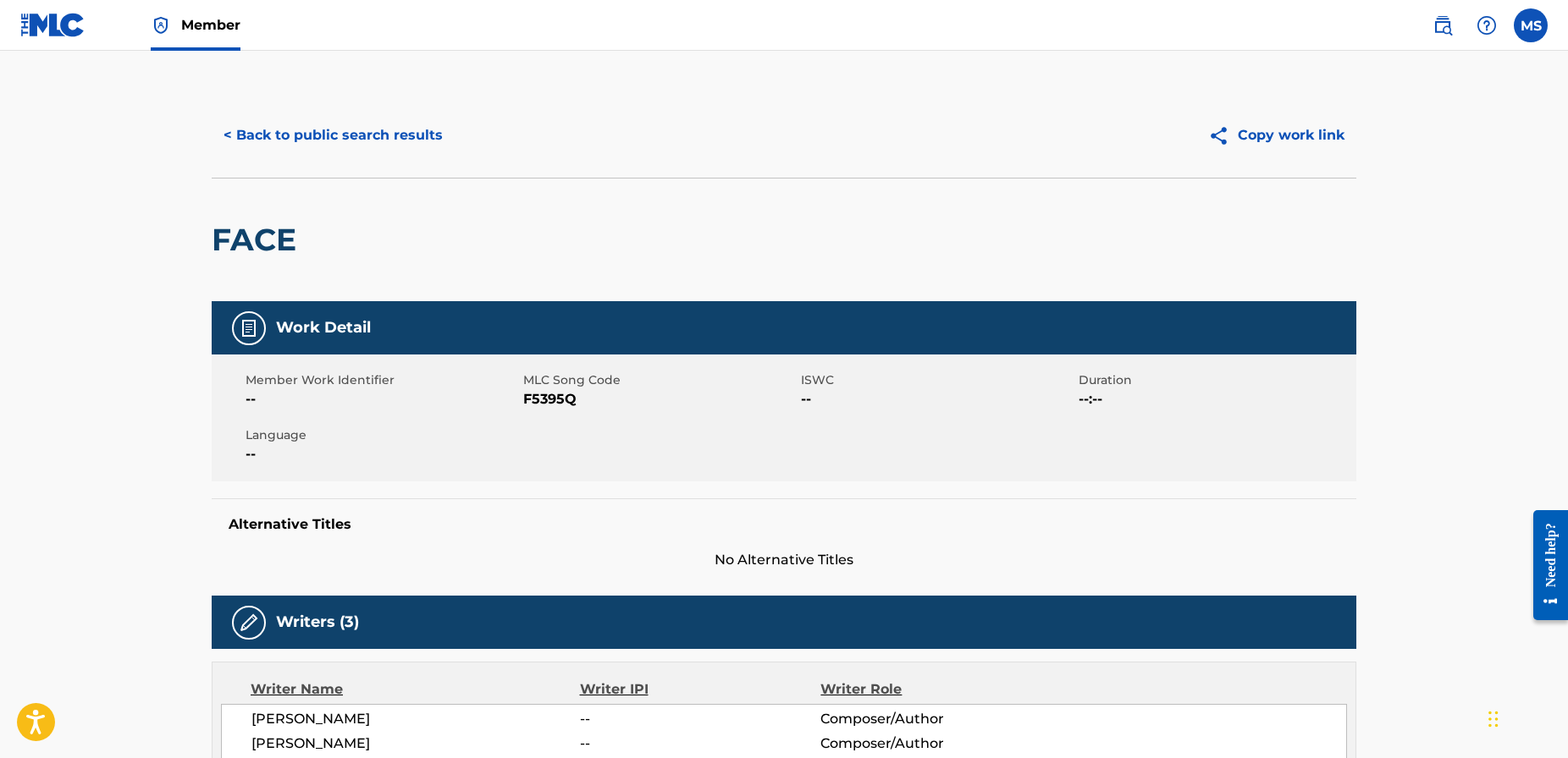
click at [373, 133] on button "< Back to public search results" at bounding box center [333, 135] width 243 height 42
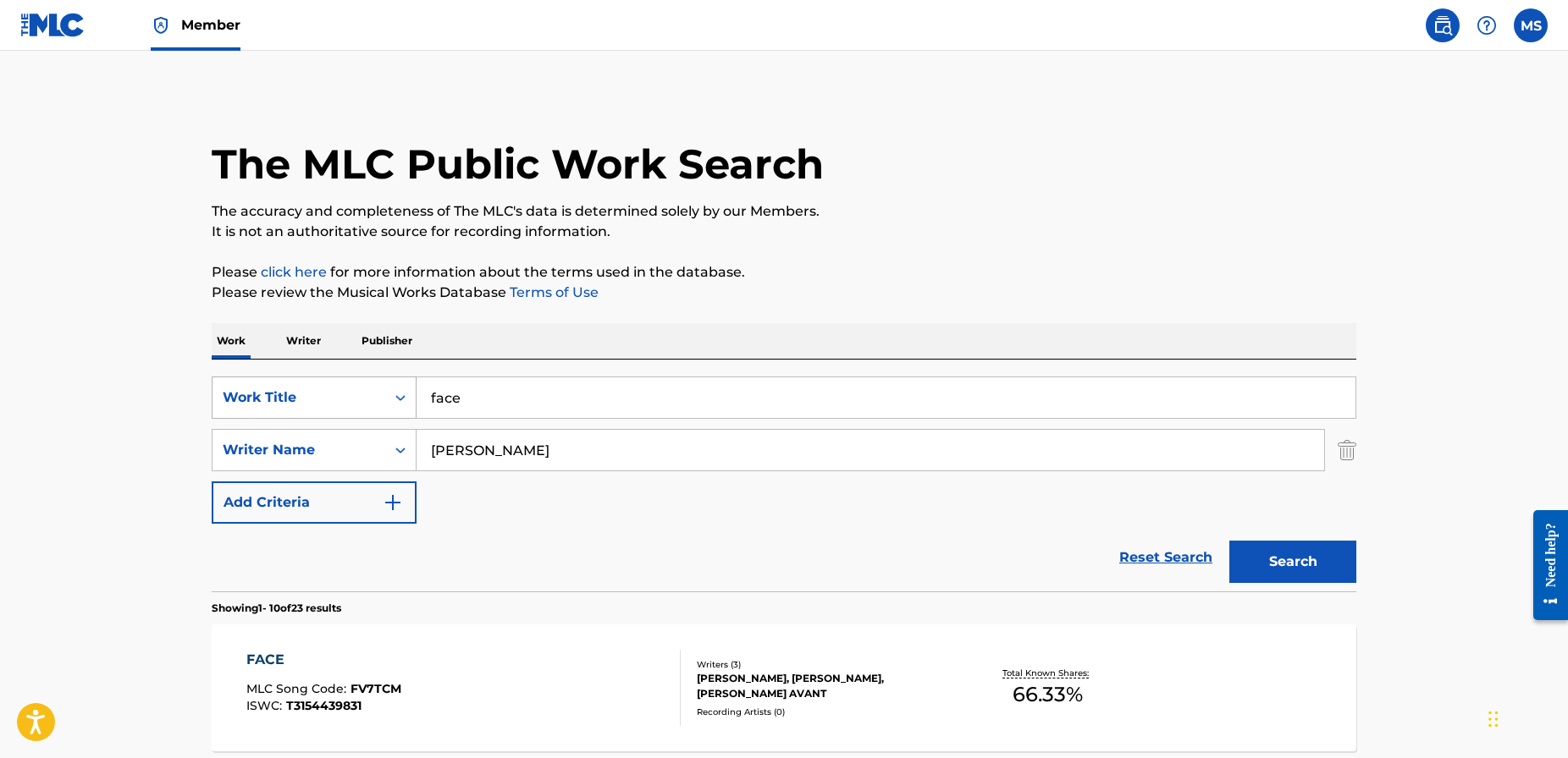
drag, startPoint x: 483, startPoint y: 395, endPoint x: 384, endPoint y: 379, distance: 100.3
click at [386, 381] on div "SearchWithCriteriad1b797b6-780c-41b3-8154-56046b8bb1bc Work Title face" at bounding box center [784, 397] width 1144 height 42
type input "party tonight"
click at [1262, 560] on button "Search" at bounding box center [1291, 562] width 126 height 42
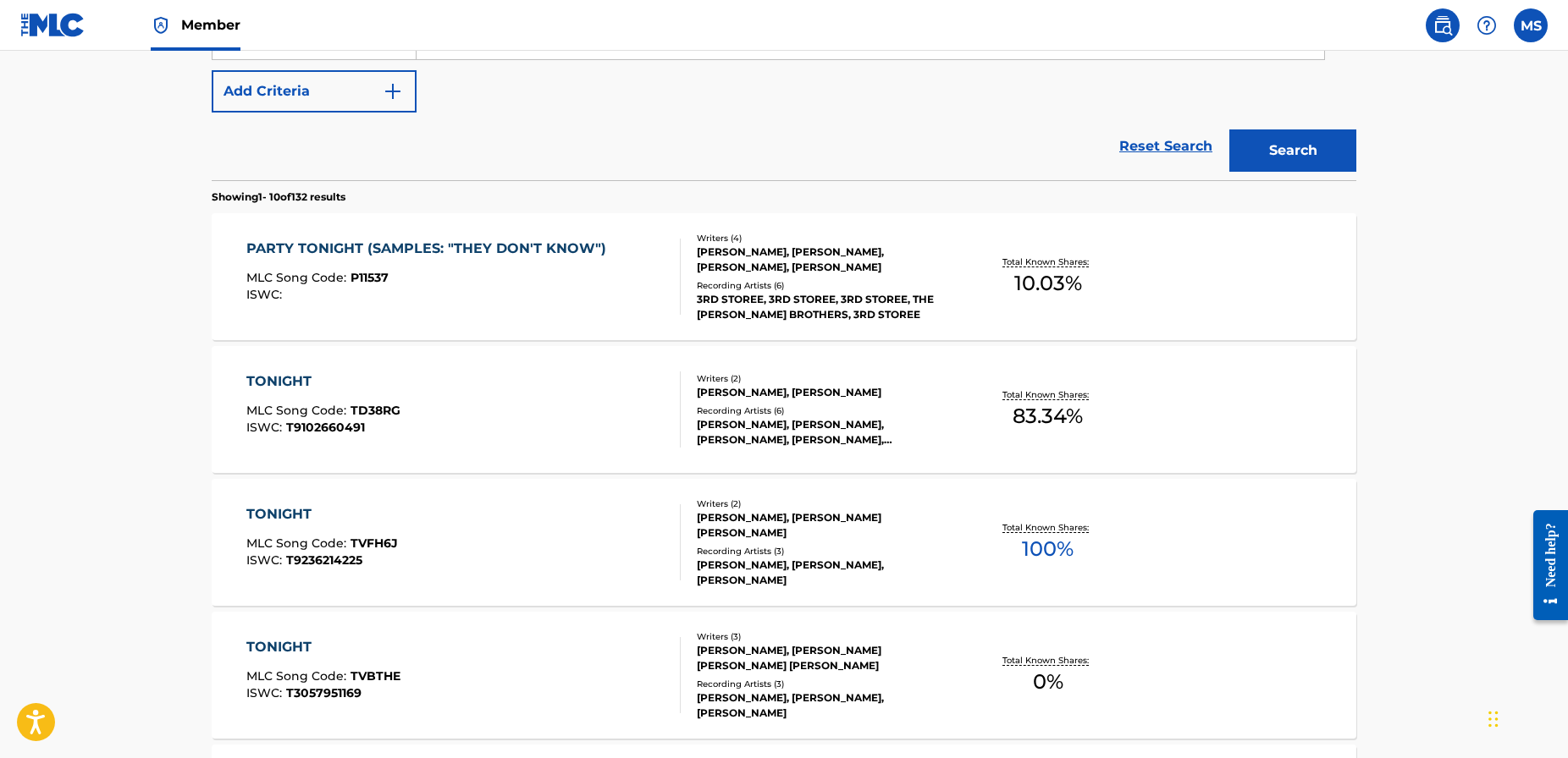
scroll to position [434, 0]
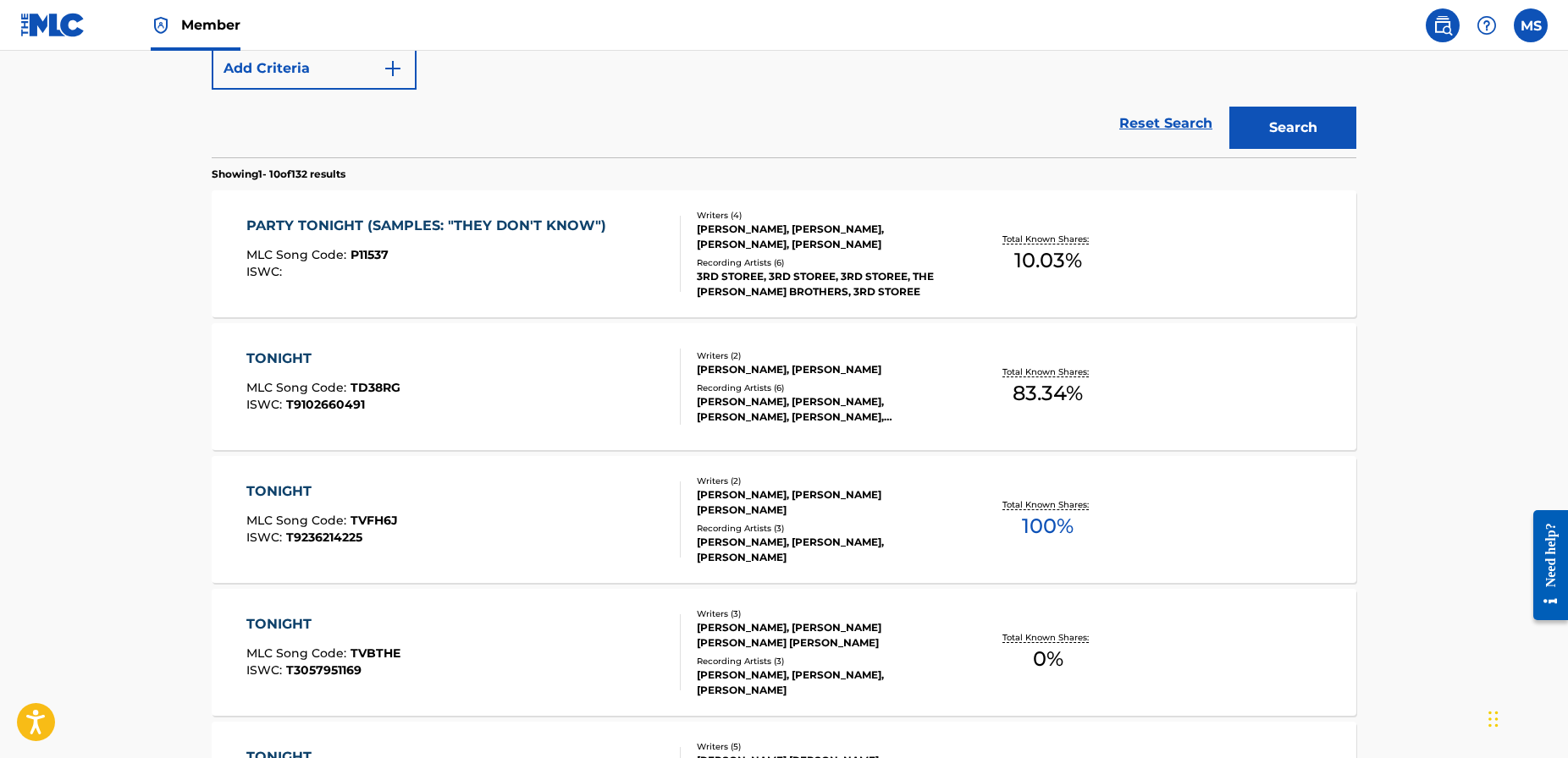
click at [502, 227] on div "PARTY TONIGHT (SAMPLES: "THEY DON'T KNOW")" at bounding box center [430, 226] width 368 height 21
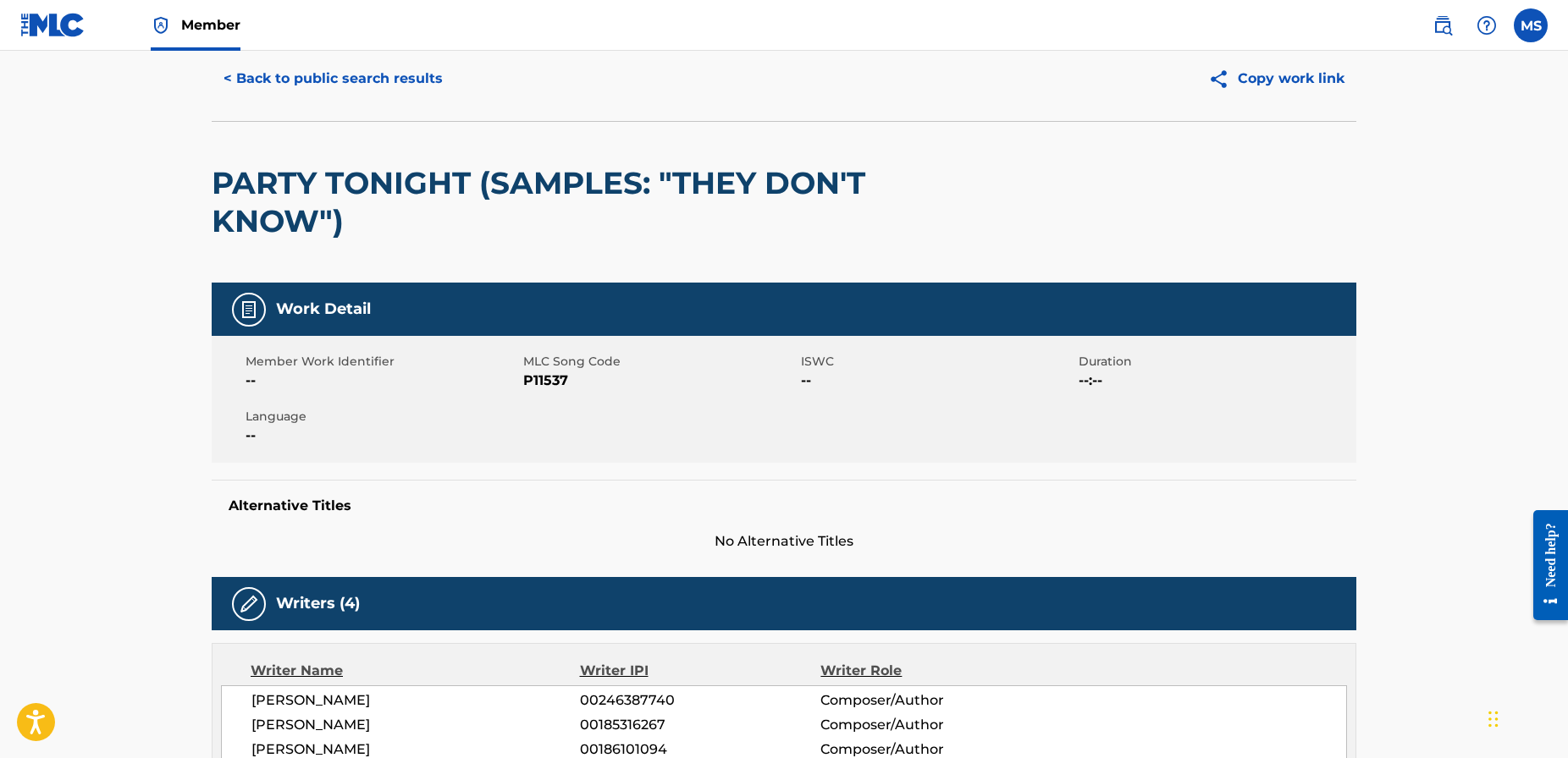
scroll to position [54, 0]
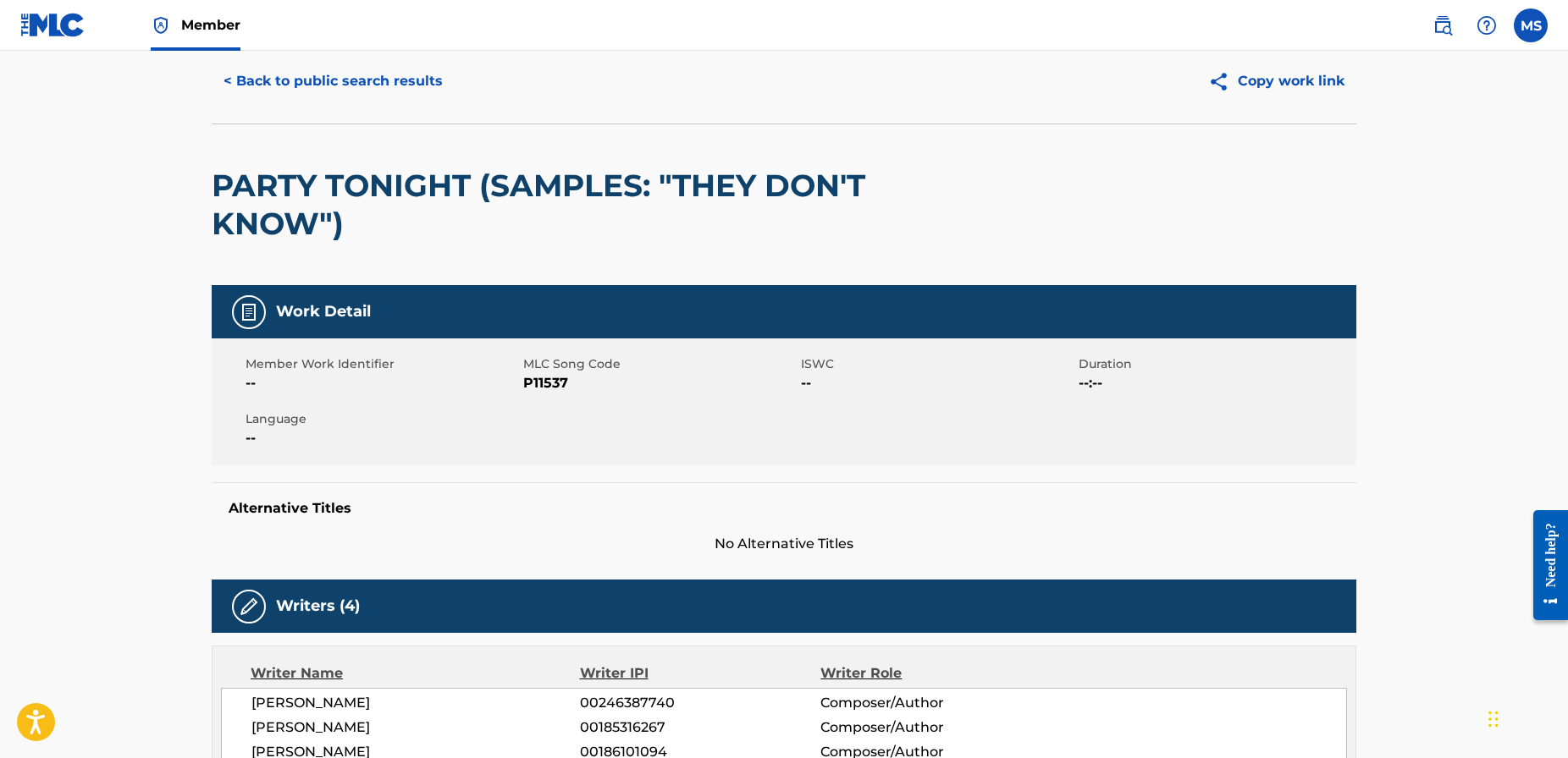
click at [379, 84] on button "< Back to public search results" at bounding box center [333, 80] width 243 height 42
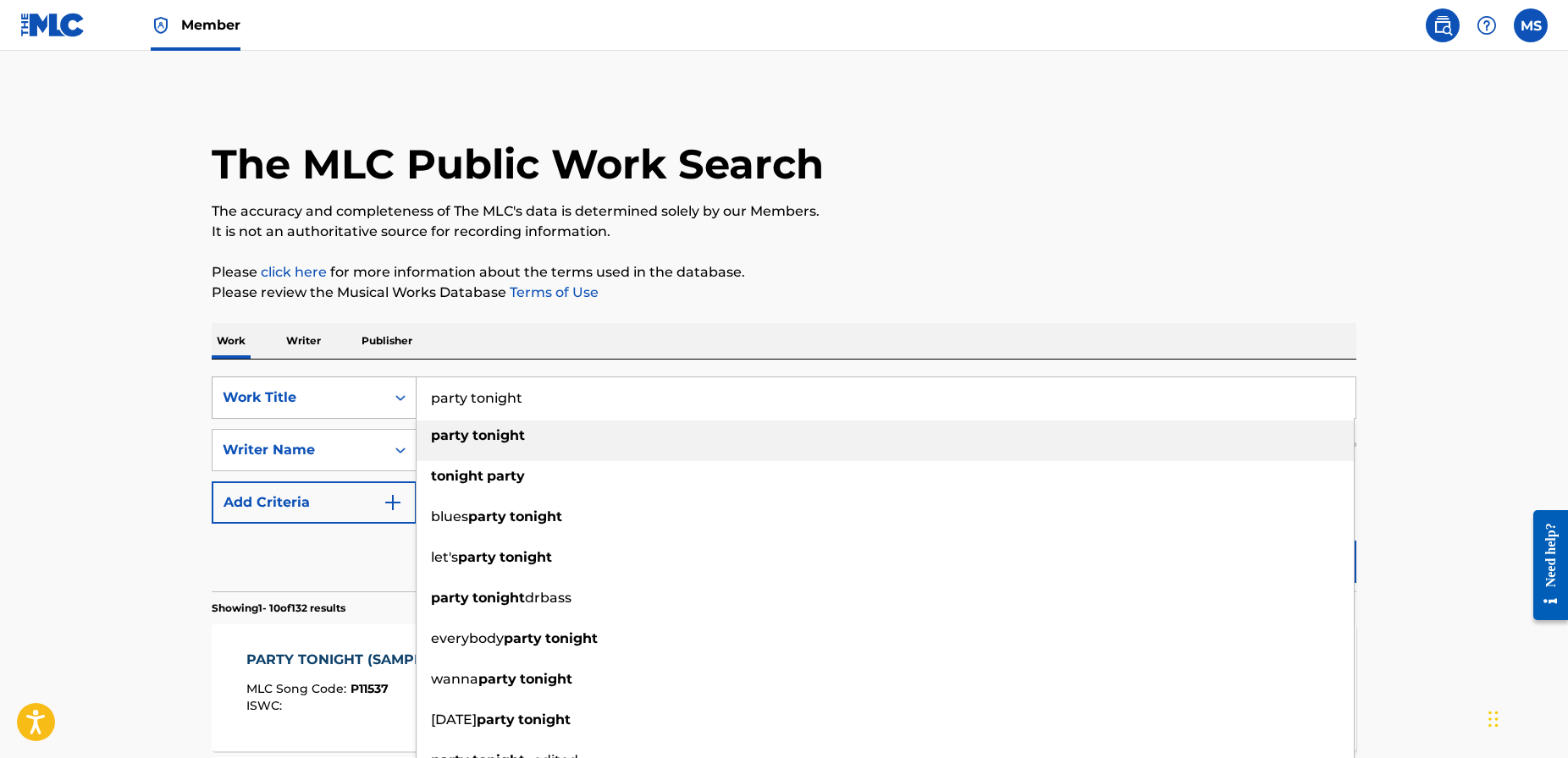
drag, startPoint x: 542, startPoint y: 388, endPoint x: 371, endPoint y: 380, distance: 171.2
click at [371, 380] on div "SearchWithCriteriad1b797b6-780c-41b3-8154-56046b8bb1bc Work Title party tonight…" at bounding box center [784, 397] width 1144 height 42
drag, startPoint x: 510, startPoint y: 396, endPoint x: 396, endPoint y: 389, distance: 114.2
click at [396, 389] on div "SearchWithCriteriad1b797b6-780c-41b3-8154-56046b8bb1bc Work Title party tonight…" at bounding box center [784, 397] width 1144 height 42
type input "prairie"
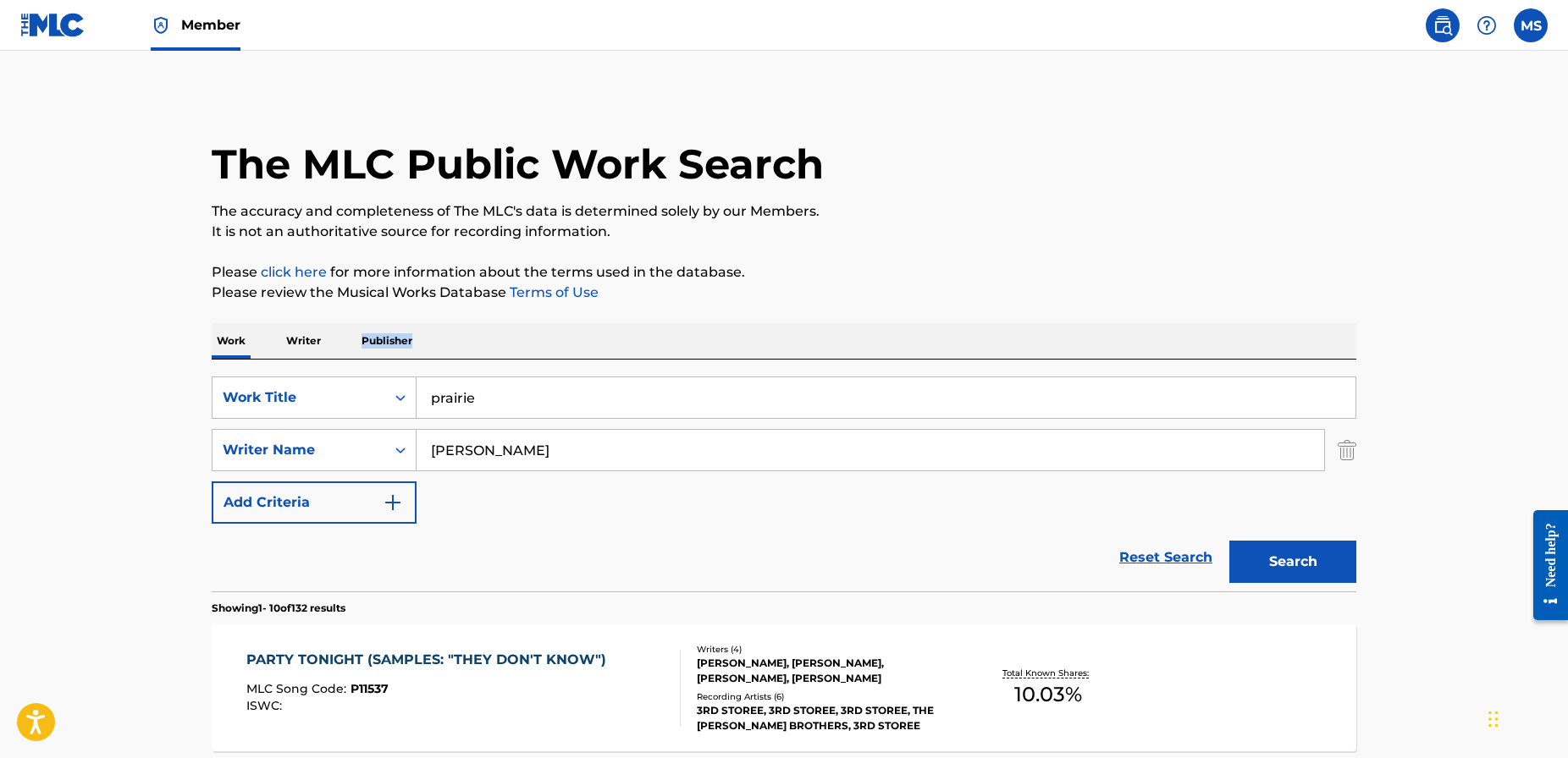
drag, startPoint x: 838, startPoint y: 332, endPoint x: 855, endPoint y: 333, distance: 17.0
click at [835, 327] on div "Work Writer Publisher" at bounding box center [784, 341] width 1144 height 35
drag, startPoint x: 1289, startPoint y: 563, endPoint x: 1262, endPoint y: 547, distance: 31.4
click at [1289, 563] on button "Search" at bounding box center [1291, 562] width 126 height 42
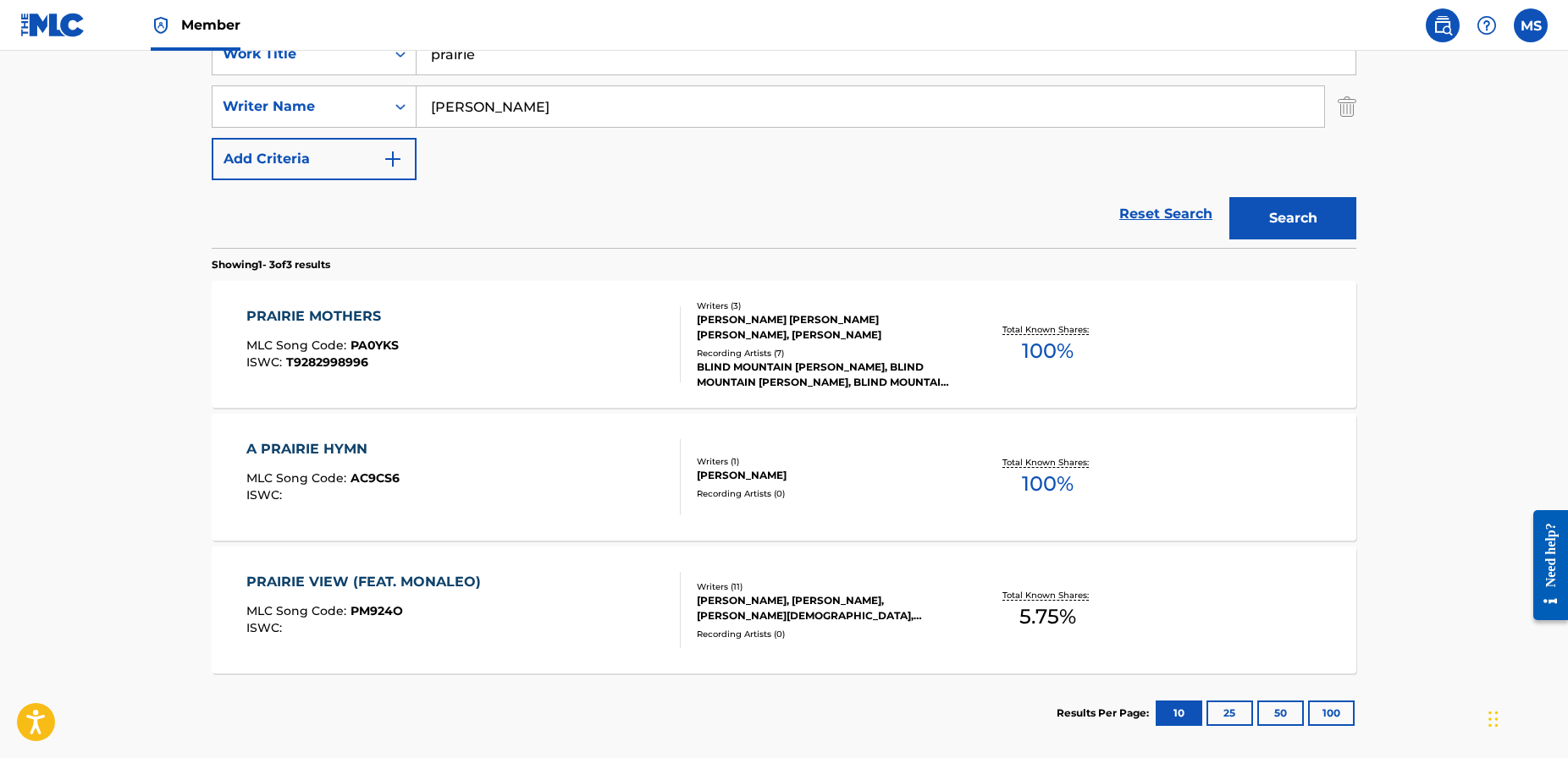
scroll to position [429, 0]
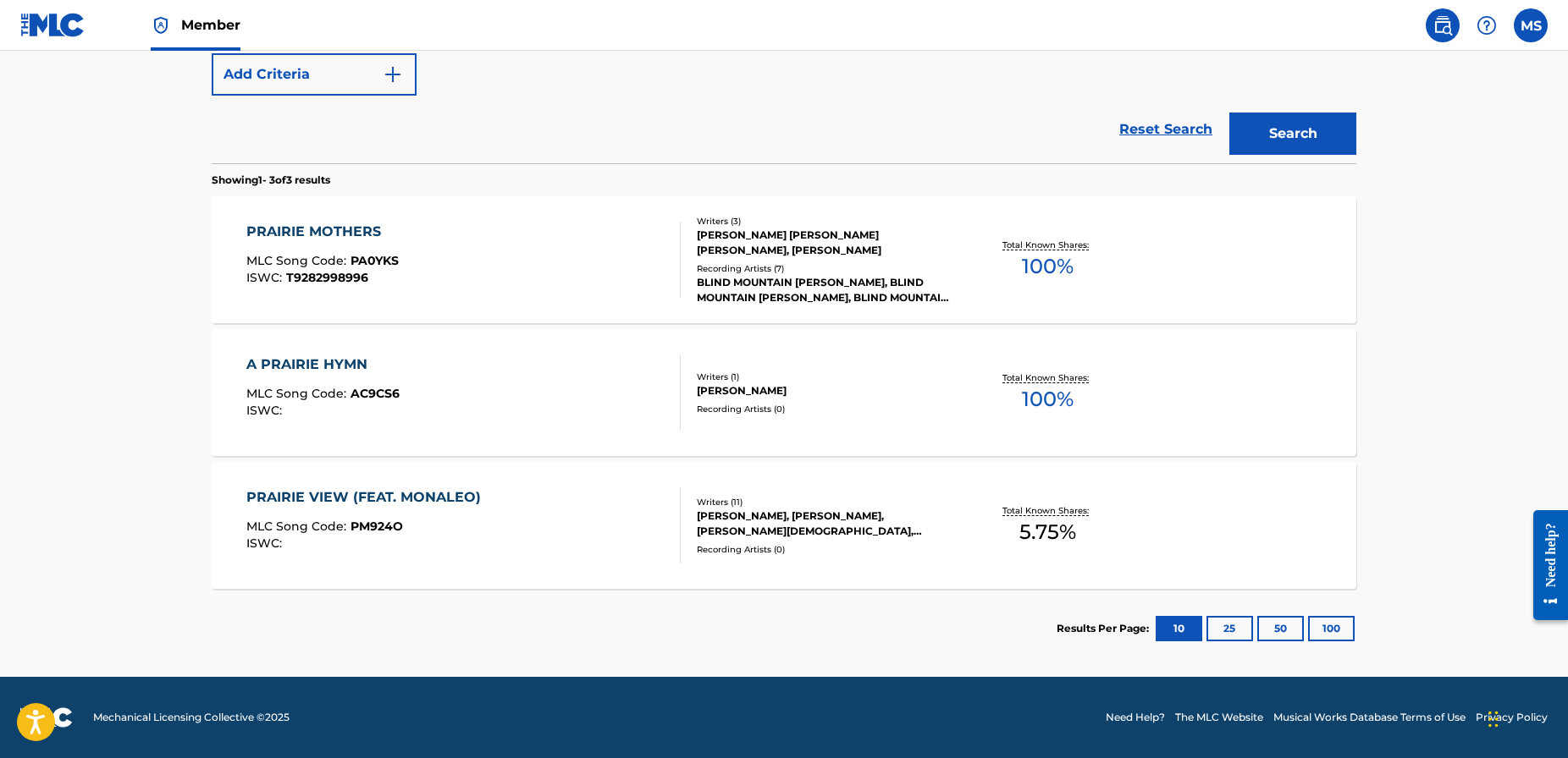
click at [449, 497] on div "PRAIRIE VIEW (FEAT. MONALEO)" at bounding box center [368, 497] width 243 height 21
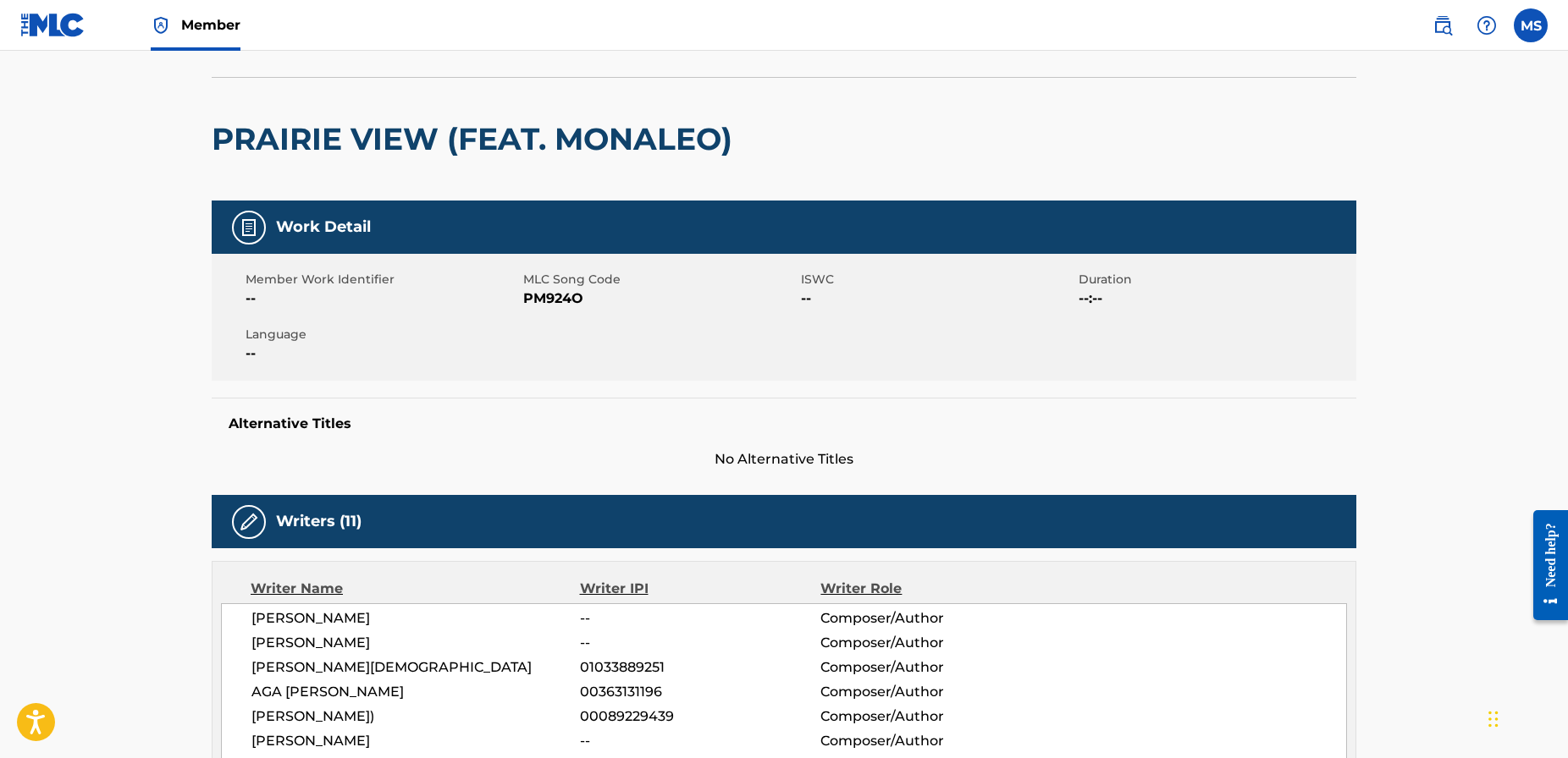
scroll to position [75, 0]
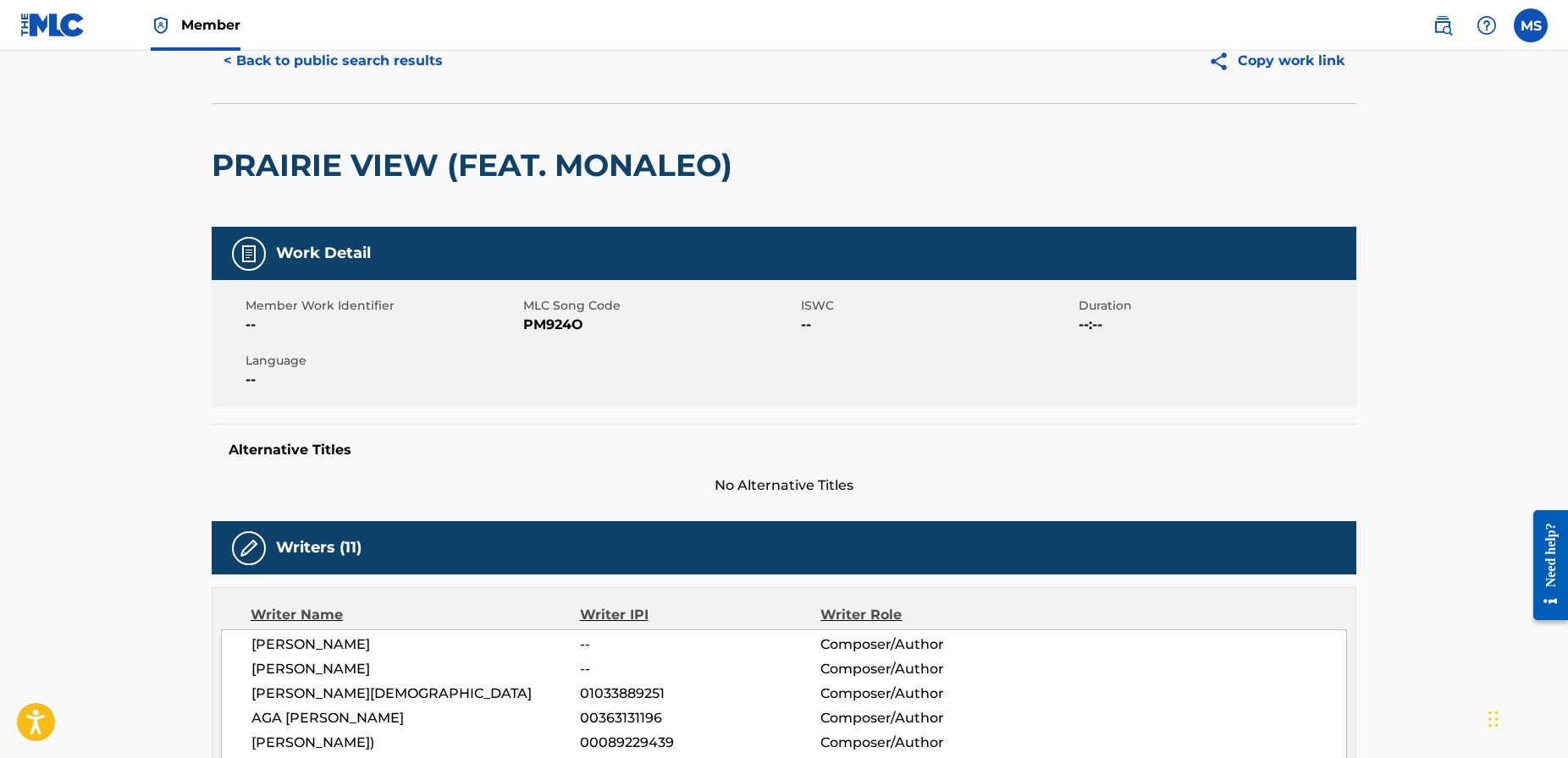
click at [754, 165] on div "PRAIRIE VIEW (FEAT. MONALEO)" at bounding box center [784, 165] width 1144 height 124
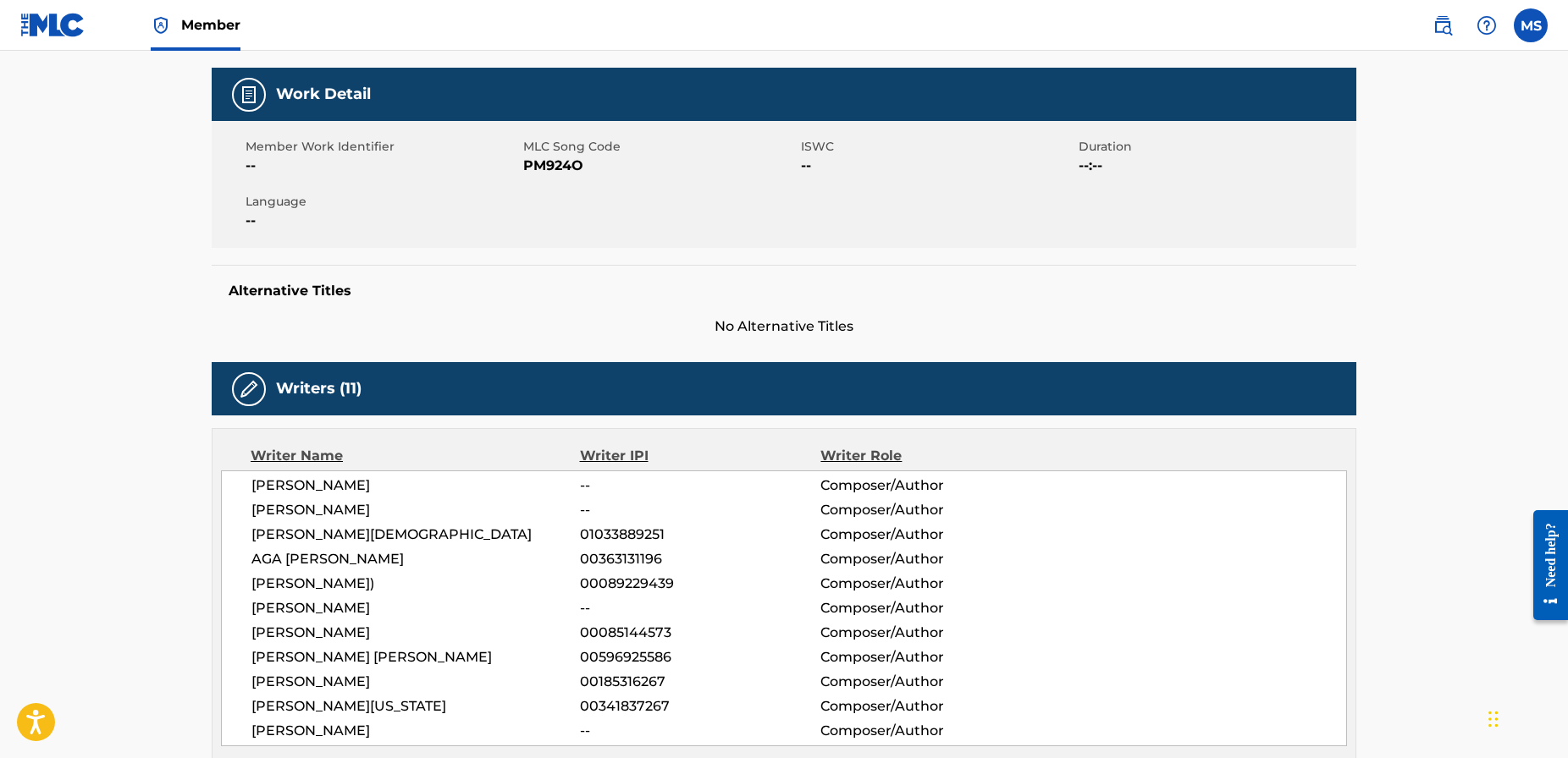
scroll to position [0, 0]
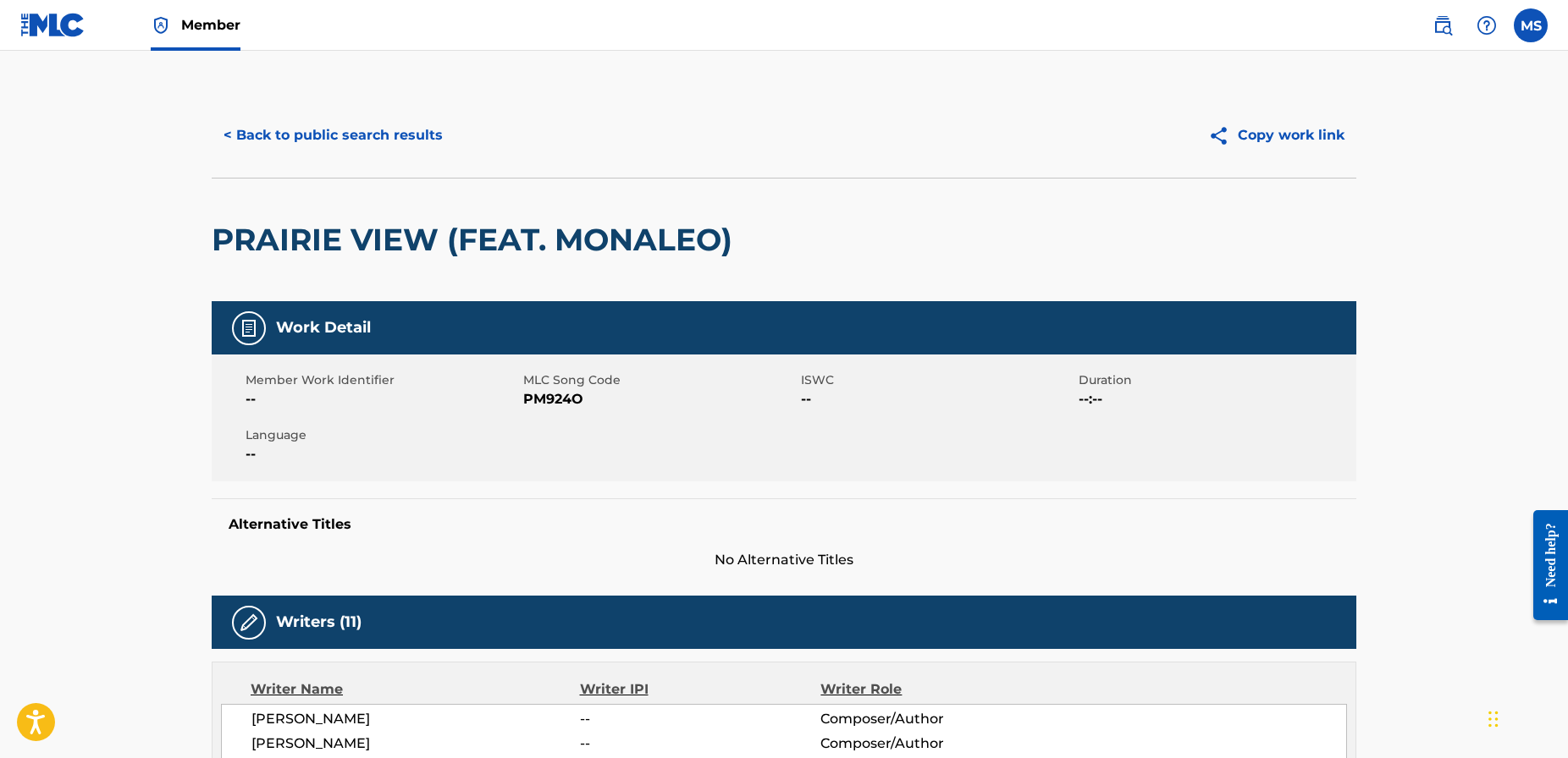
click at [413, 128] on button "< Back to public search results" at bounding box center [333, 135] width 243 height 42
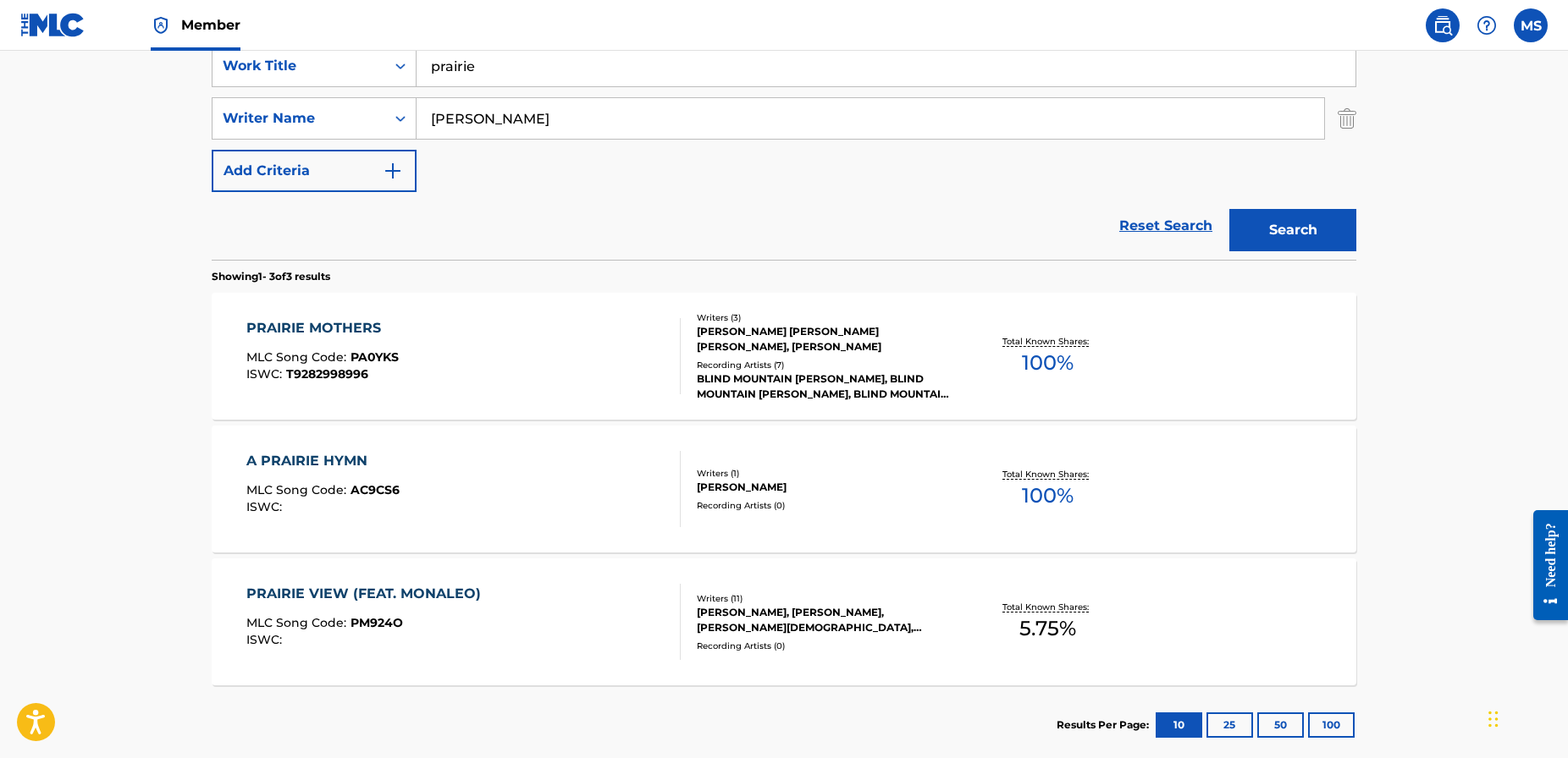
drag, startPoint x: 462, startPoint y: 71, endPoint x: 367, endPoint y: 50, distance: 97.3
click at [367, 50] on div "Member MS MS [PERSON_NAME] Santa Rosa [EMAIL_ADDRESS][DOMAIN_NAME] Notification…" at bounding box center [784, 262] width 1568 height 1187
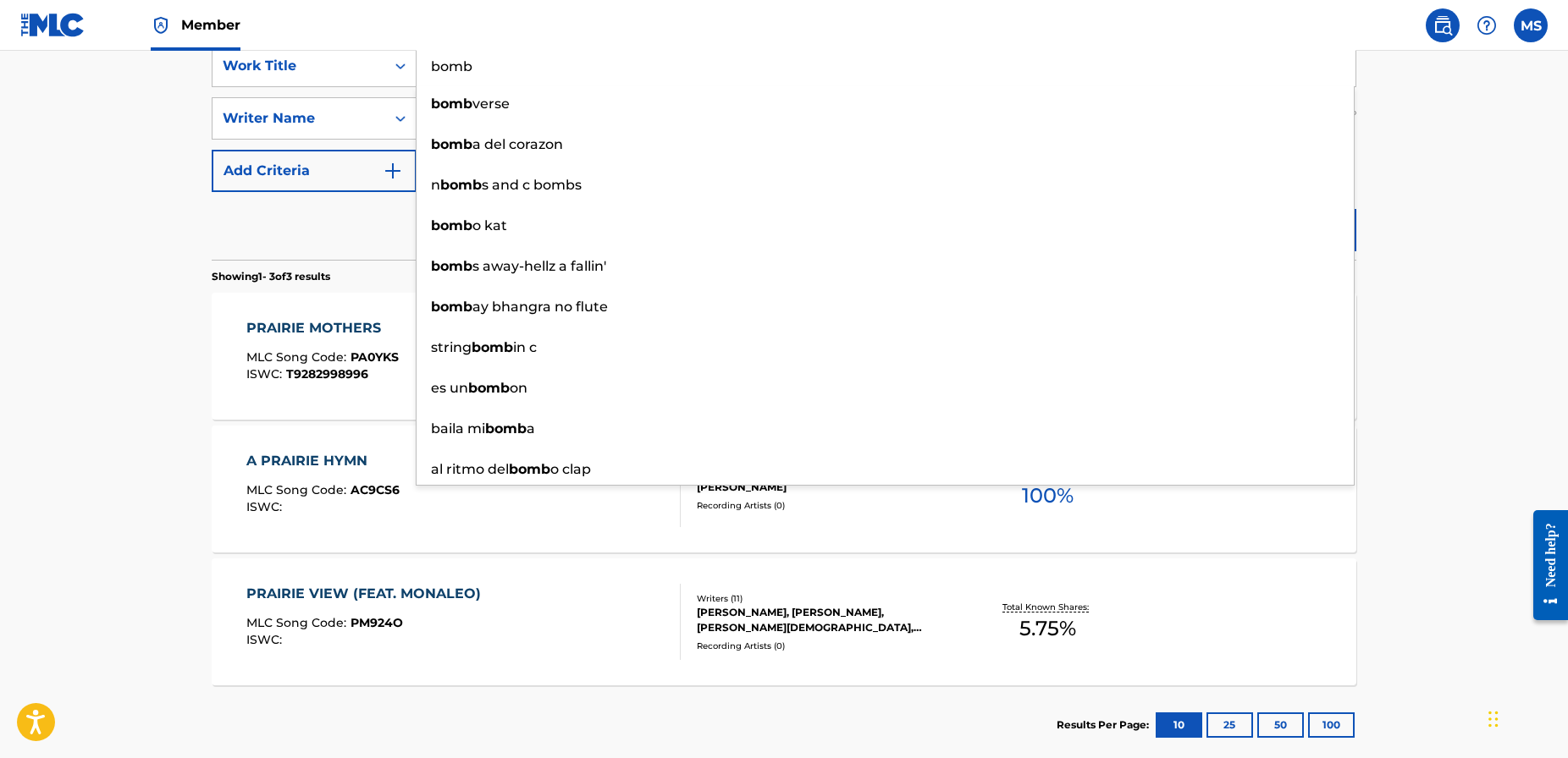
drag, startPoint x: 1401, startPoint y: 160, endPoint x: 1378, endPoint y: 176, distance: 28.0
click at [1400, 160] on main "The MLC Public Work Search The accuracy and completeness of The MLC's data is d…" at bounding box center [784, 246] width 1568 height 1055
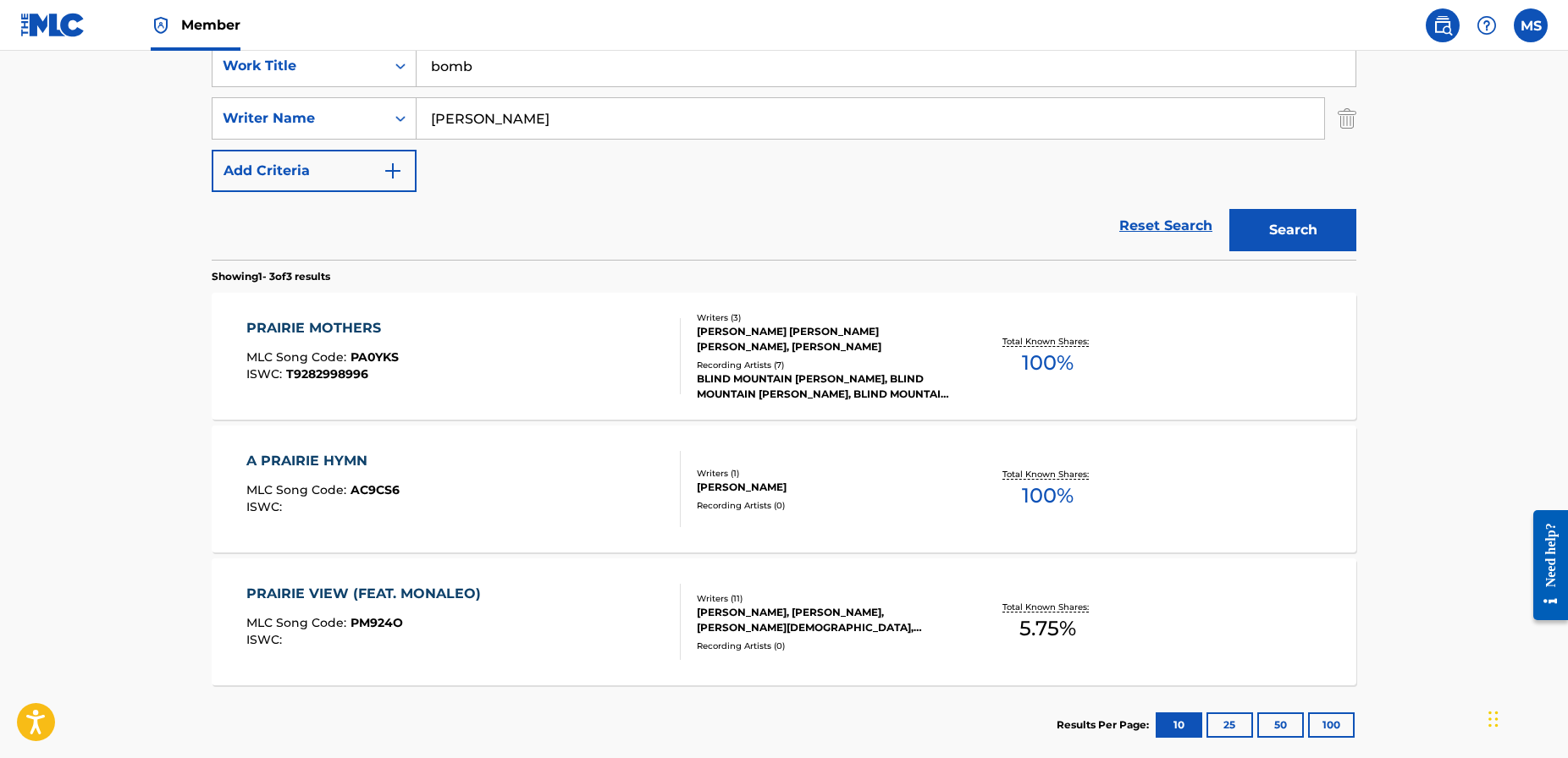
click at [1284, 230] on button "Search" at bounding box center [1291, 229] width 126 height 42
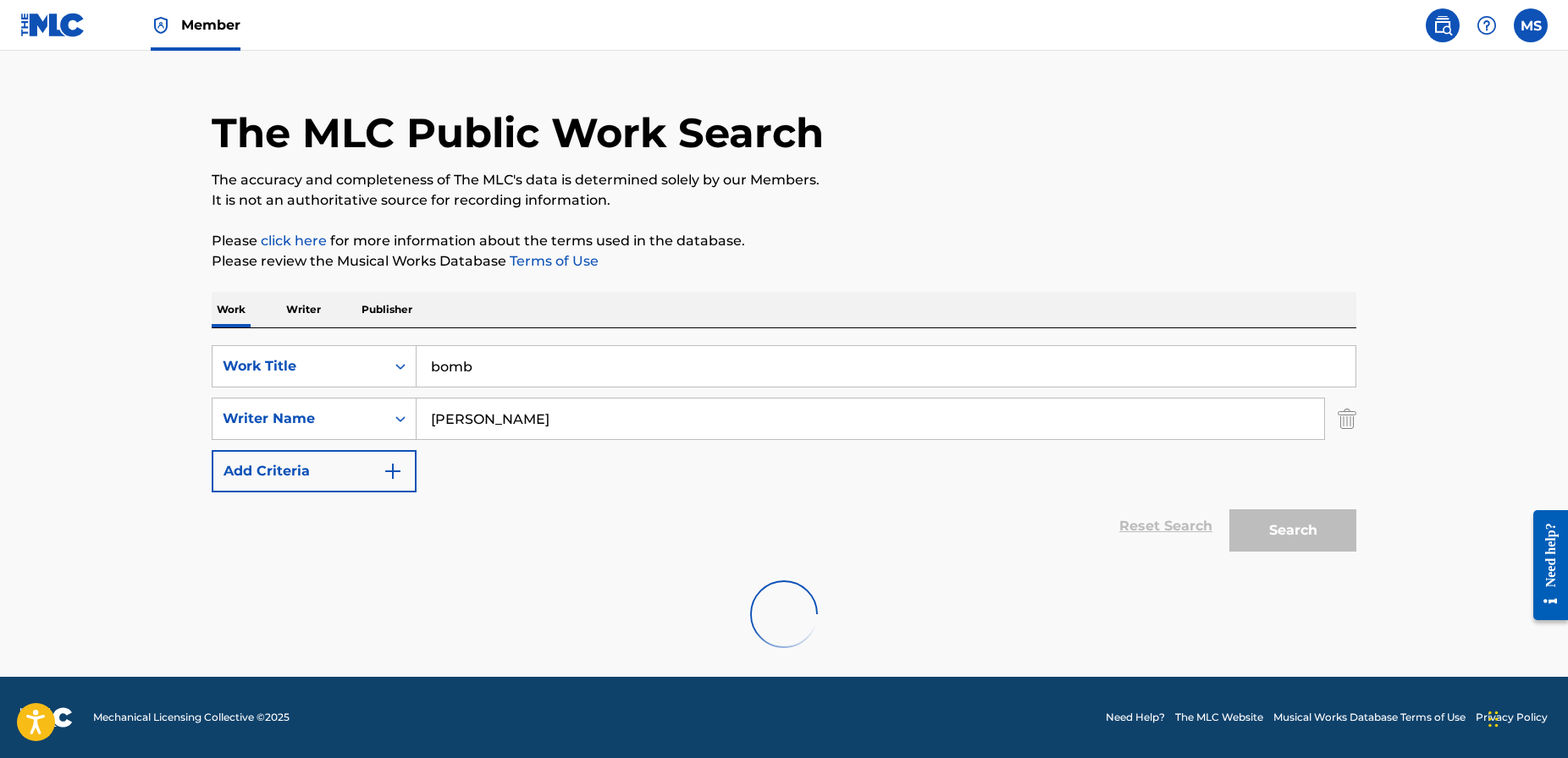
scroll to position [295, 0]
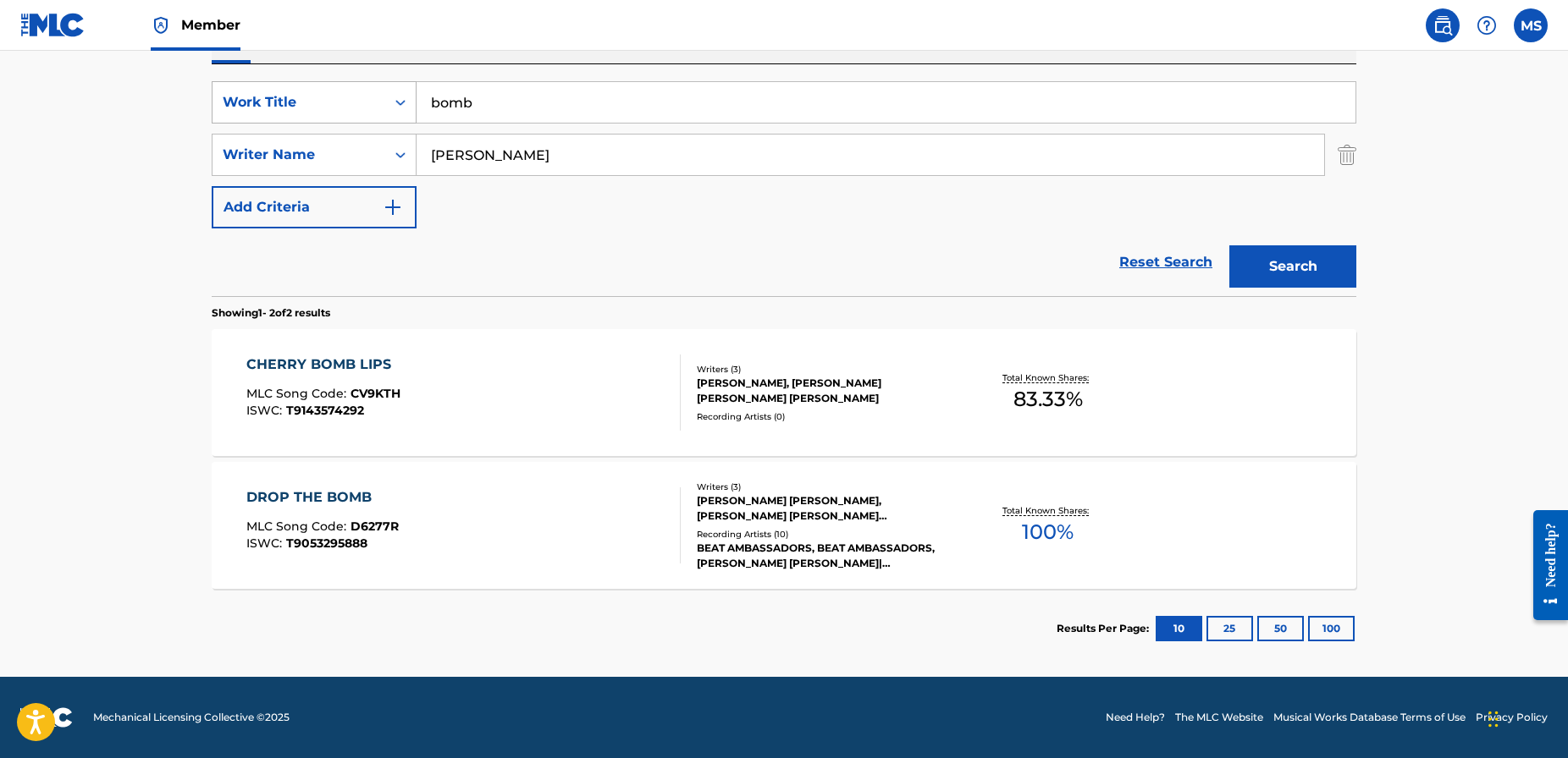
drag, startPoint x: 490, startPoint y: 106, endPoint x: 389, endPoint y: 103, distance: 101.0
click at [389, 103] on div "SearchWithCriteriad1b797b6-780c-41b3-8154-56046b8bb1bc Work Title bomb" at bounding box center [784, 102] width 1144 height 42
type input "do you remember"
click at [1272, 278] on button "Search" at bounding box center [1291, 266] width 126 height 42
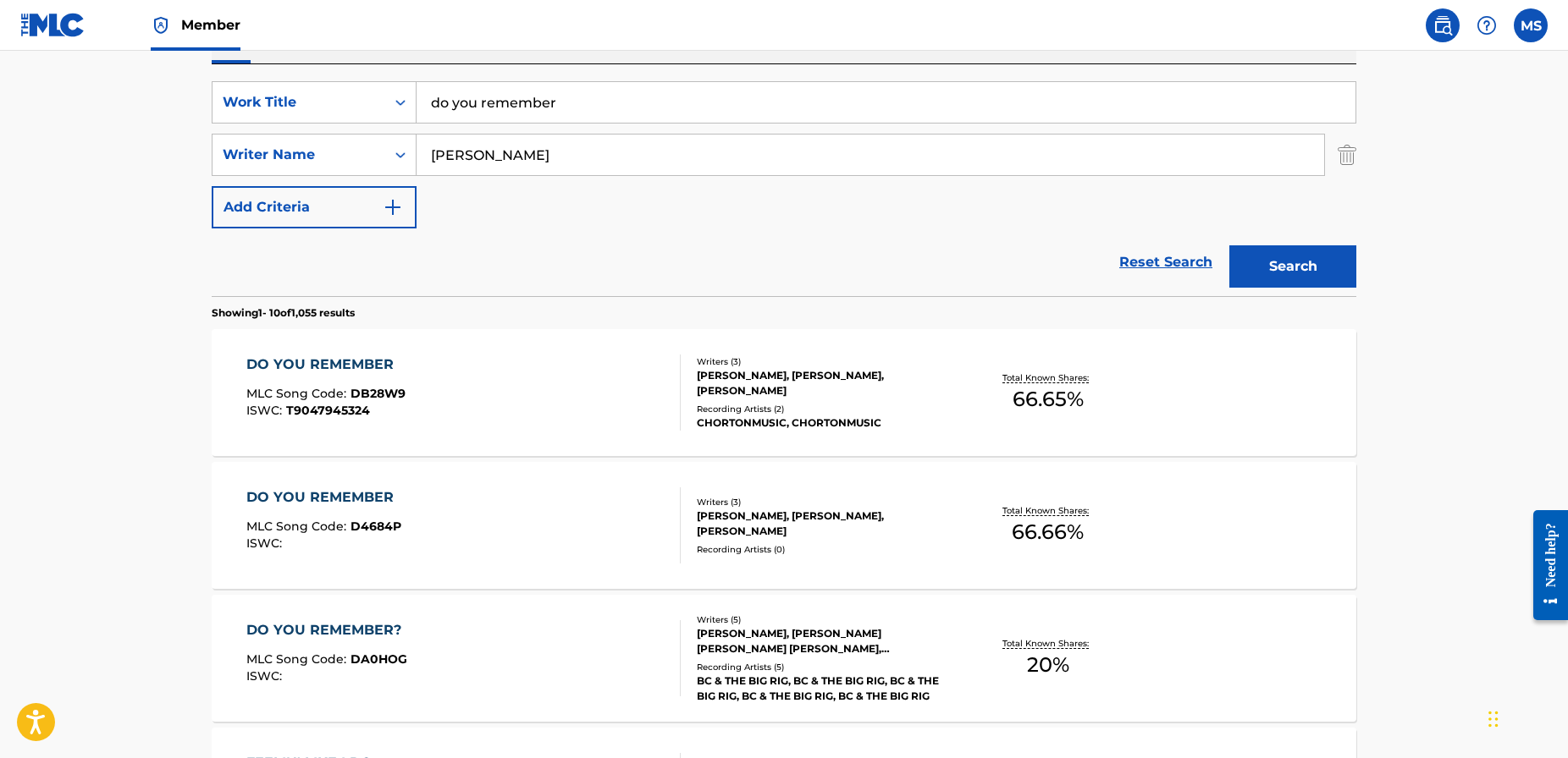
click at [336, 365] on div "DO YOU REMEMBER" at bounding box center [326, 365] width 159 height 21
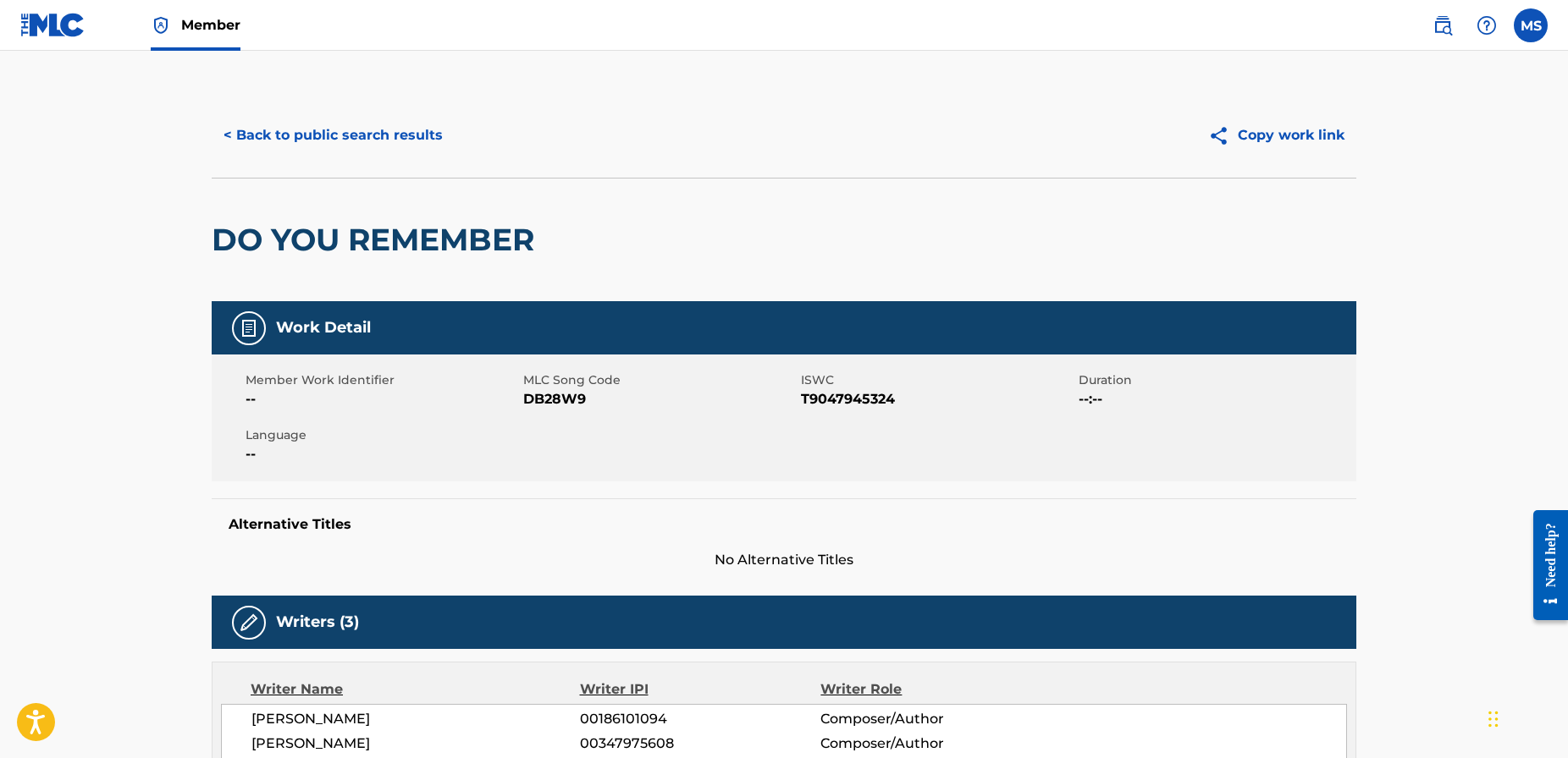
click at [403, 139] on button "< Back to public search results" at bounding box center [333, 135] width 243 height 42
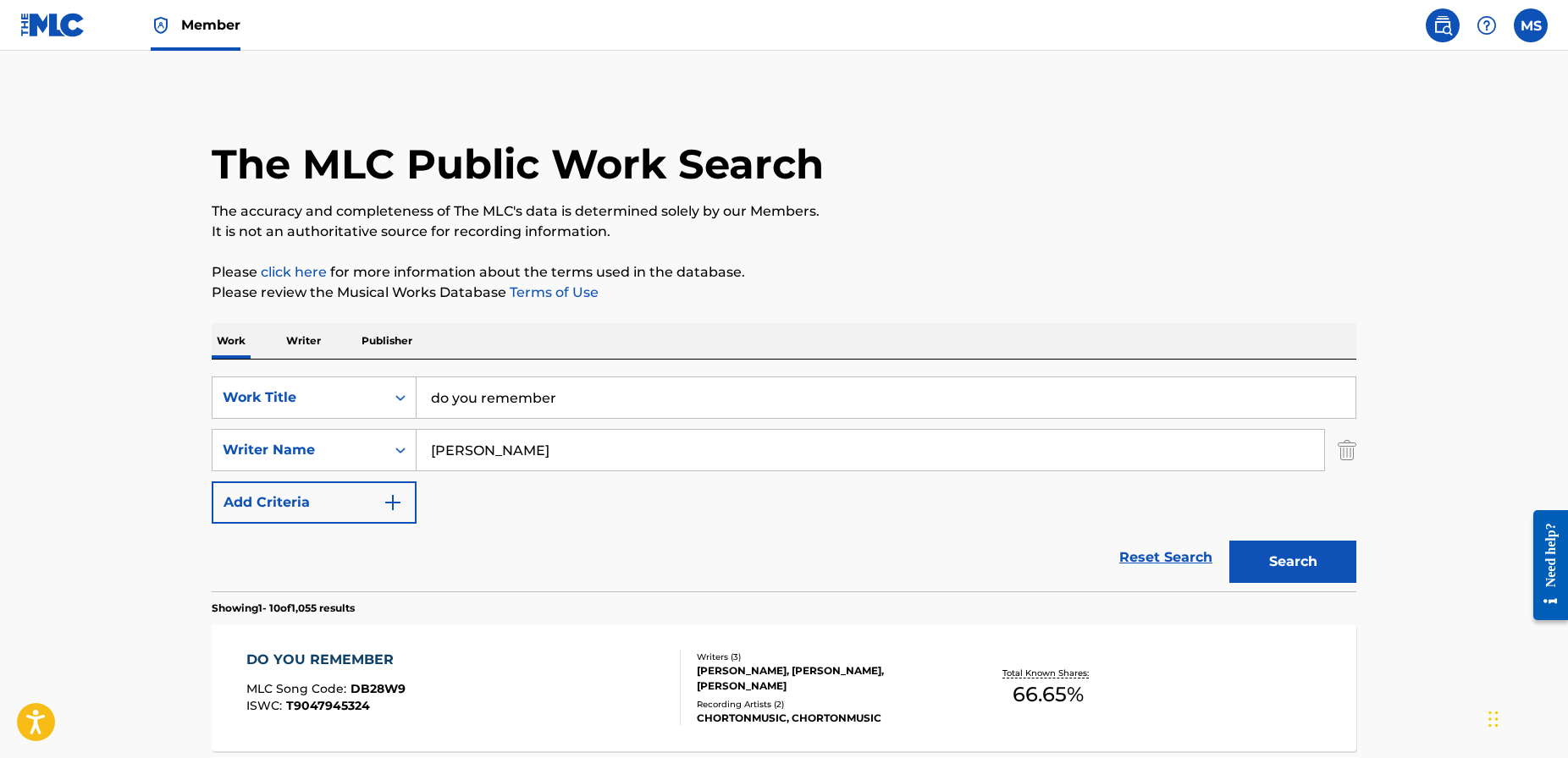
scroll to position [295, 0]
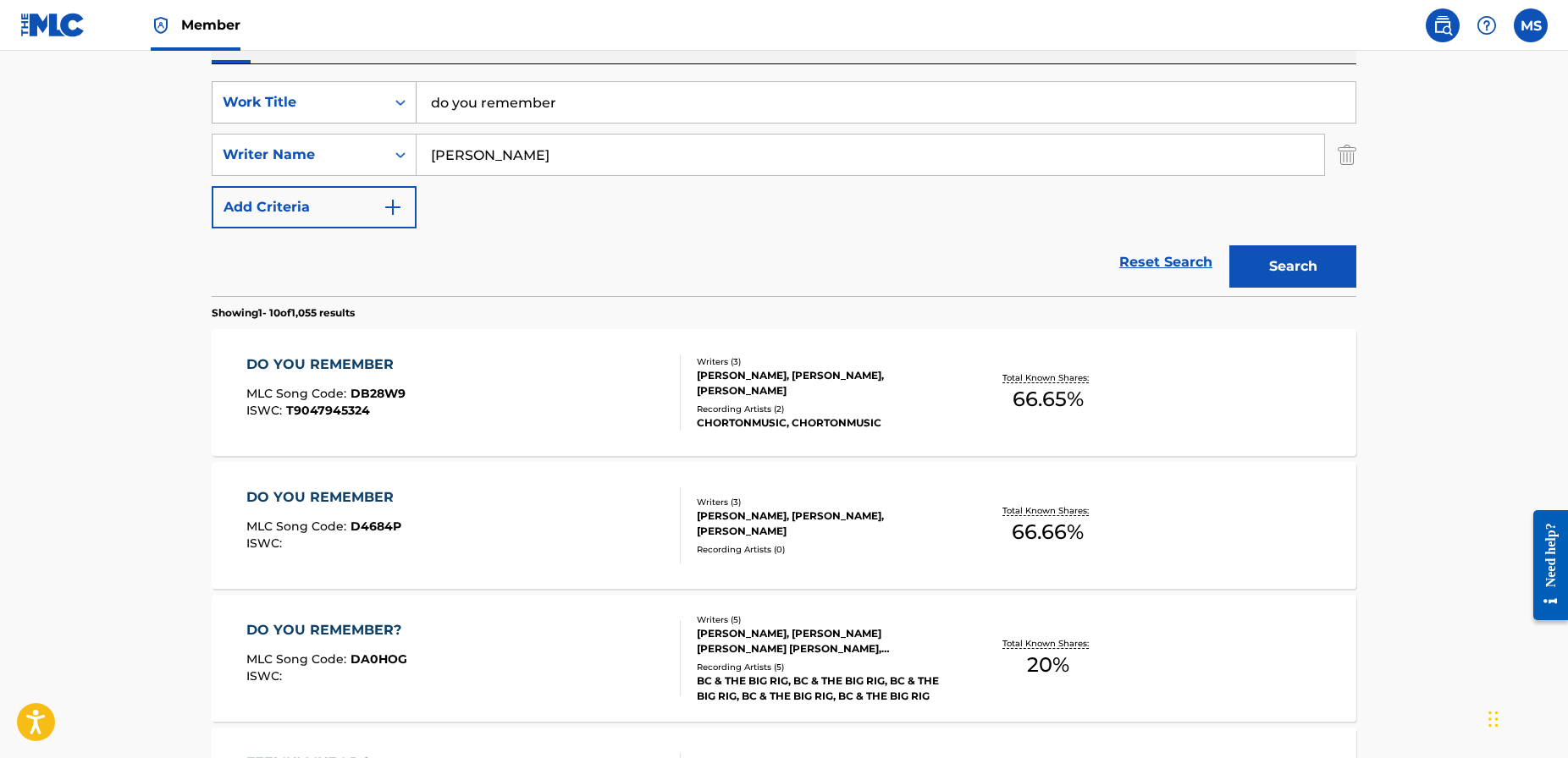
drag, startPoint x: 573, startPoint y: 103, endPoint x: 387, endPoint y: 99, distance: 186.0
click at [387, 99] on div "SearchWithCriteriad1b797b6-780c-41b3-8154-56046b8bb1bc Work Title do you rememb…" at bounding box center [784, 102] width 1144 height 42
type input "let yourself go"
click at [1240, 261] on button "Search" at bounding box center [1291, 266] width 126 height 42
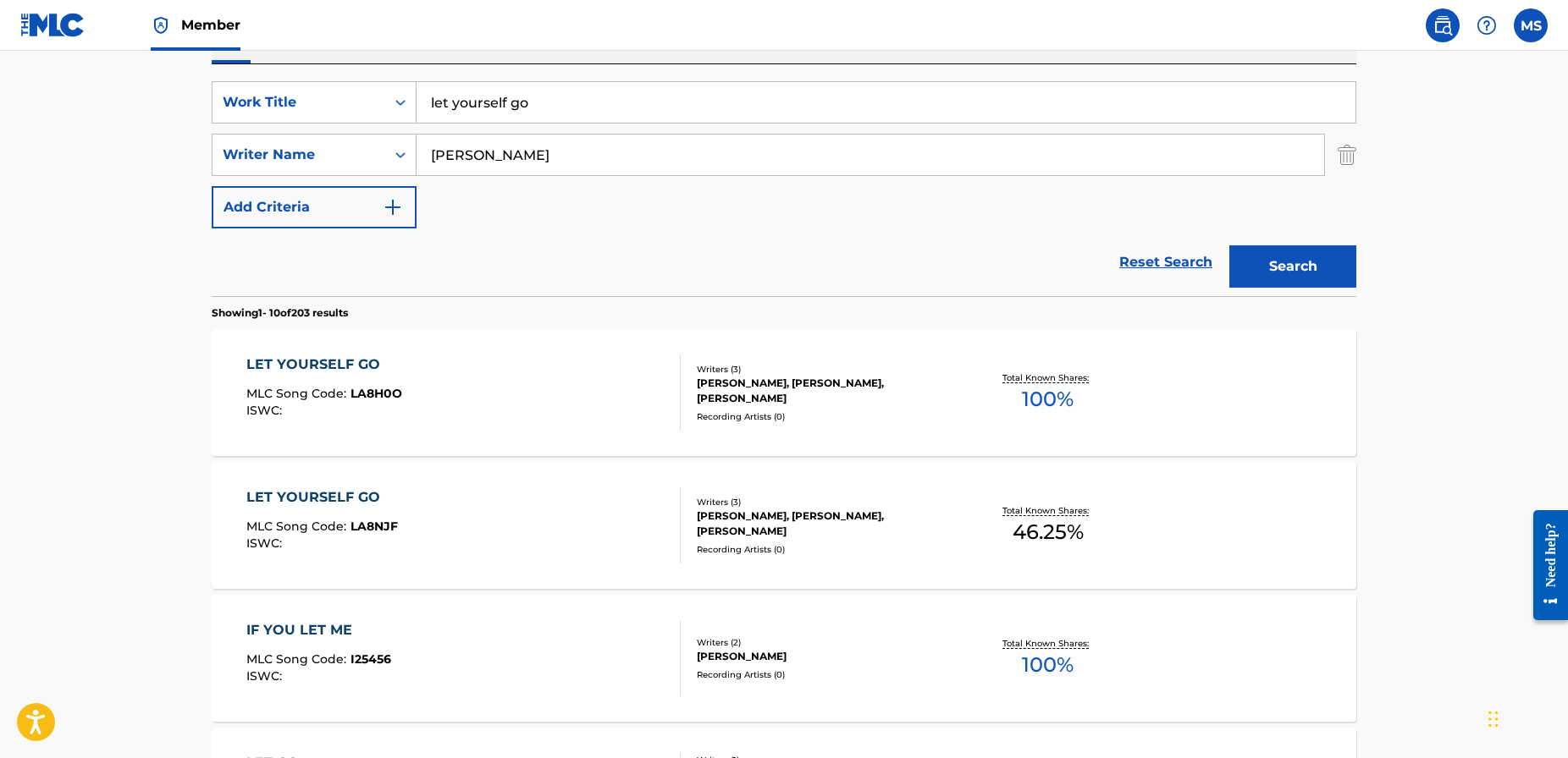
click at [325, 492] on div "LET YOURSELF GO" at bounding box center [322, 497] width 152 height 21
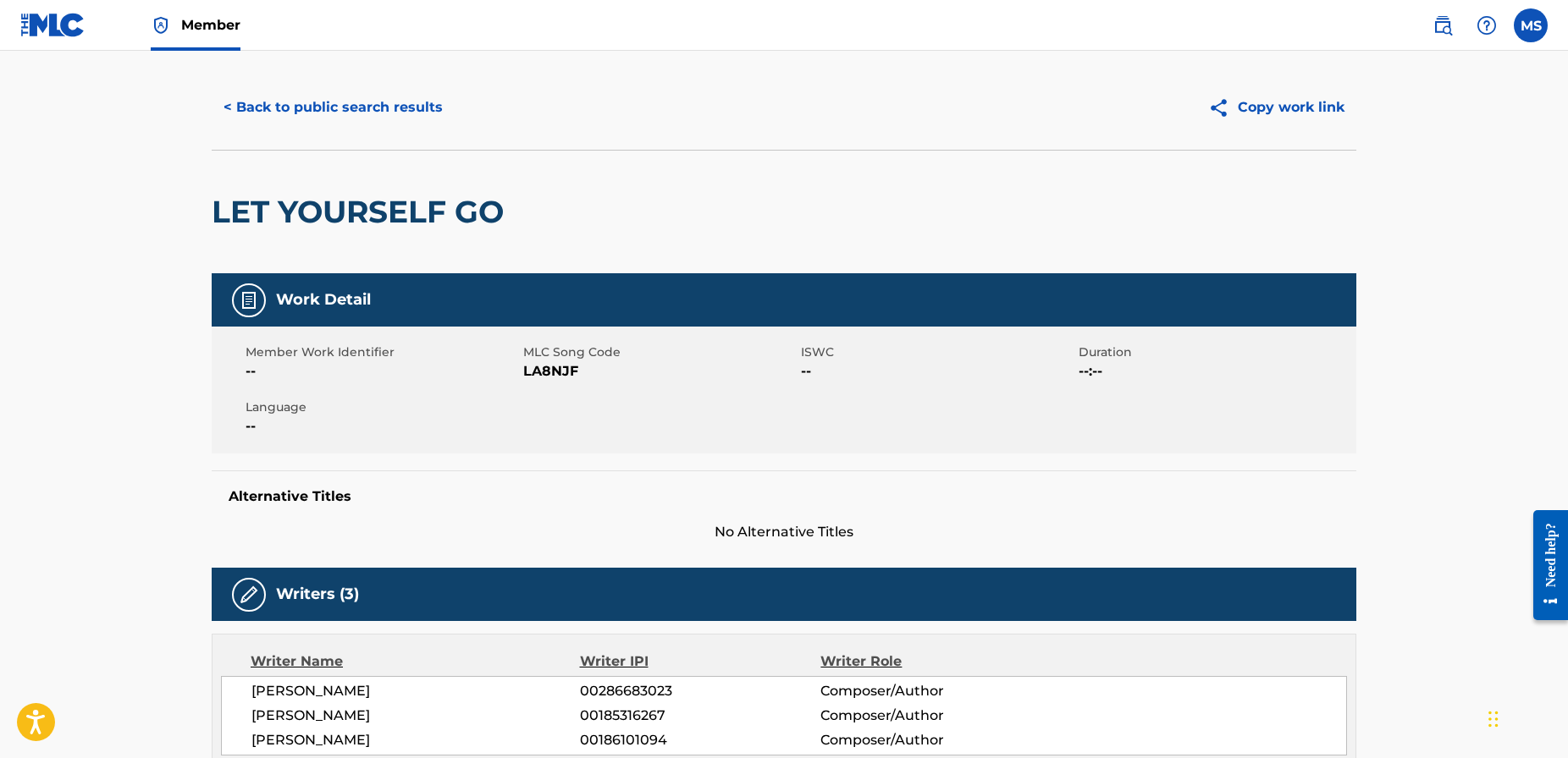
scroll to position [22, 0]
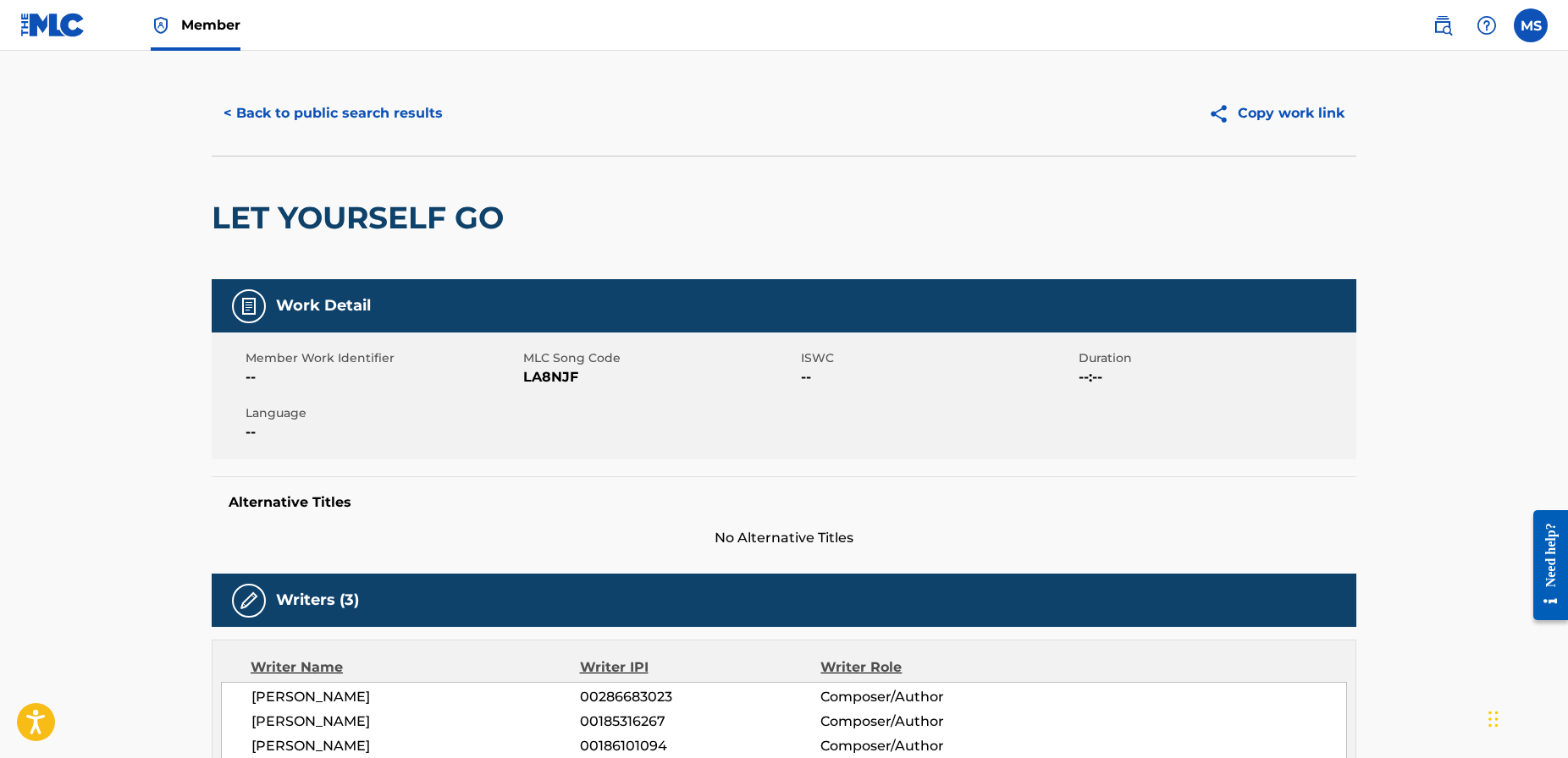
click at [379, 115] on button "< Back to public search results" at bounding box center [333, 113] width 243 height 42
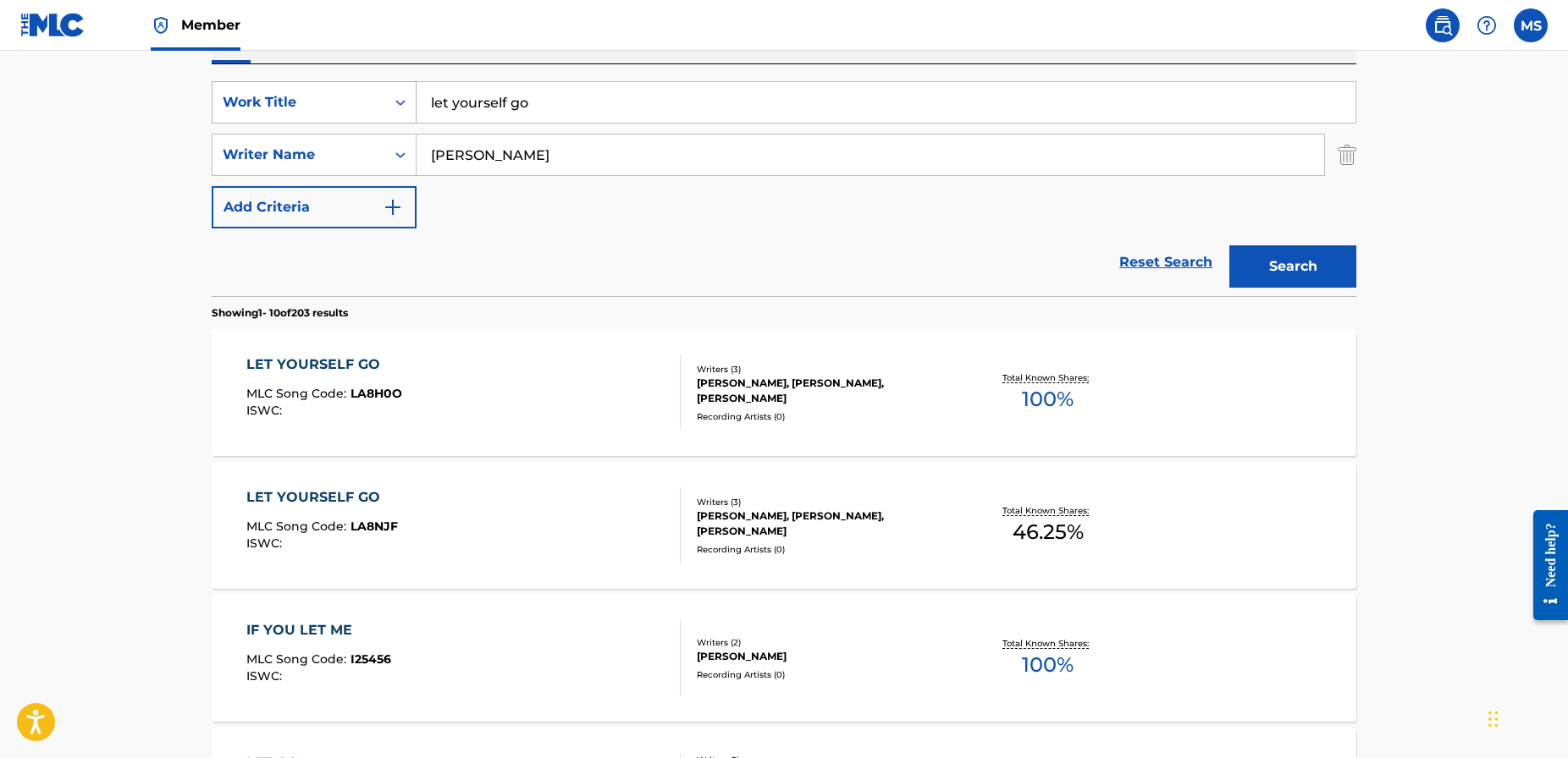
drag, startPoint x: 451, startPoint y: 106, endPoint x: 412, endPoint y: 102, distance: 39.2
click at [412, 102] on div "SearchWithCriteriad1b797b6-780c-41b3-8154-56046b8bb1bc Work Title let yourself …" at bounding box center [784, 102] width 1144 height 42
type input "makes me excited"
click at [1260, 257] on button "Search" at bounding box center [1291, 266] width 126 height 42
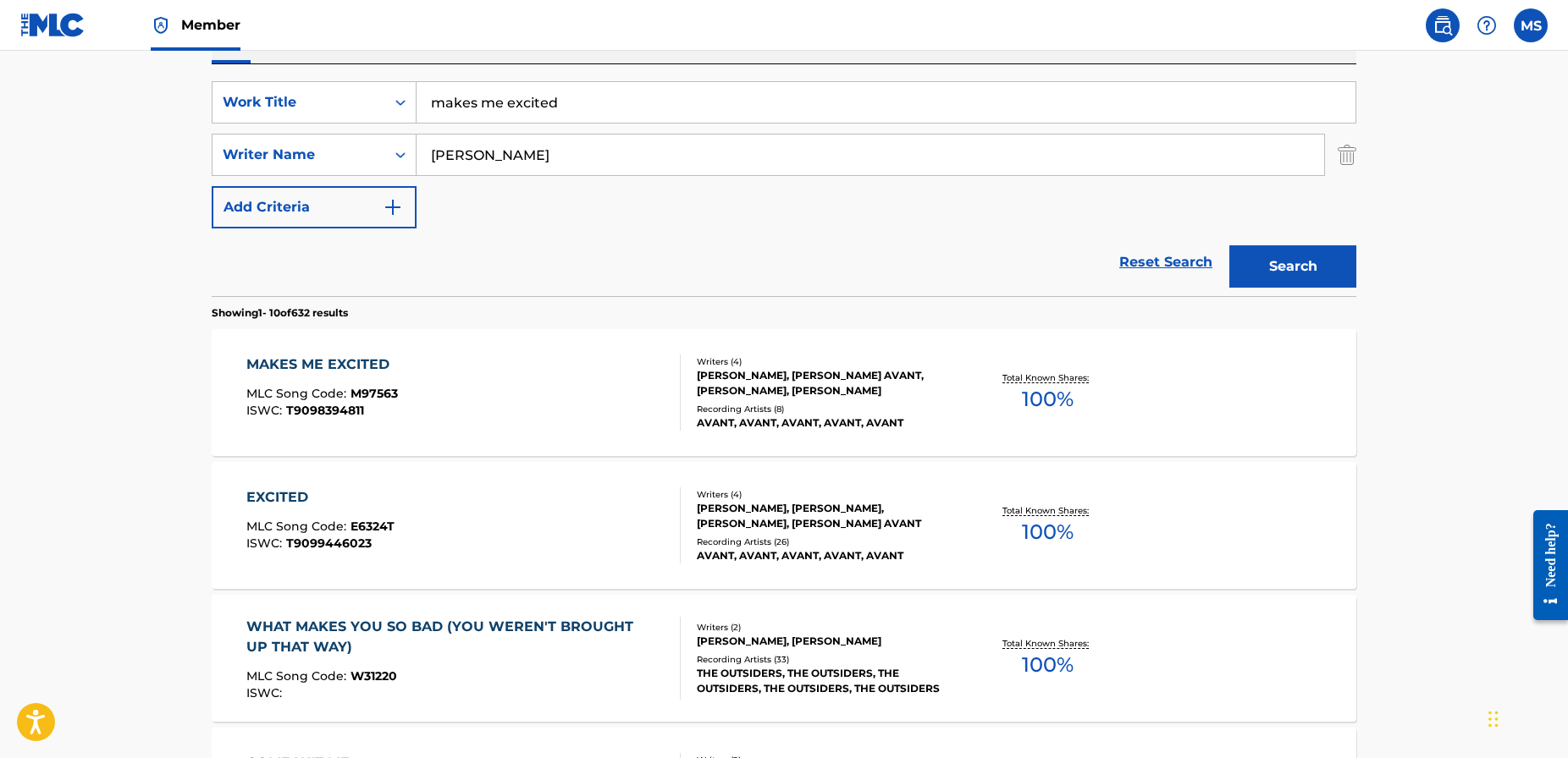
click at [321, 365] on div "MAKES ME EXCITED" at bounding box center [322, 365] width 152 height 21
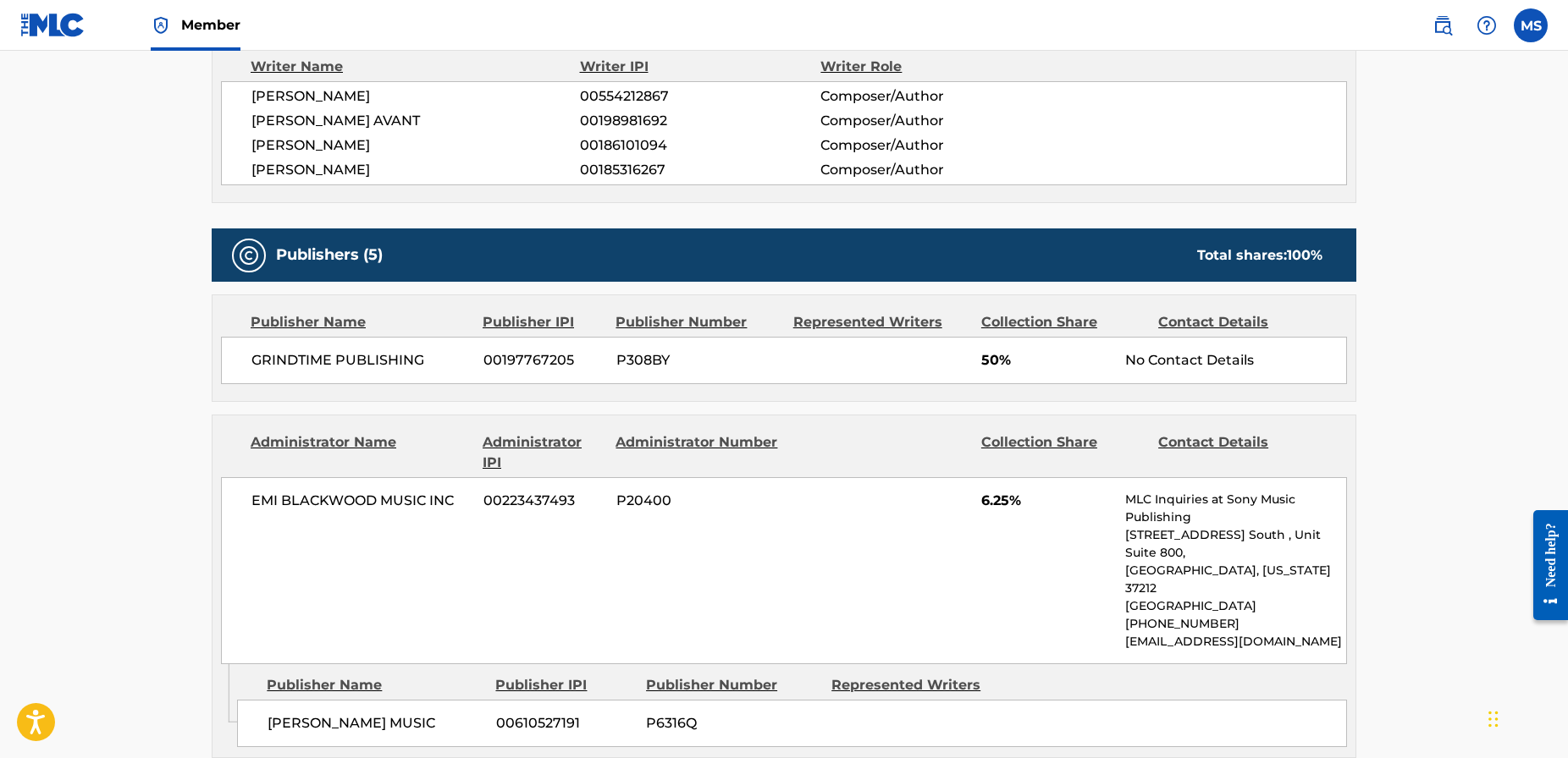
scroll to position [622, 0]
